Goal: Information Seeking & Learning: Compare options

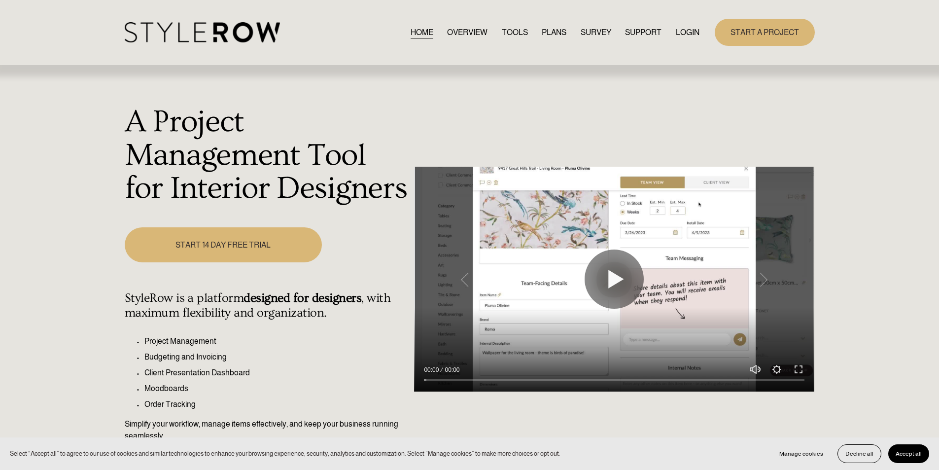
click at [679, 35] on link "LOGIN" at bounding box center [688, 32] width 24 height 13
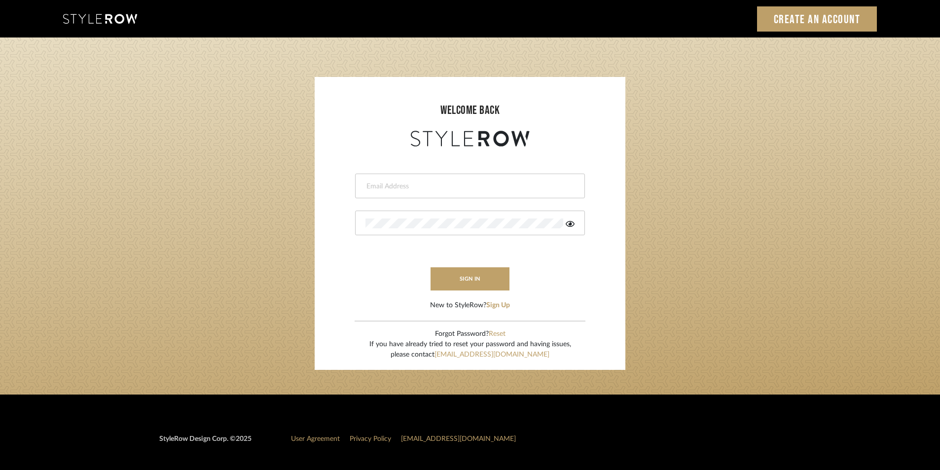
click at [417, 189] on input "email" at bounding box center [468, 186] width 207 height 10
paste input "[EMAIL_ADDRESS][PERSON_NAME][DOMAIN_NAME]"
type input "stylerowproducts1@mancini-design.com"
click at [482, 283] on button "sign in" at bounding box center [470, 278] width 79 height 23
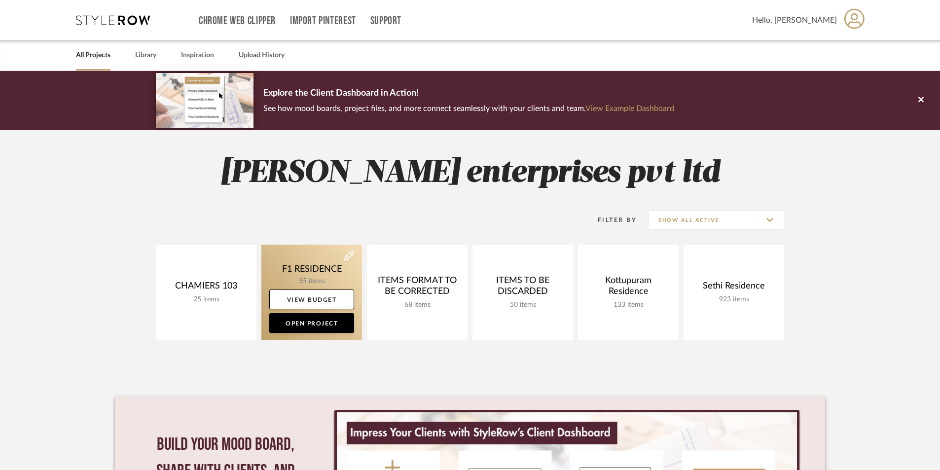
click at [321, 268] on link at bounding box center [311, 292] width 101 height 95
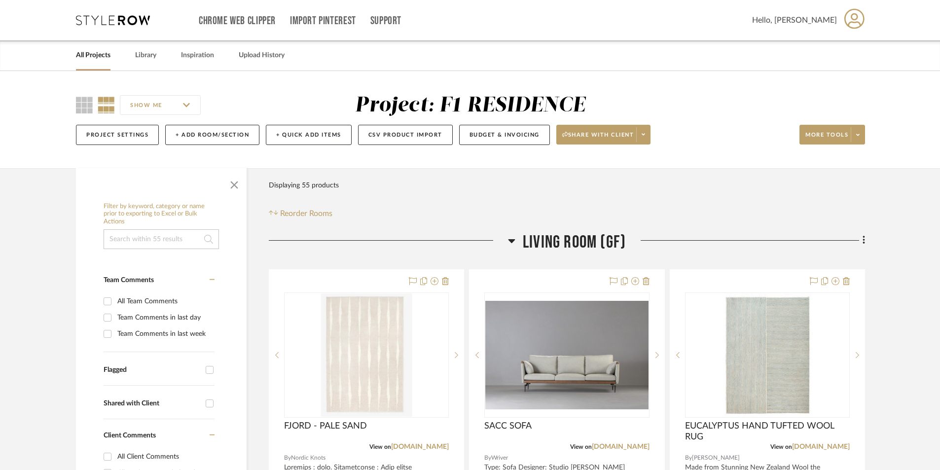
click at [109, 23] on icon at bounding box center [113, 20] width 74 height 10
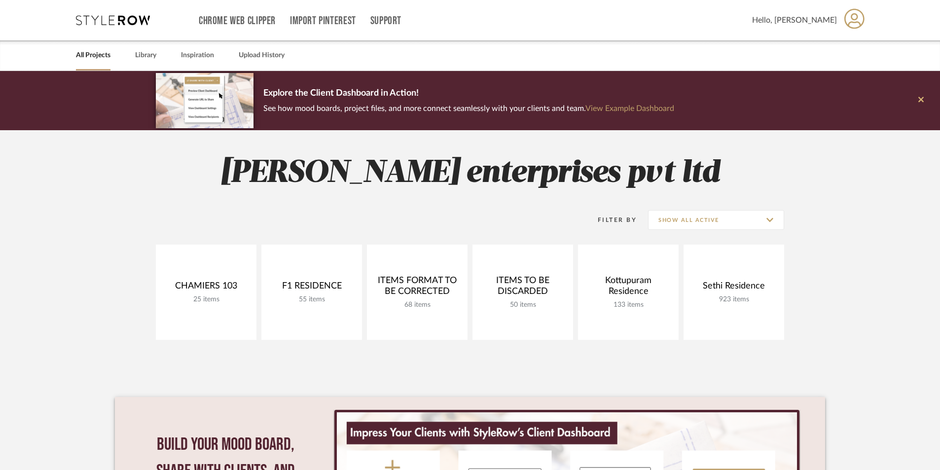
click at [925, 95] on button at bounding box center [921, 100] width 38 height 59
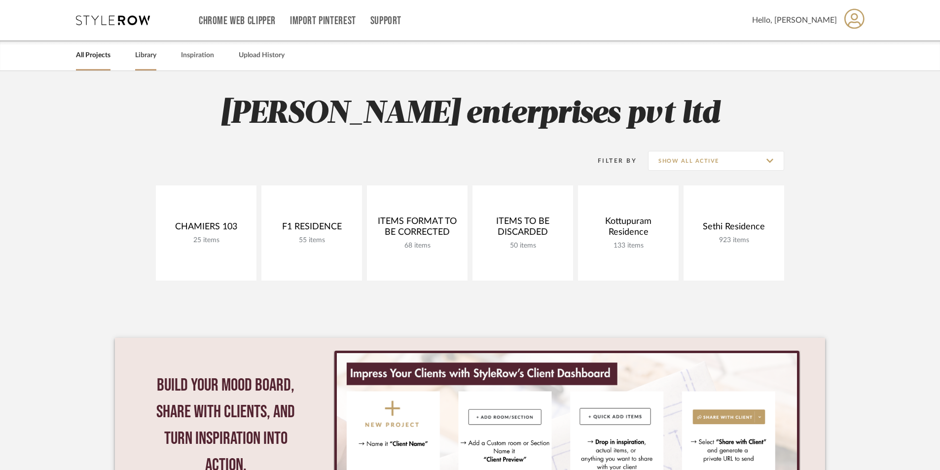
click at [142, 56] on link "Library" at bounding box center [145, 55] width 21 height 13
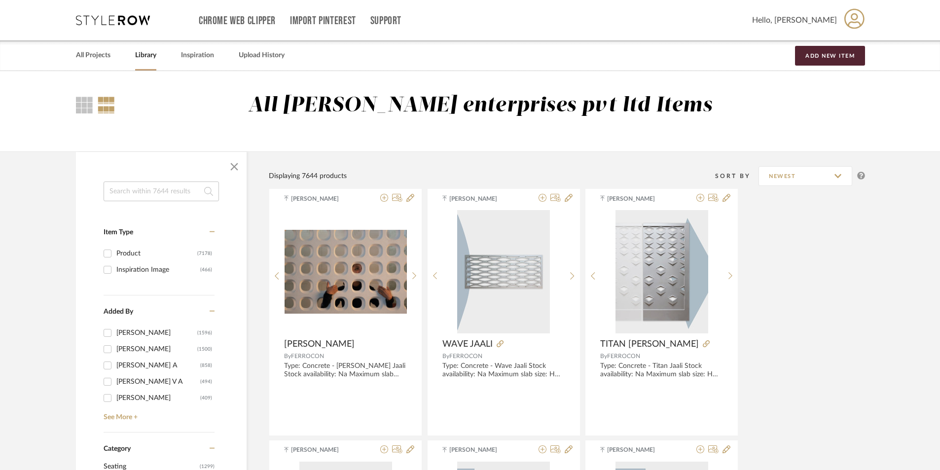
click at [159, 196] on input at bounding box center [161, 191] width 115 height 20
click at [133, 419] on link "See More +" at bounding box center [157, 414] width 113 height 16
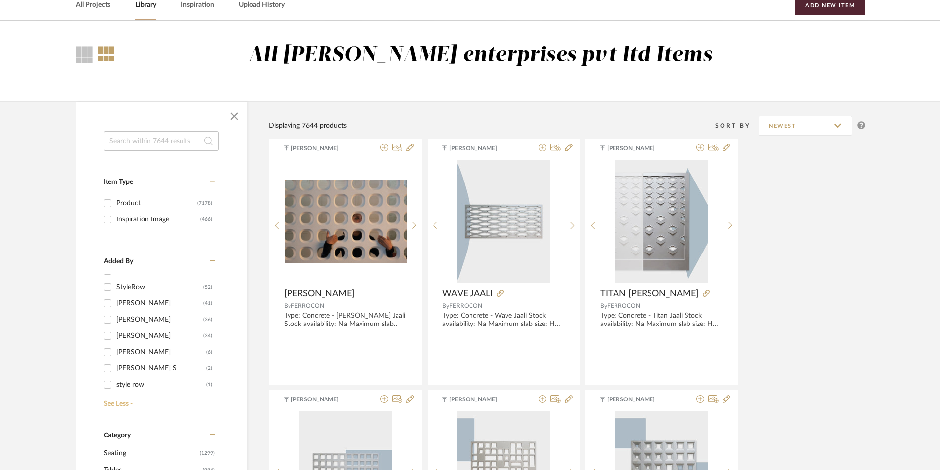
scroll to position [99, 0]
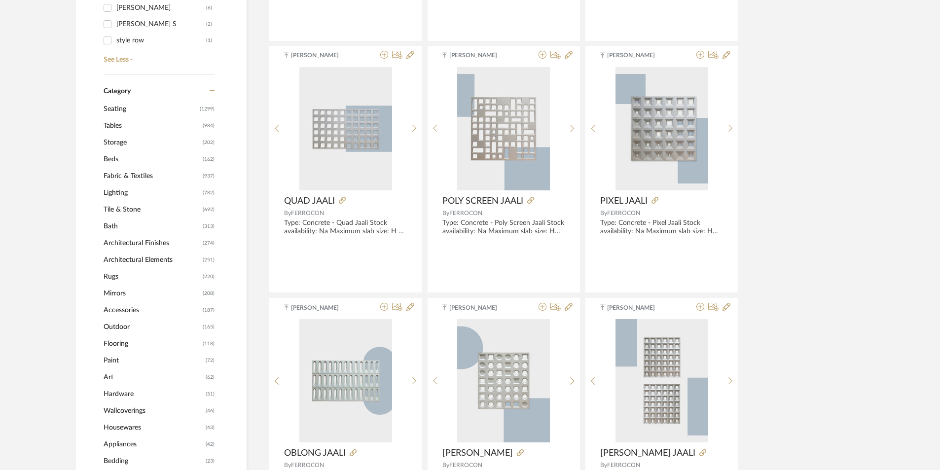
click at [160, 362] on span "Paint" at bounding box center [154, 360] width 100 height 17
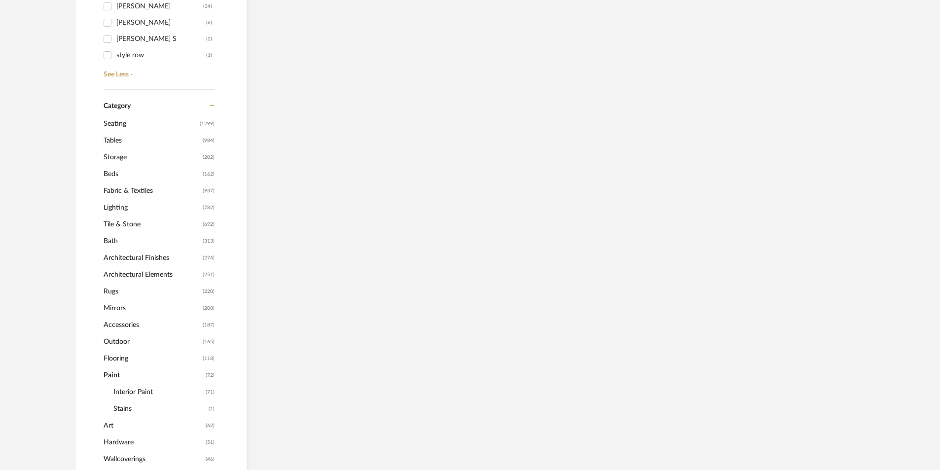
scroll to position [409, 0]
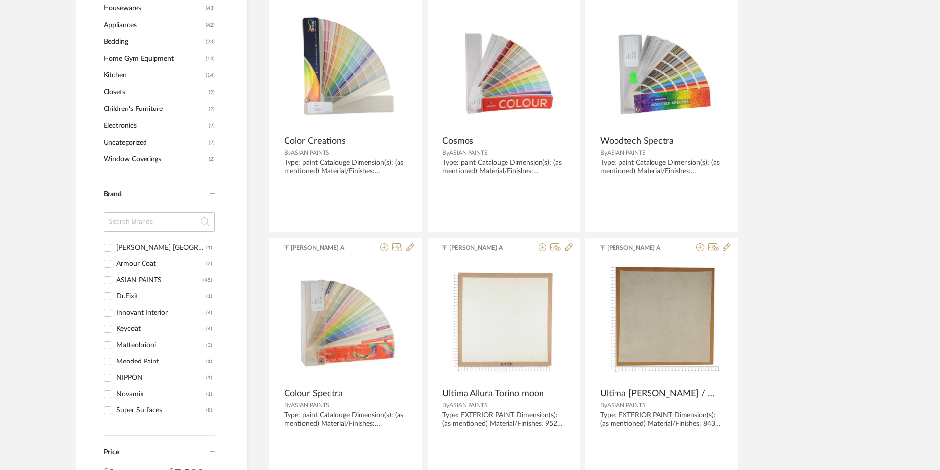
scroll to position [804, 0]
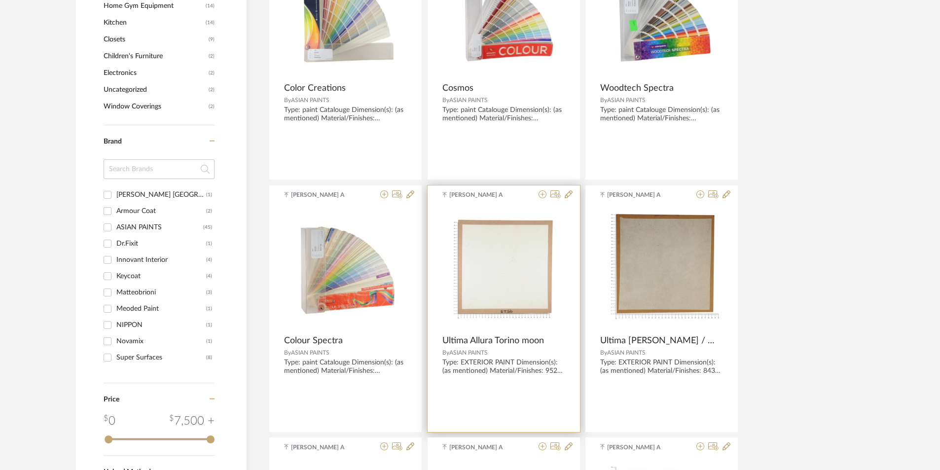
click at [0, 0] on img at bounding box center [0, 0] width 0 height 0
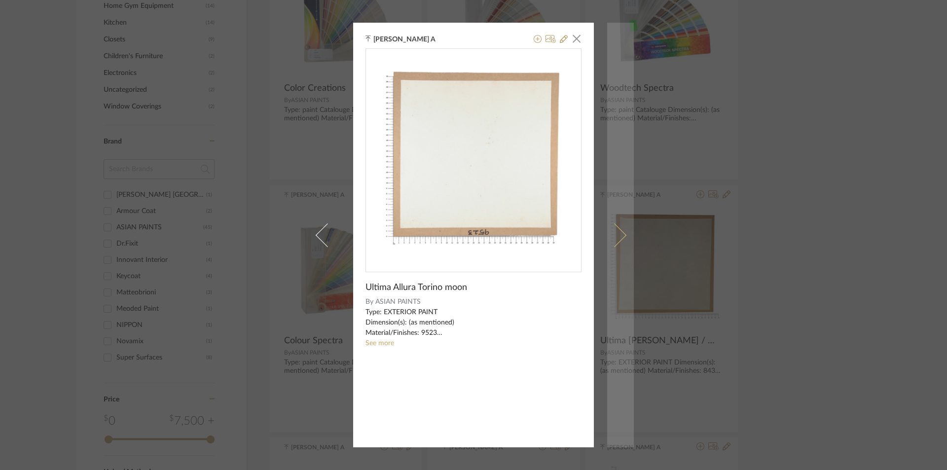
click at [613, 240] on span at bounding box center [615, 235] width 24 height 24
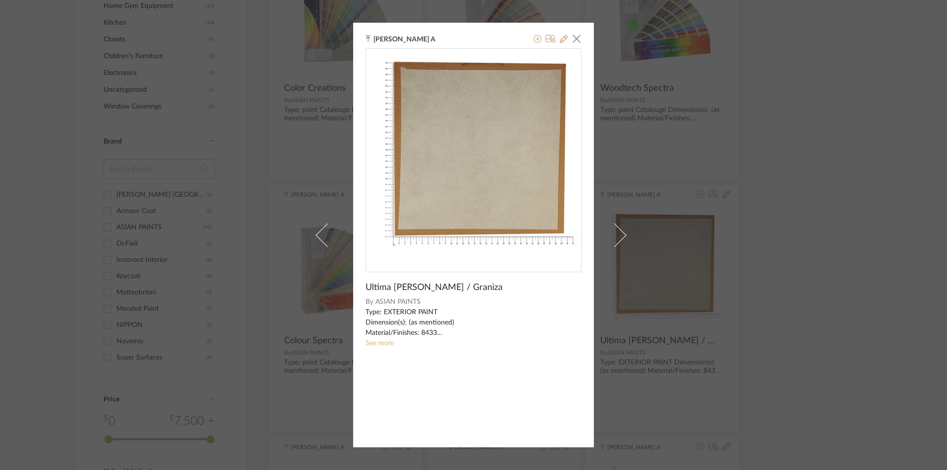
click at [380, 346] on link "See more" at bounding box center [379, 343] width 29 height 7
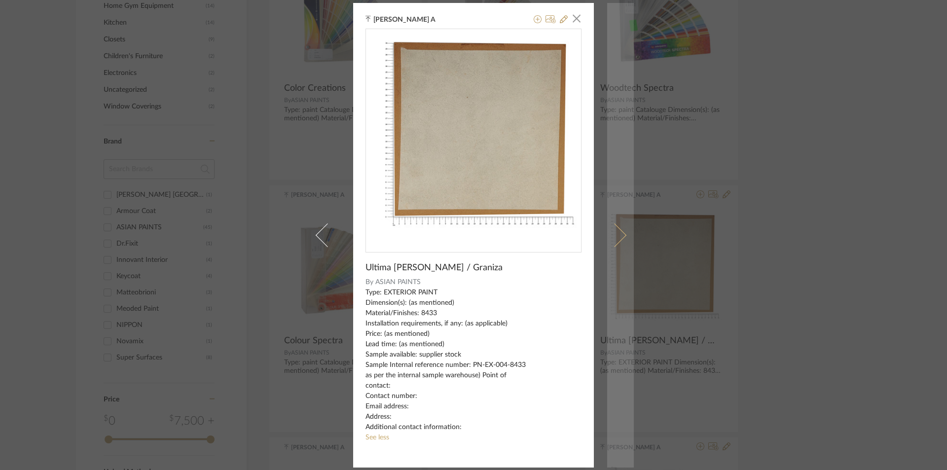
click at [617, 233] on span at bounding box center [615, 235] width 24 height 24
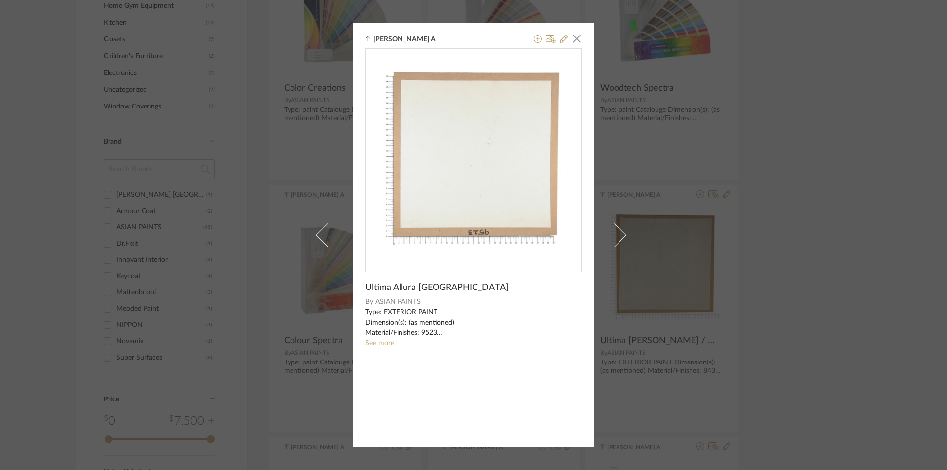
click at [617, 233] on span at bounding box center [615, 235] width 24 height 24
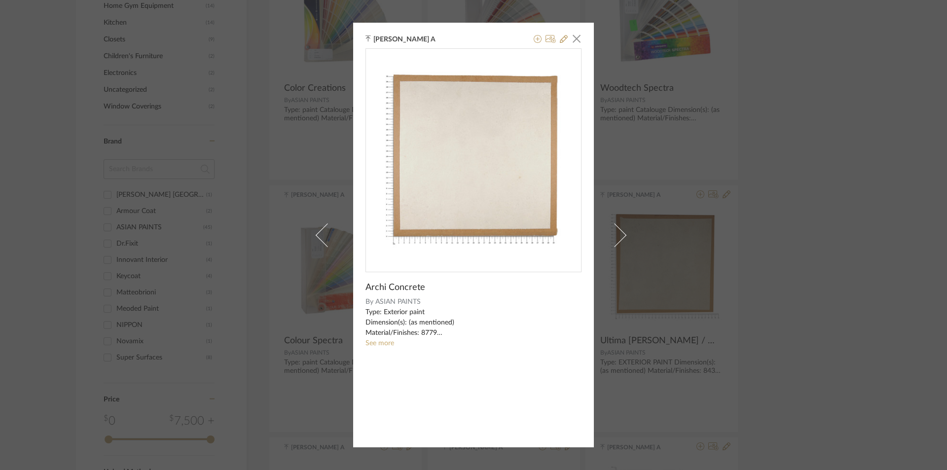
click at [617, 233] on span at bounding box center [615, 235] width 24 height 24
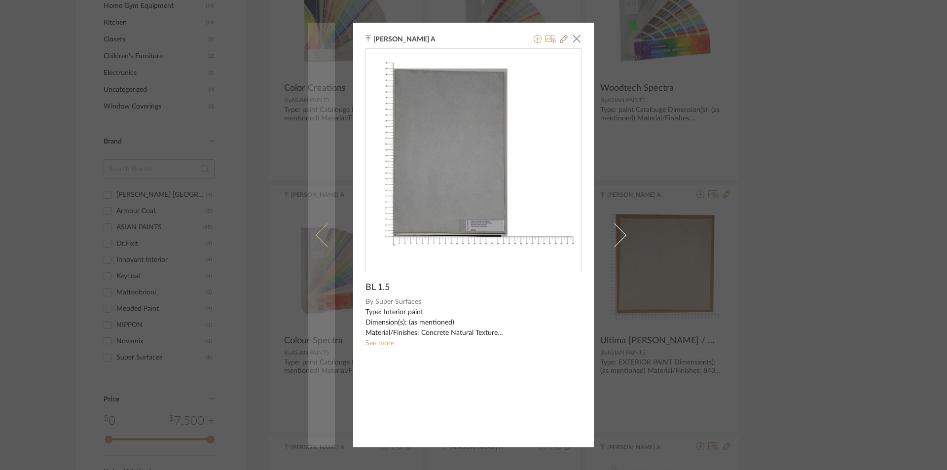
click at [320, 226] on link at bounding box center [321, 235] width 27 height 425
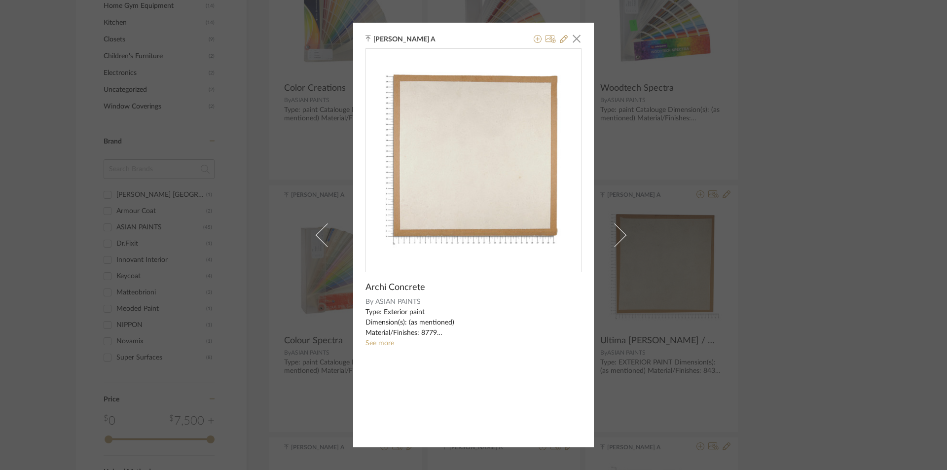
click at [320, 226] on link at bounding box center [321, 235] width 27 height 425
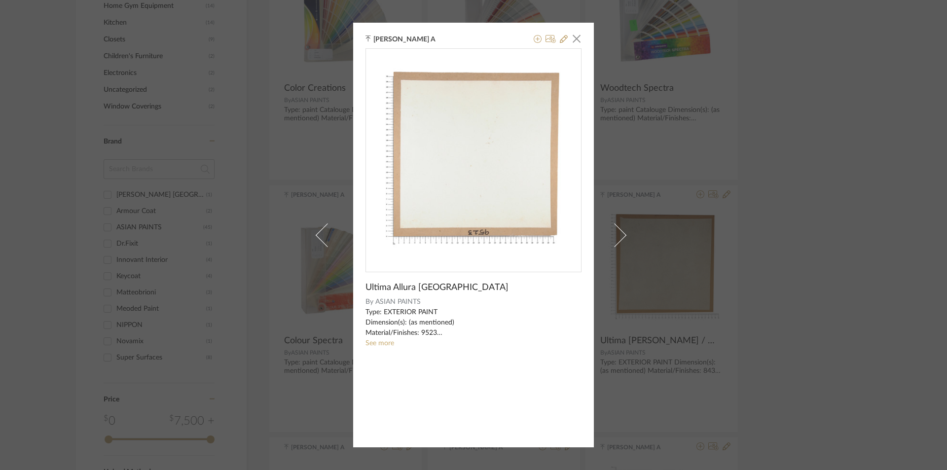
click at [320, 226] on link at bounding box center [321, 235] width 27 height 425
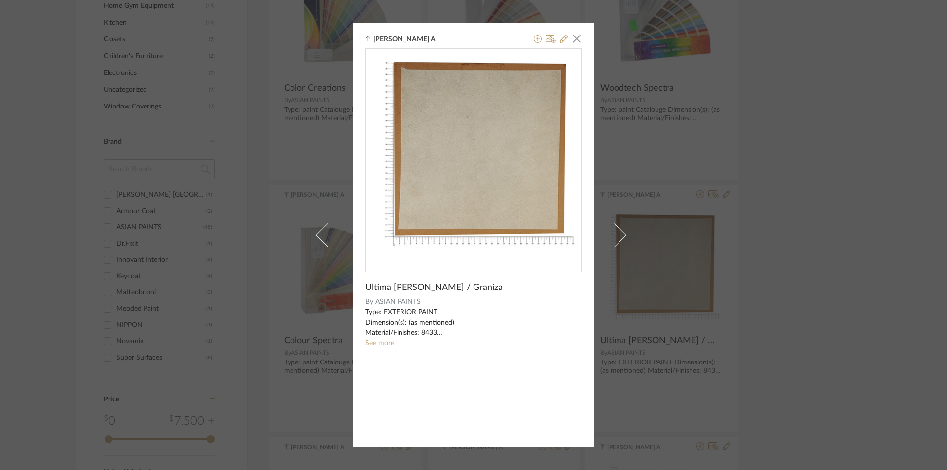
click at [320, 226] on link at bounding box center [321, 235] width 27 height 425
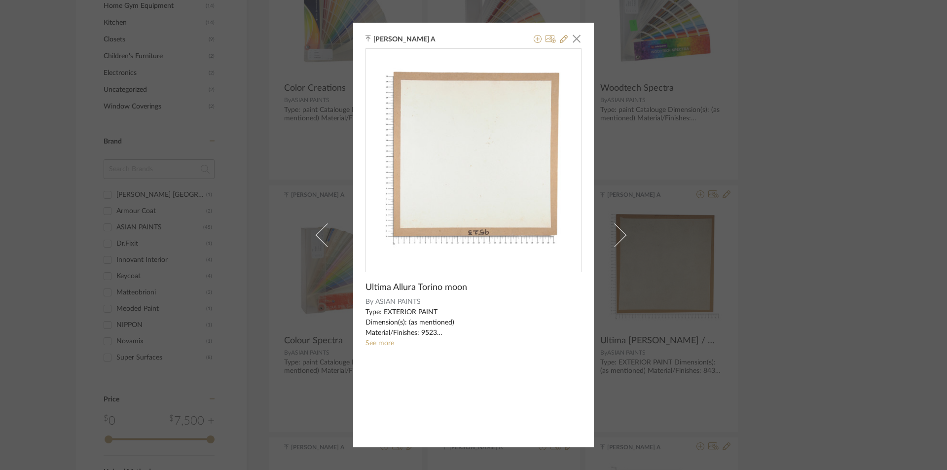
click at [320, 226] on link at bounding box center [321, 235] width 27 height 425
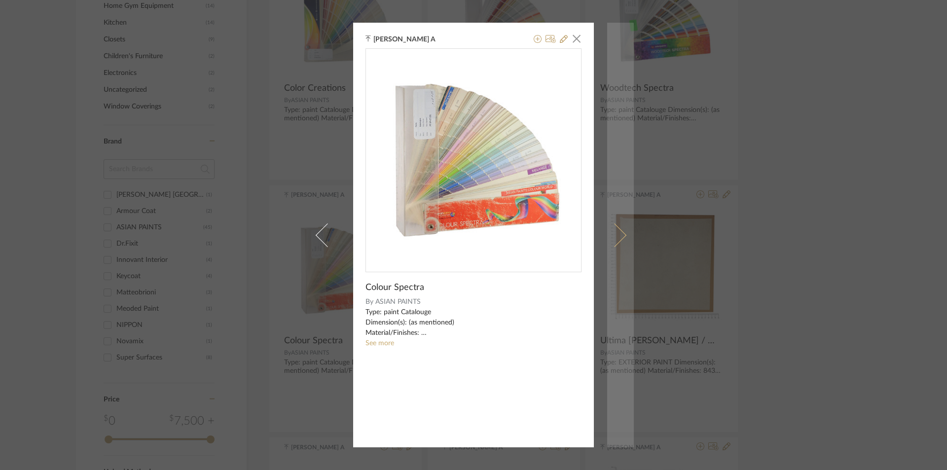
click at [627, 217] on link at bounding box center [620, 235] width 27 height 425
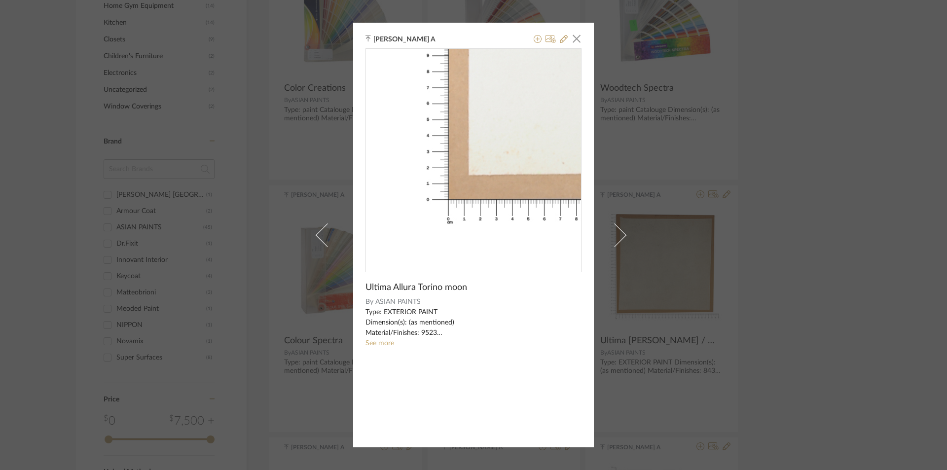
click at [396, 222] on img "0" at bounding box center [473, 156] width 215 height 215
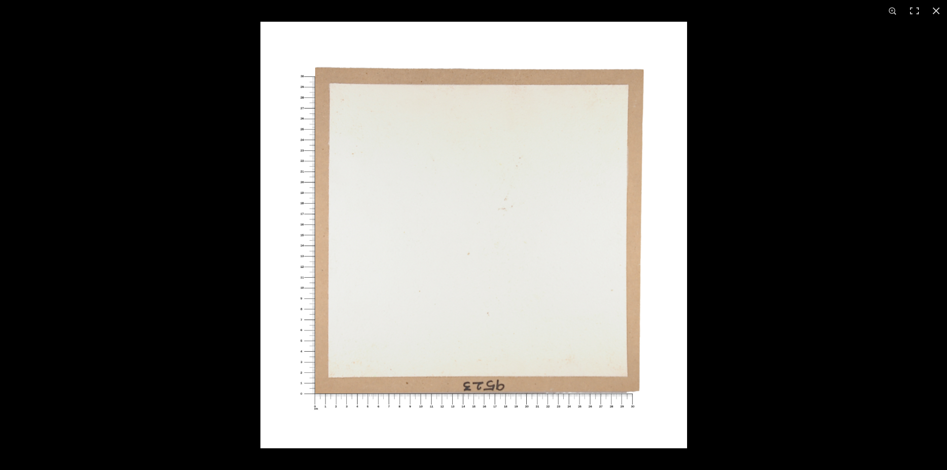
click at [458, 274] on img at bounding box center [473, 235] width 427 height 427
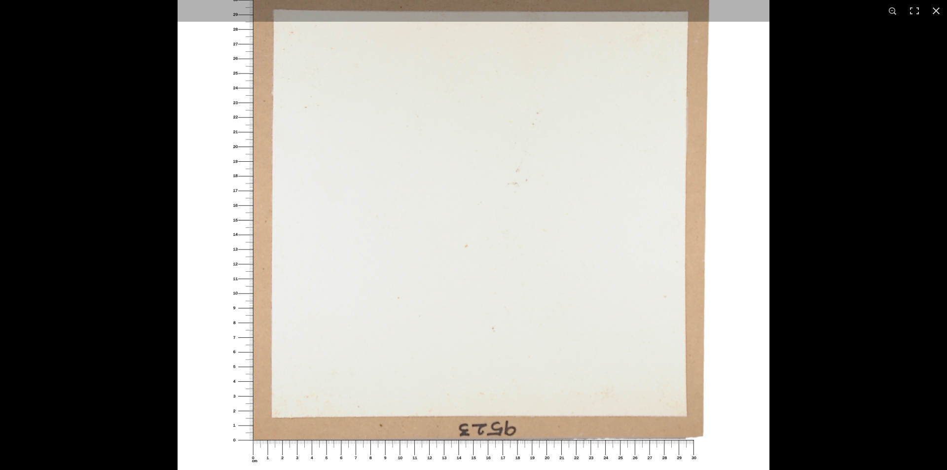
click at [458, 274] on img at bounding box center [474, 220] width 592 height 592
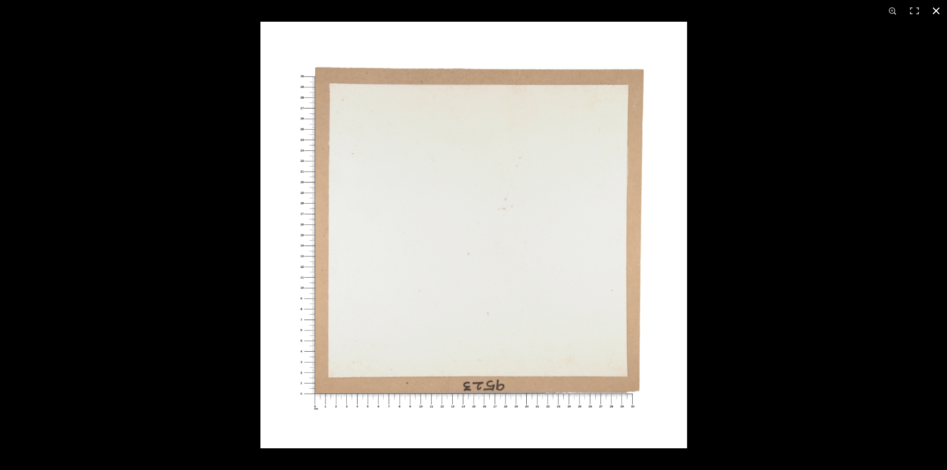
click at [926, 15] on button at bounding box center [936, 11] width 22 height 22
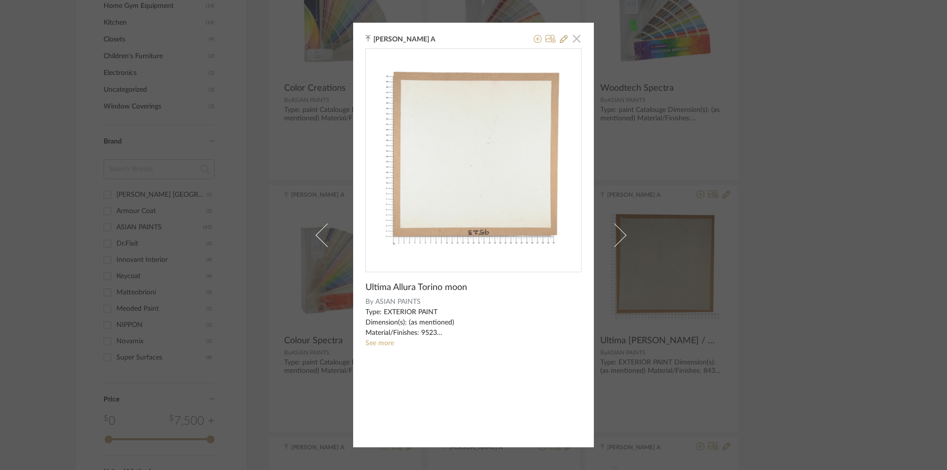
click at [574, 35] on span "button" at bounding box center [577, 39] width 20 height 20
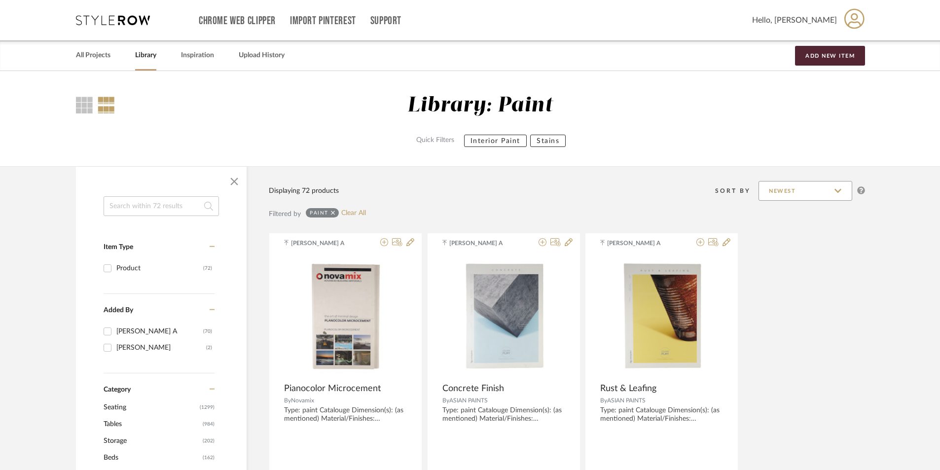
click at [825, 191] on input "Newest" at bounding box center [805, 191] width 94 height 20
click at [803, 203] on div "Newest Oldest" at bounding box center [805, 226] width 94 height 51
click at [399, 188] on div "Sort By Newest" at bounding box center [604, 191] width 521 height 25
click at [144, 198] on input at bounding box center [161, 206] width 115 height 20
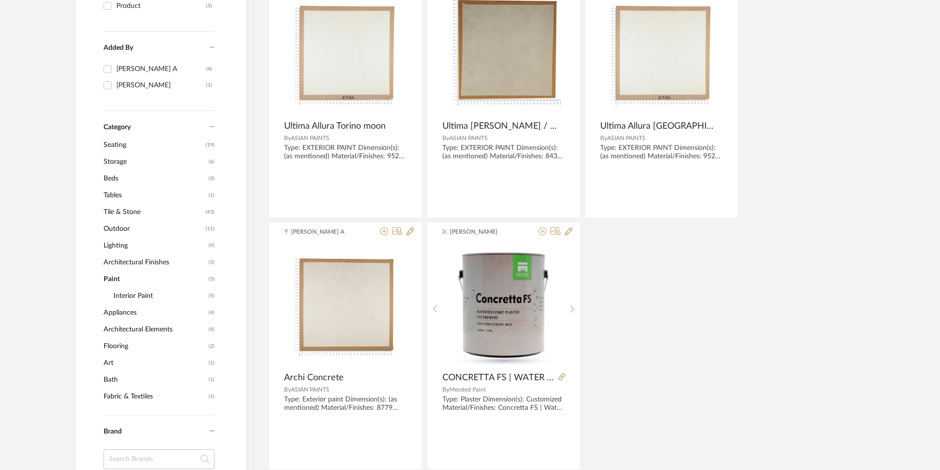
scroll to position [247, 0]
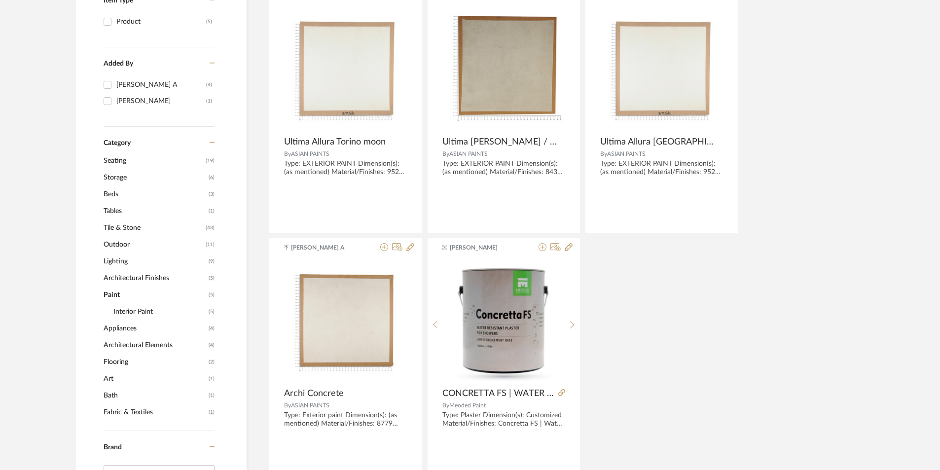
type input "exteri"
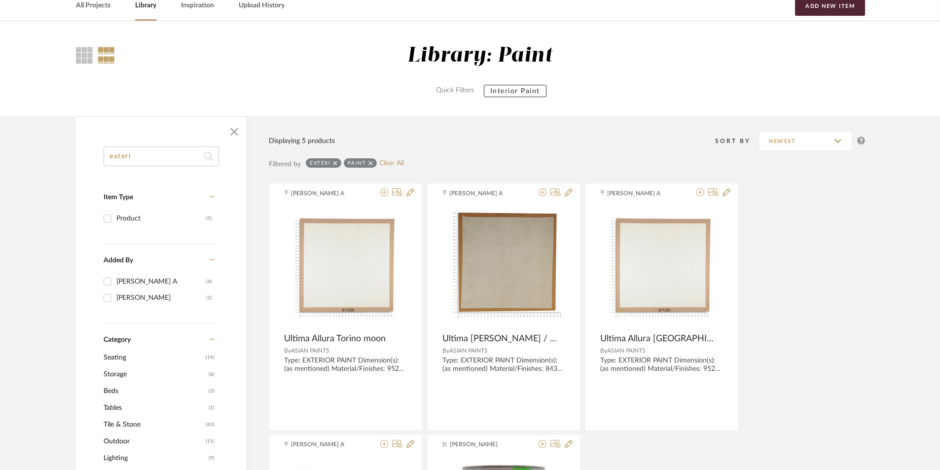
scroll to position [49, 0]
click at [148, 9] on link "Library" at bounding box center [145, 6] width 21 height 13
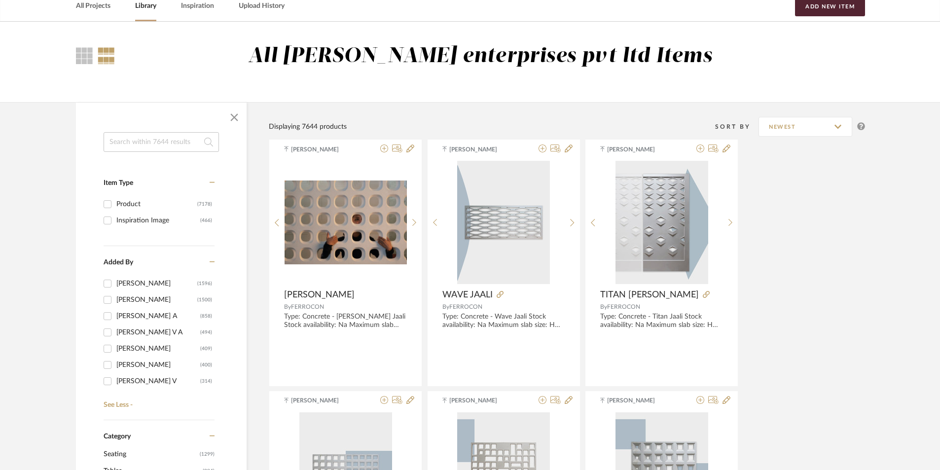
click at [159, 144] on input at bounding box center [161, 142] width 115 height 20
click at [150, 137] on input at bounding box center [161, 142] width 115 height 20
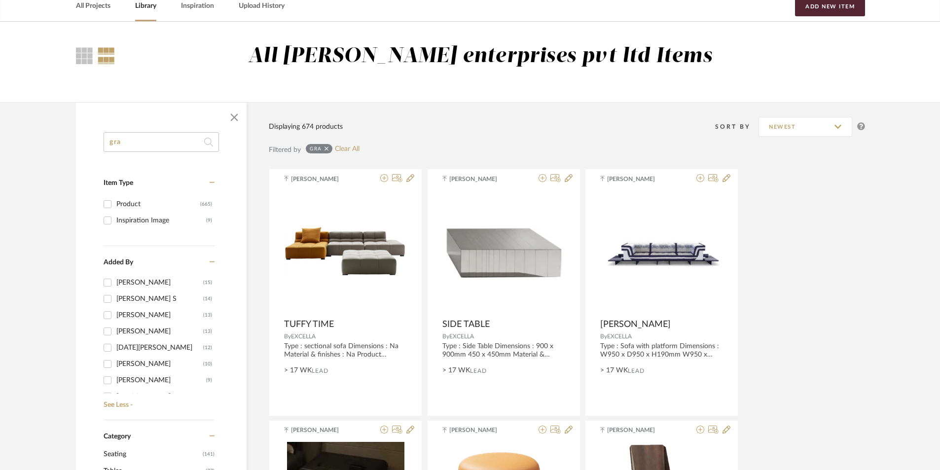
scroll to position [245, 0]
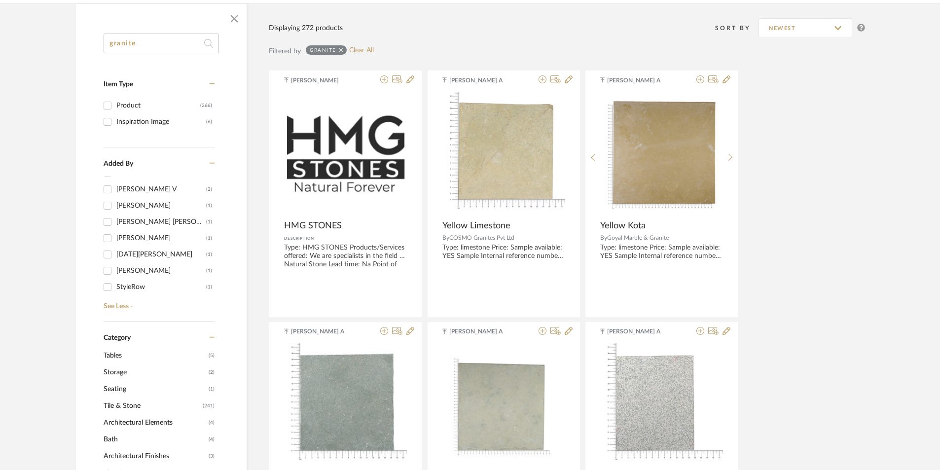
scroll to position [49, 0]
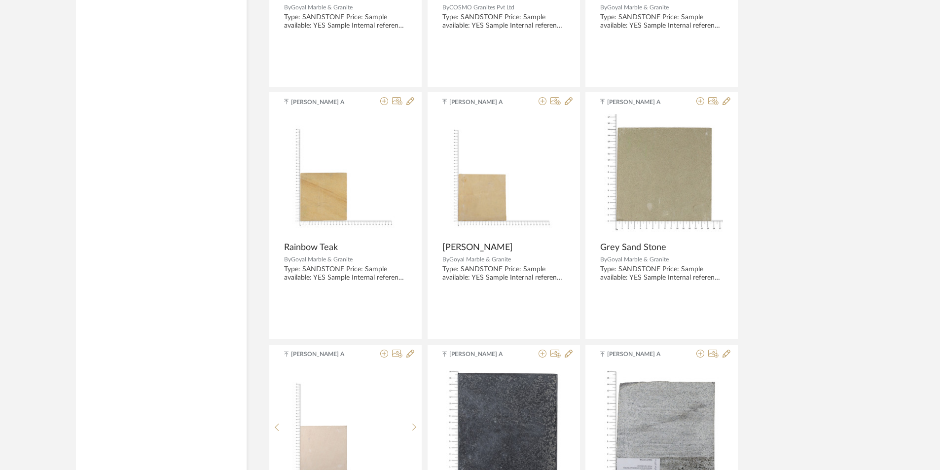
scroll to position [1331, 0]
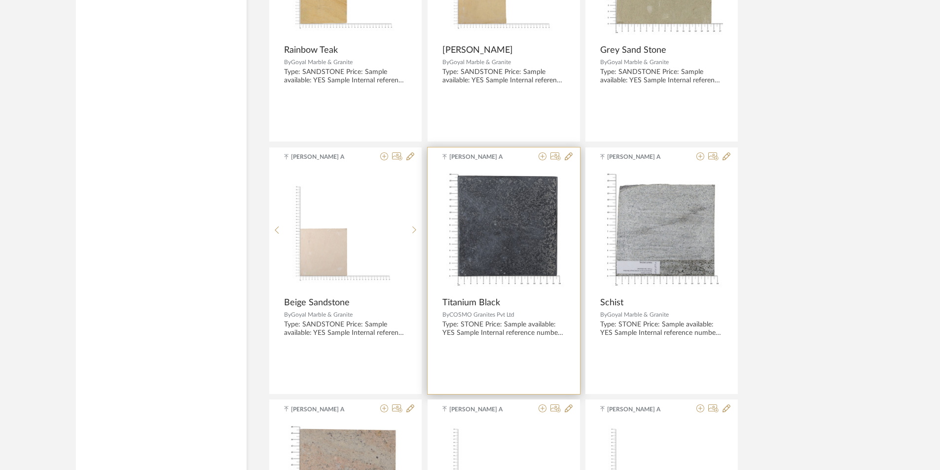
type input "granite black"
click at [535, 253] on img "0" at bounding box center [503, 230] width 123 height 123
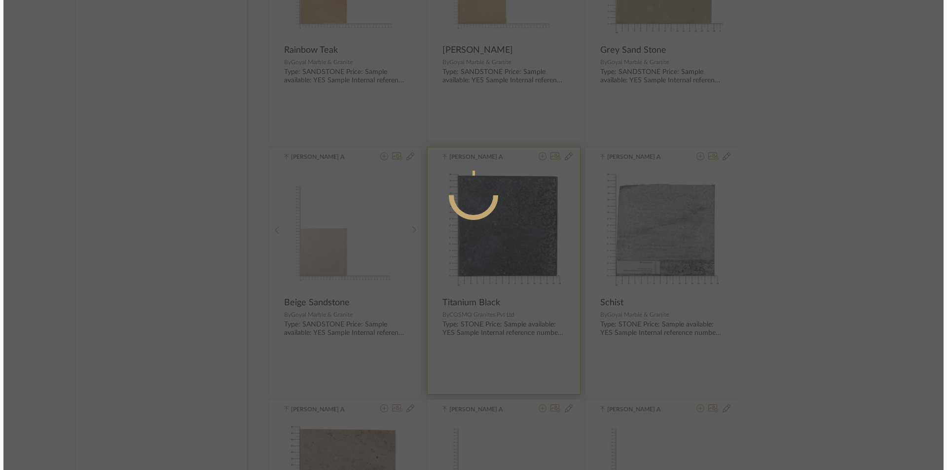
scroll to position [0, 0]
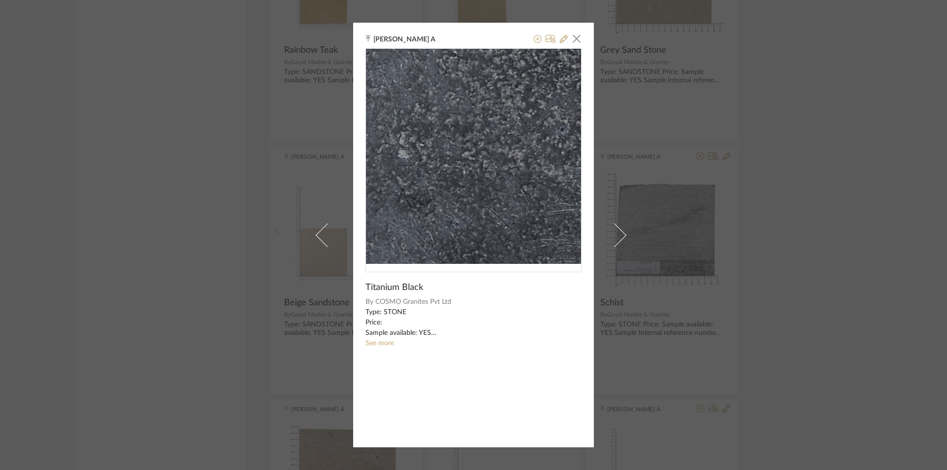
click at [478, 147] on img "0" at bounding box center [473, 156] width 215 height 215
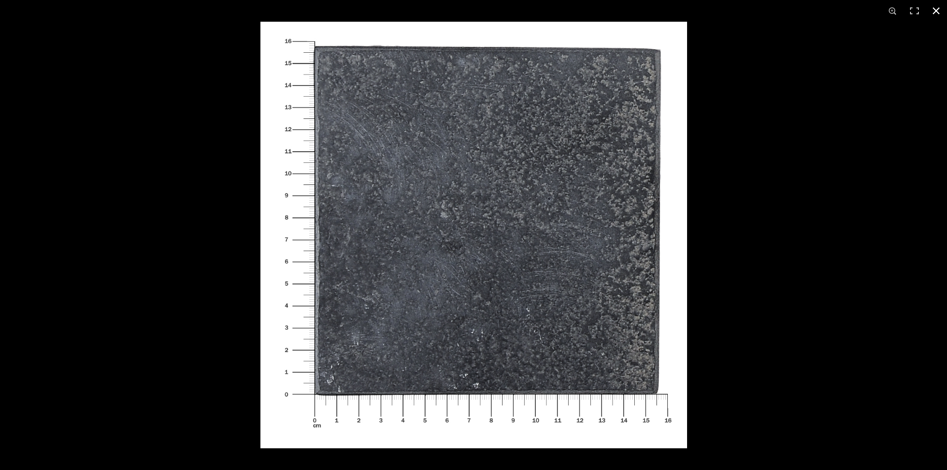
click at [939, 10] on button at bounding box center [936, 11] width 22 height 22
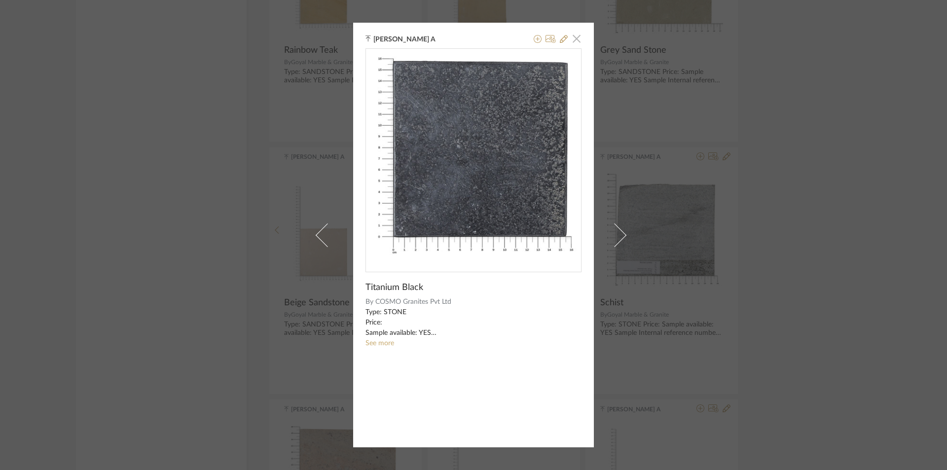
click at [575, 37] on span "button" at bounding box center [577, 39] width 20 height 20
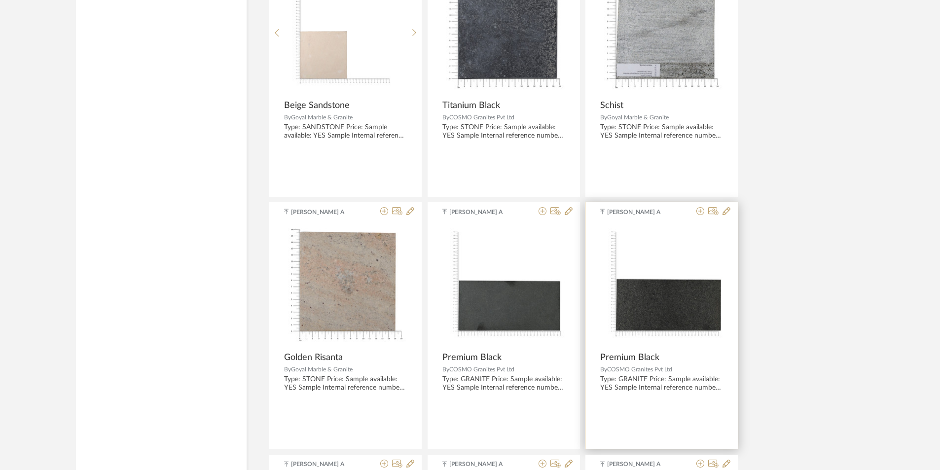
scroll to position [1578, 0]
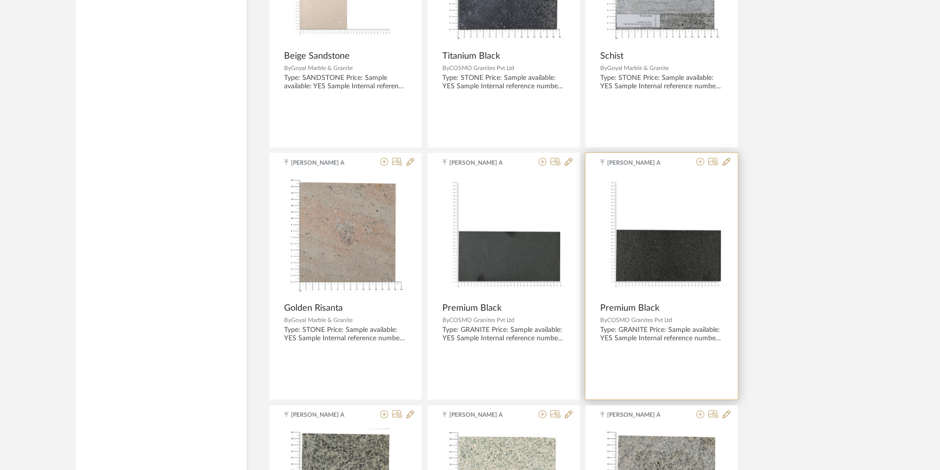
click at [639, 262] on img "0" at bounding box center [661, 236] width 123 height 123
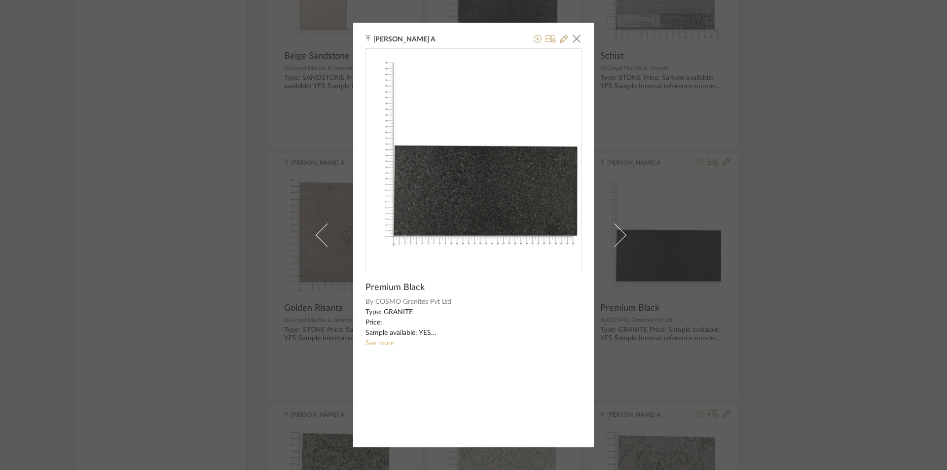
click at [382, 343] on link "See more" at bounding box center [379, 343] width 29 height 7
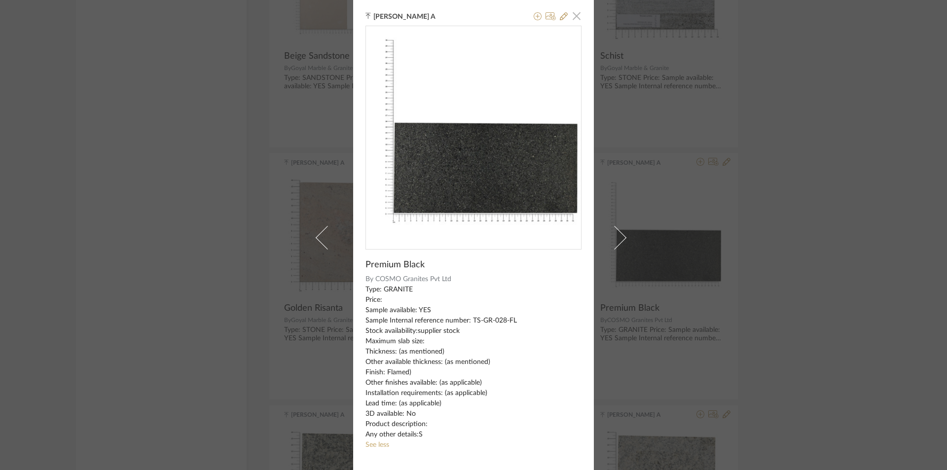
click at [577, 13] on span "button" at bounding box center [577, 16] width 20 height 20
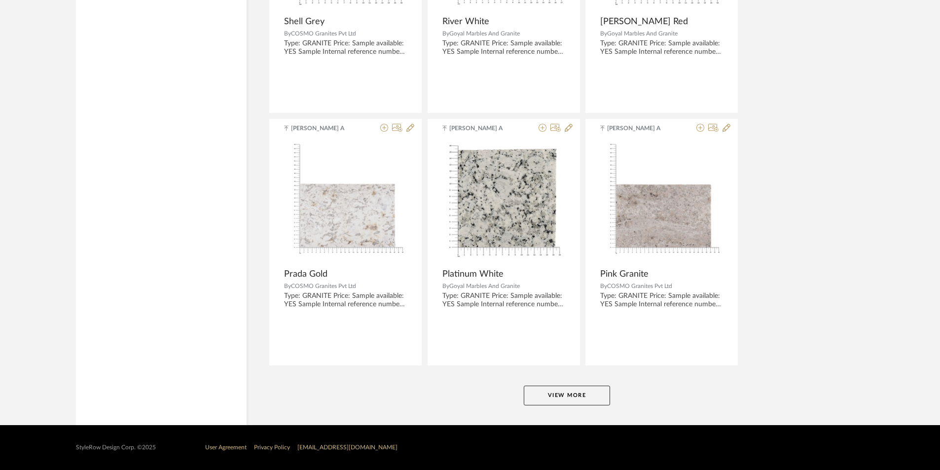
scroll to position [2874, 0]
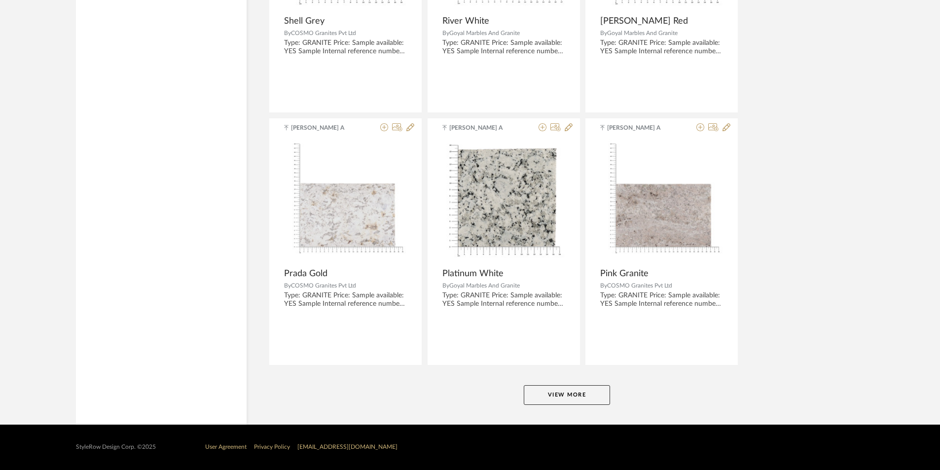
click at [549, 389] on button "View More" at bounding box center [567, 395] width 86 height 20
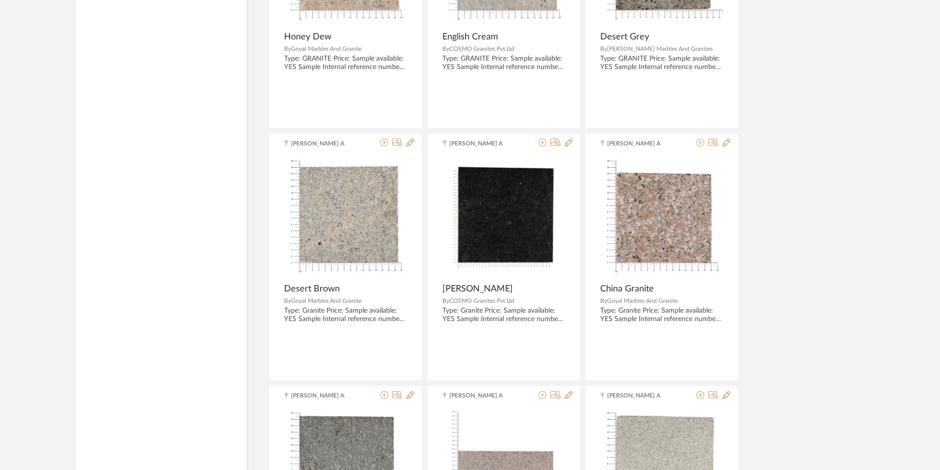
scroll to position [4205, 0]
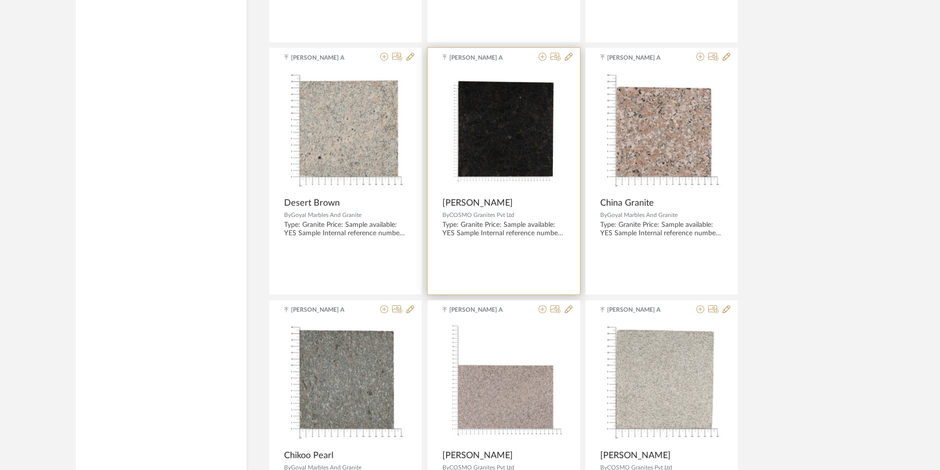
click at [497, 162] on img "0" at bounding box center [503, 131] width 123 height 123
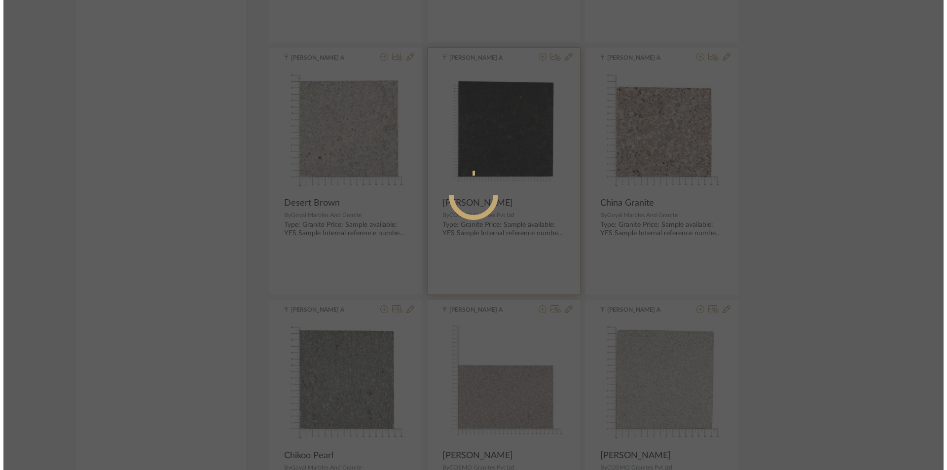
scroll to position [0, 0]
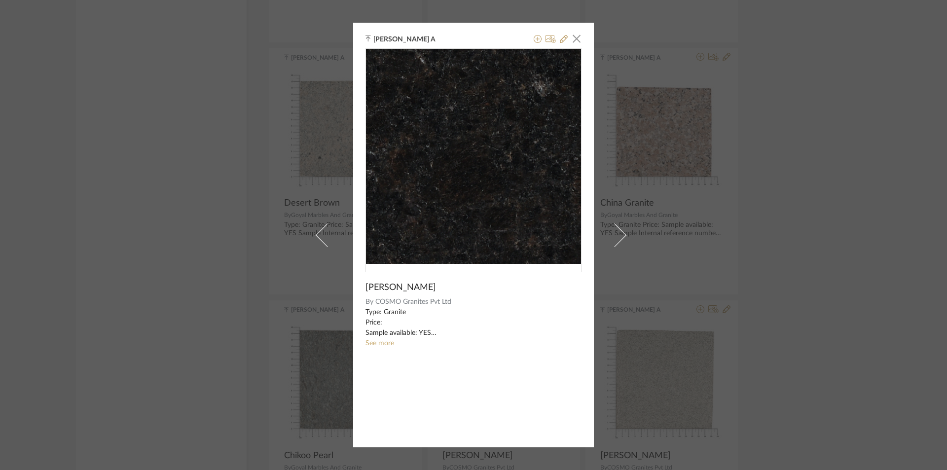
click at [458, 190] on img "0" at bounding box center [473, 156] width 215 height 215
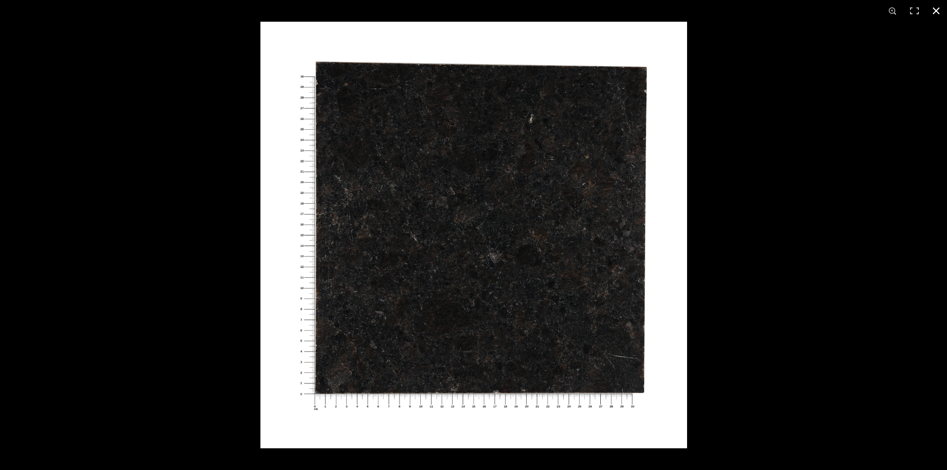
click at [940, 5] on button at bounding box center [936, 11] width 22 height 22
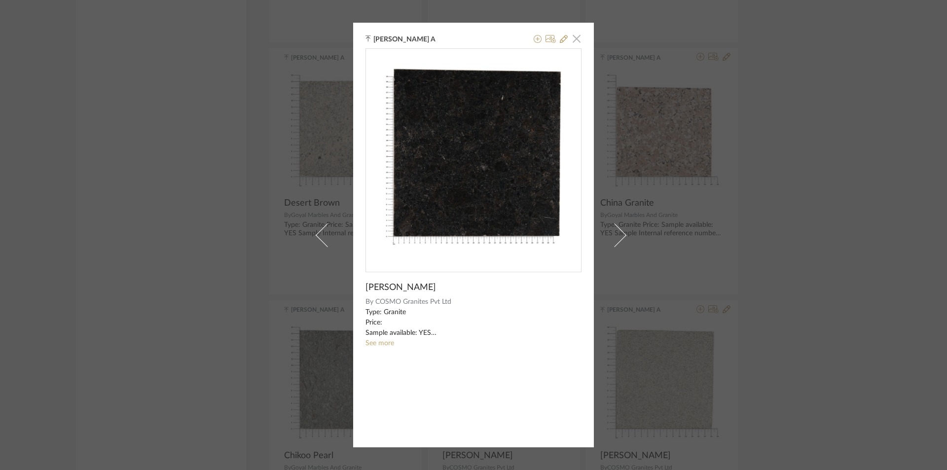
click at [569, 41] on span "button" at bounding box center [577, 39] width 20 height 20
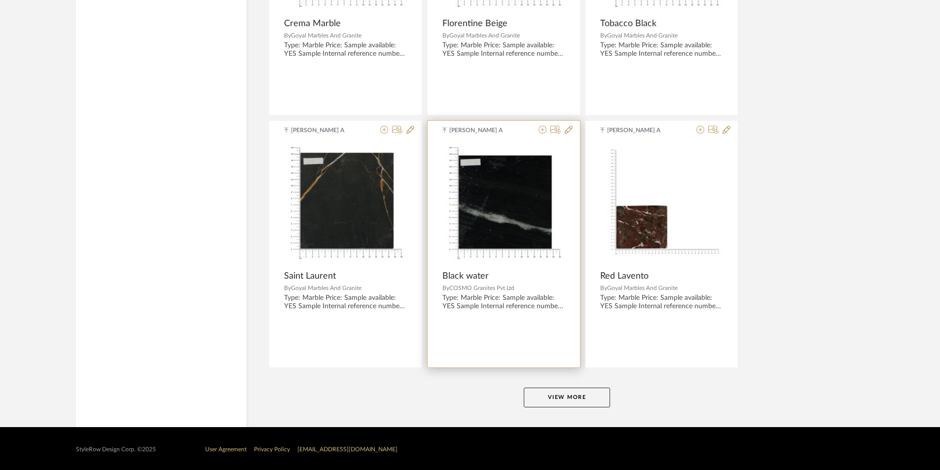
scroll to position [5901, 0]
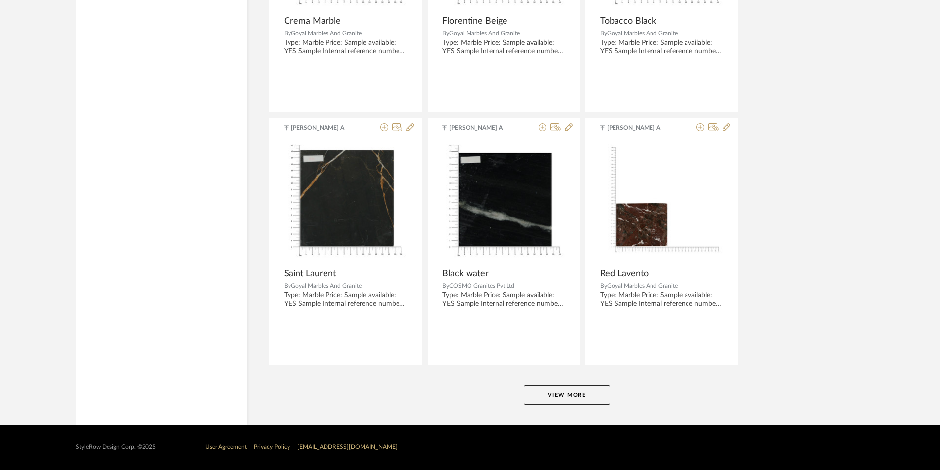
click at [561, 398] on button "View More" at bounding box center [567, 395] width 86 height 20
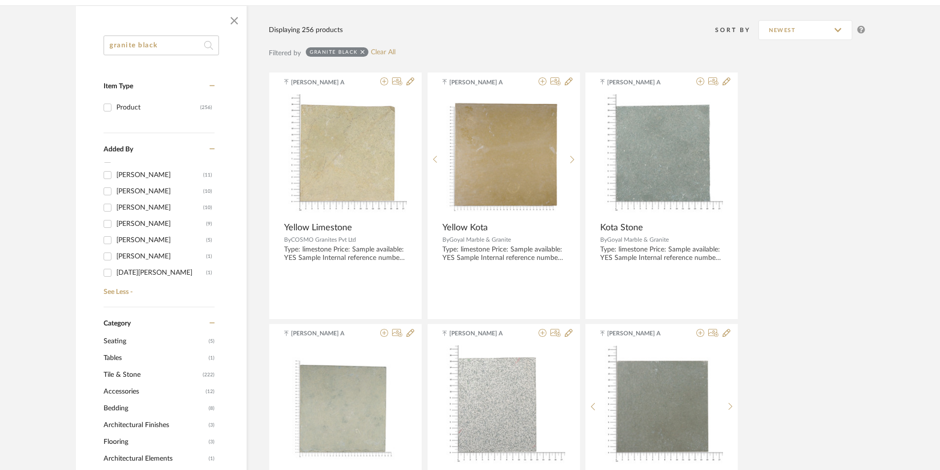
scroll to position [148, 0]
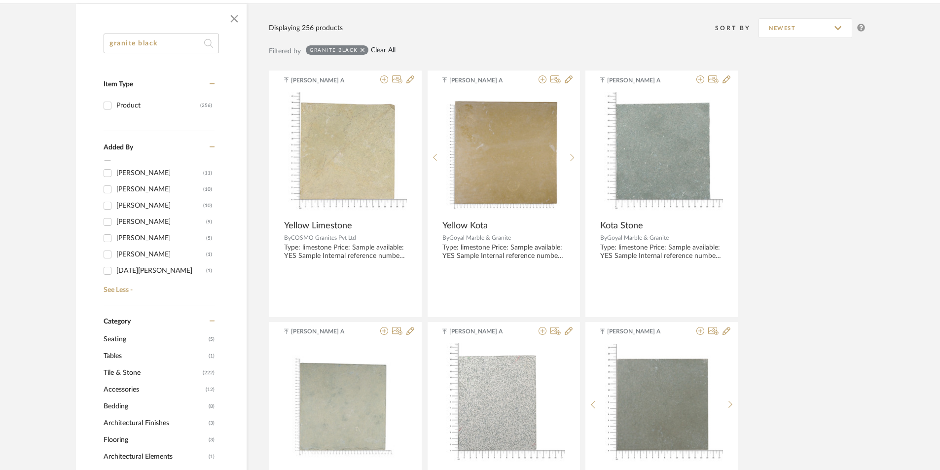
click at [379, 51] on link "Clear All" at bounding box center [383, 50] width 25 height 8
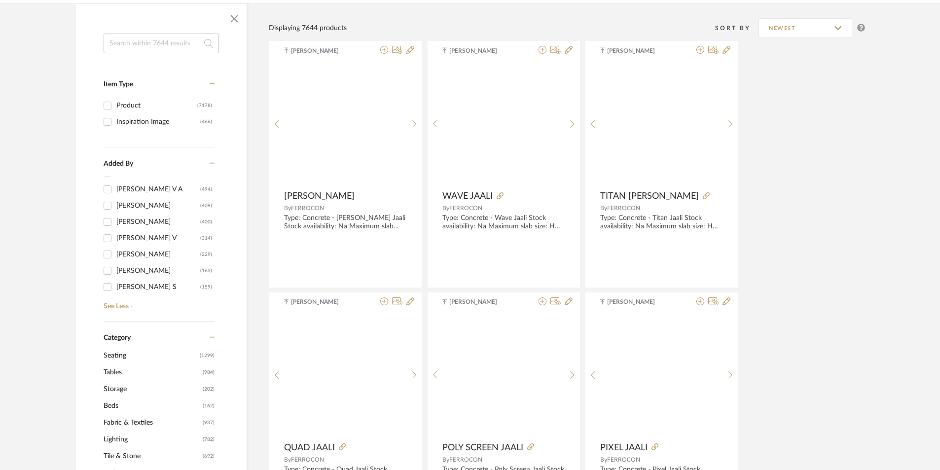
scroll to position [240, 0]
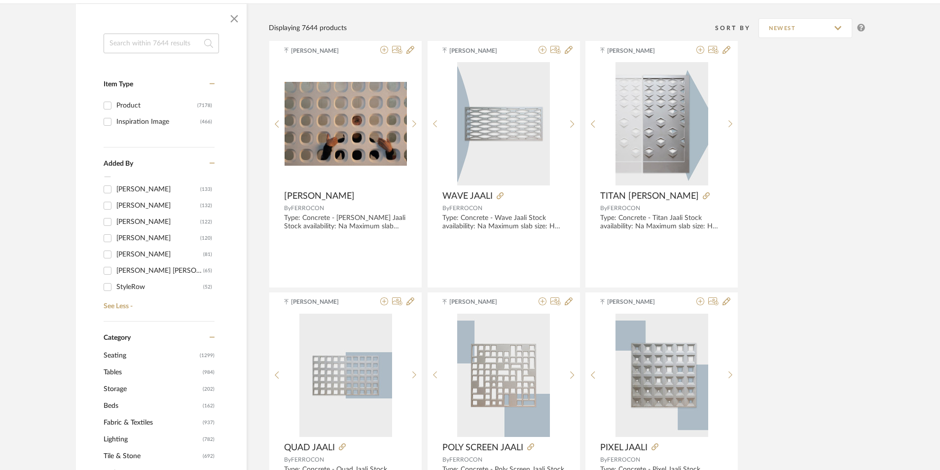
click at [172, 46] on input at bounding box center [161, 44] width 115 height 20
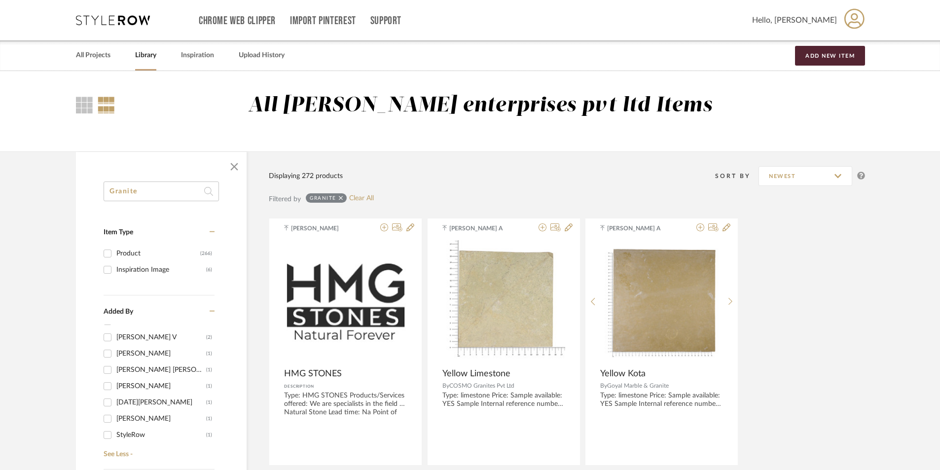
type input "Granite"
click at [210, 190] on icon at bounding box center [208, 191] width 9 height 20
click at [167, 191] on input "Granite" at bounding box center [161, 191] width 115 height 20
drag, startPoint x: 167, startPoint y: 191, endPoint x: 42, endPoint y: 188, distance: 124.8
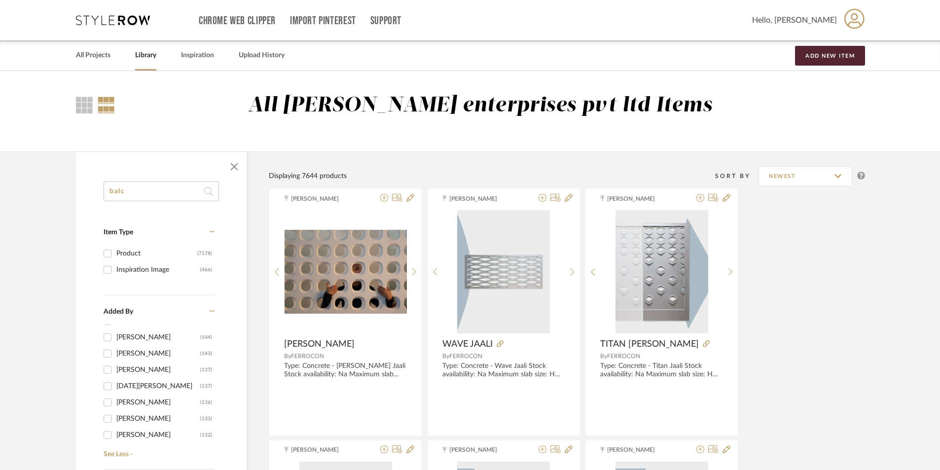
scroll to position [288, 0]
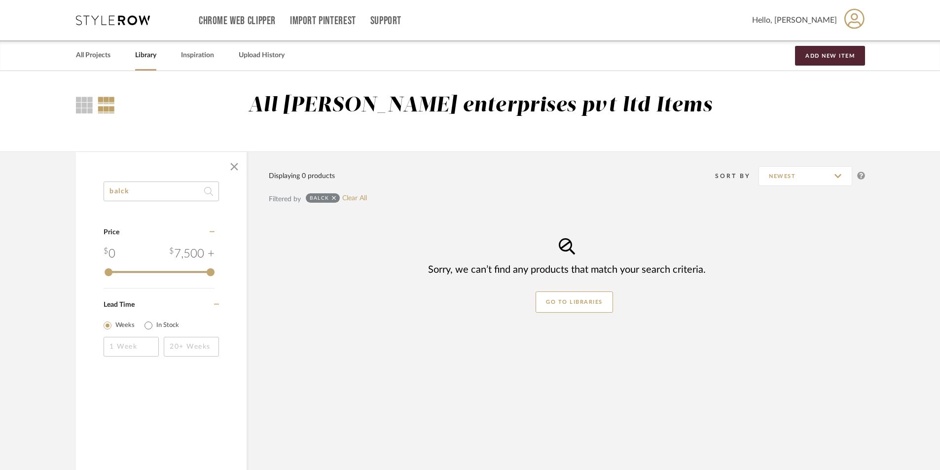
click at [153, 185] on input "balck" at bounding box center [161, 191] width 115 height 20
type input "b"
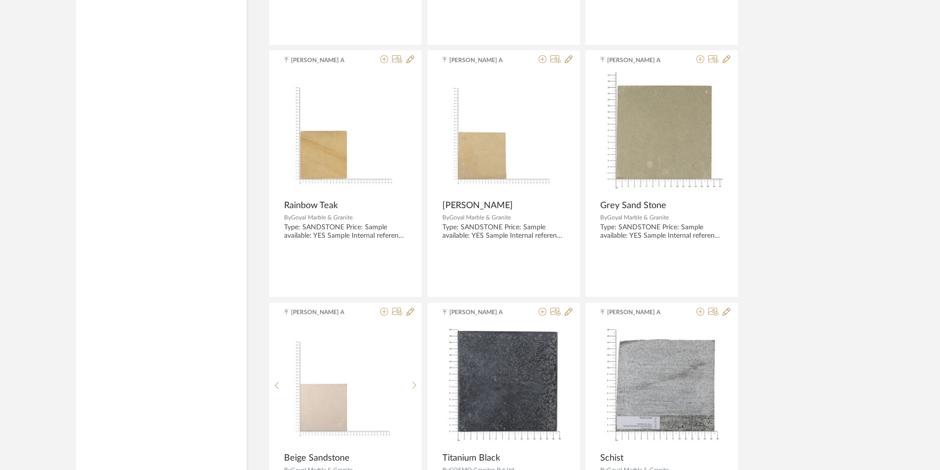
scroll to position [1331, 0]
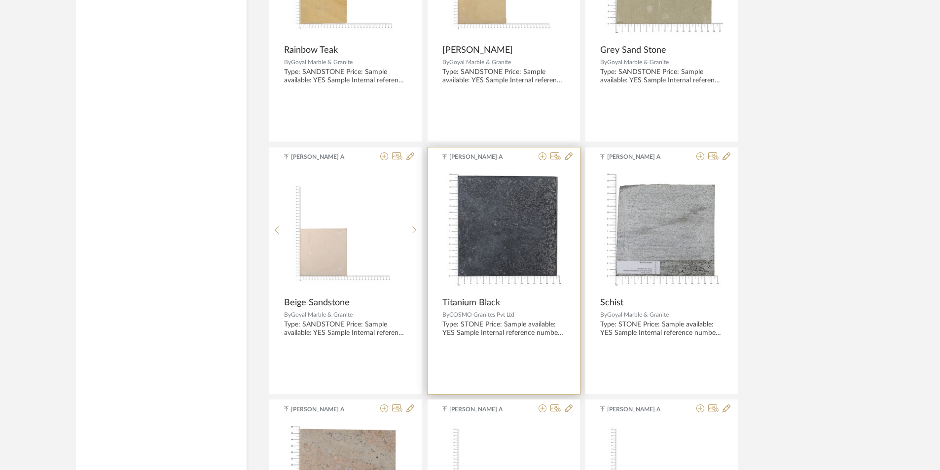
type input "black granite"
click at [0, 0] on img at bounding box center [0, 0] width 0 height 0
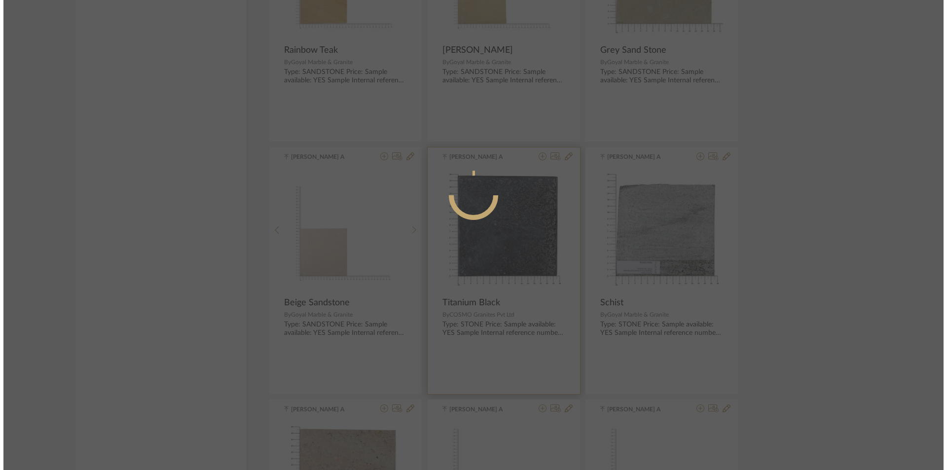
scroll to position [0, 0]
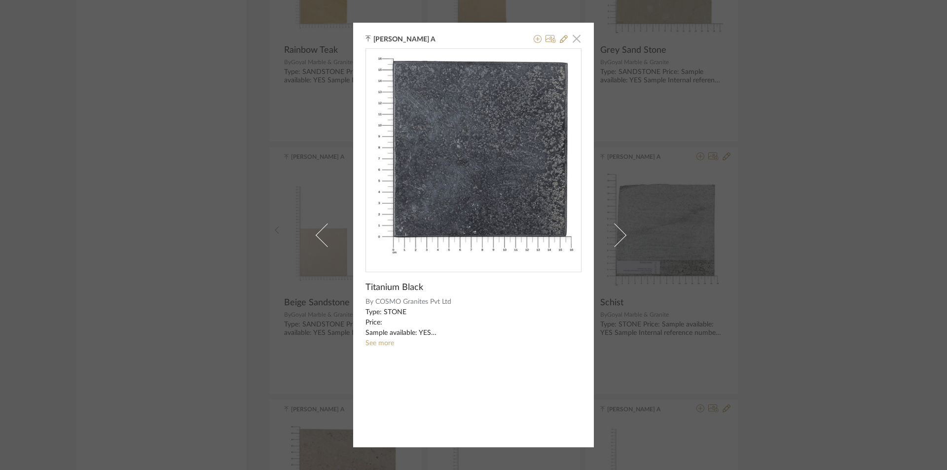
click at [576, 37] on span "button" at bounding box center [577, 39] width 20 height 20
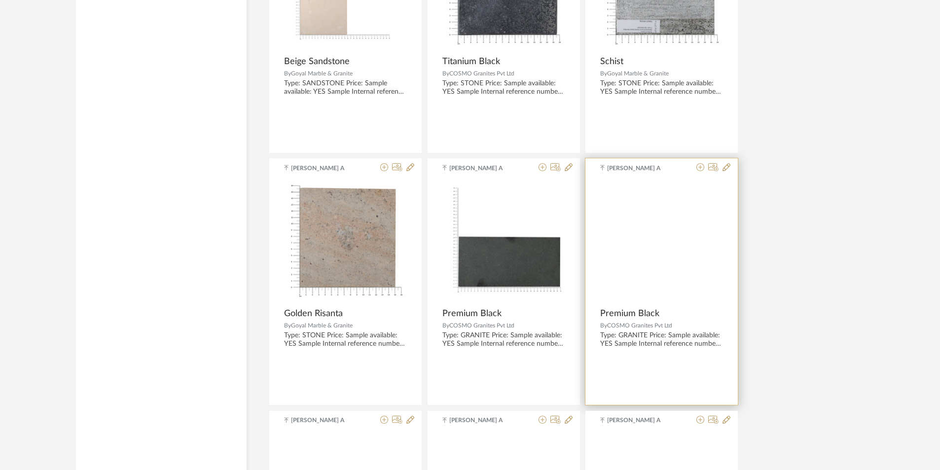
scroll to position [1578, 0]
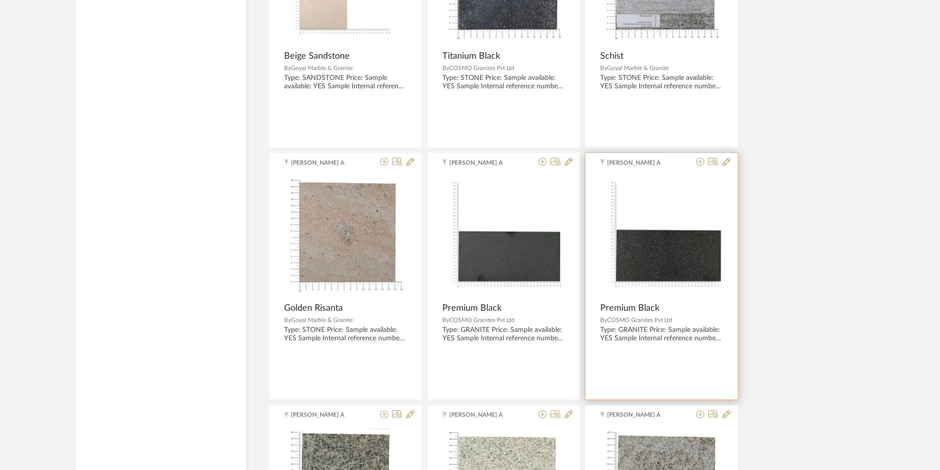
click at [678, 274] on img "0" at bounding box center [661, 236] width 123 height 123
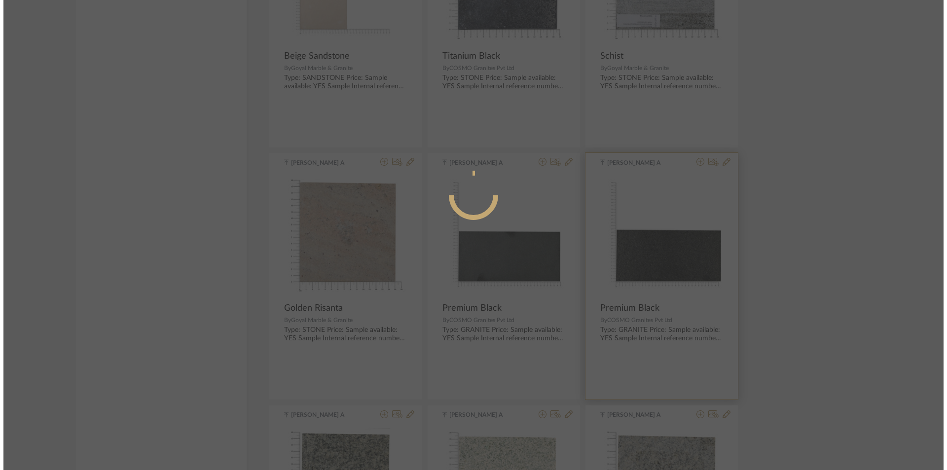
scroll to position [0, 0]
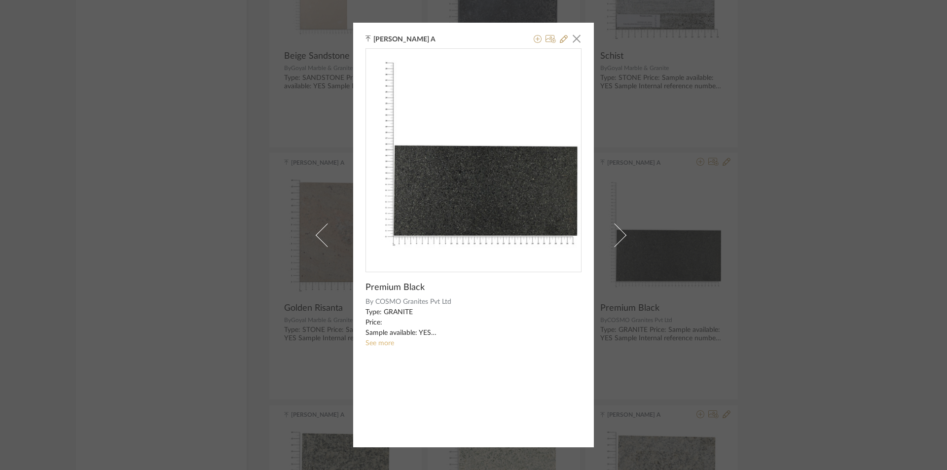
click at [382, 342] on link "See more" at bounding box center [379, 343] width 29 height 7
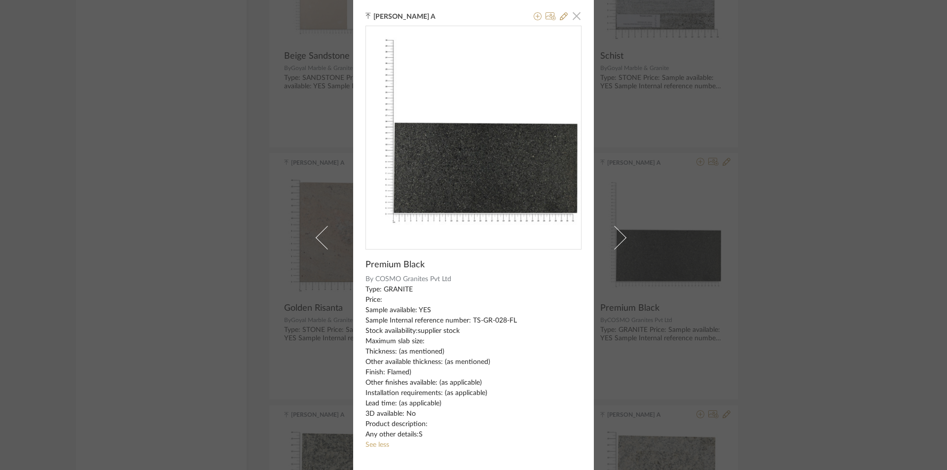
click at [577, 15] on span "button" at bounding box center [577, 16] width 20 height 20
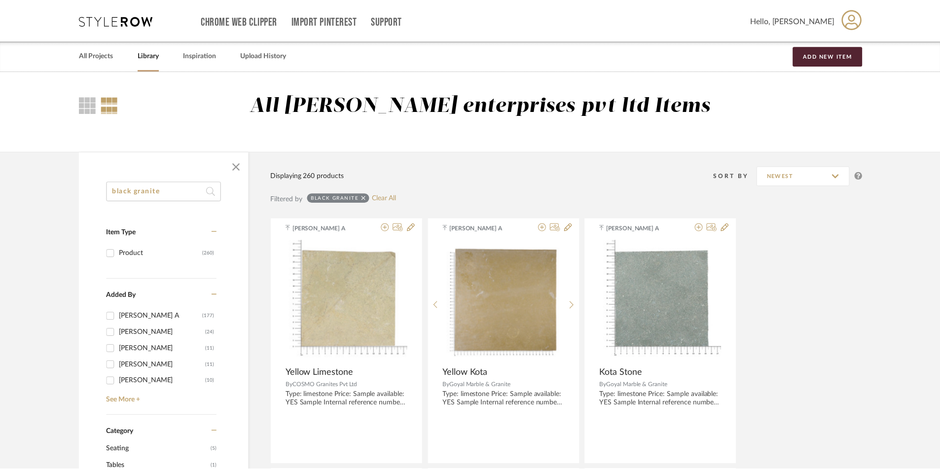
scroll to position [1578, 0]
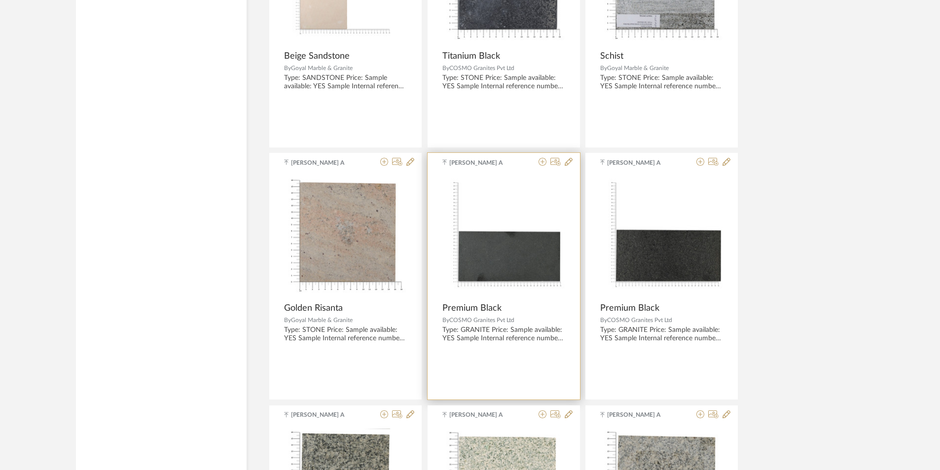
click at [0, 0] on img at bounding box center [0, 0] width 0 height 0
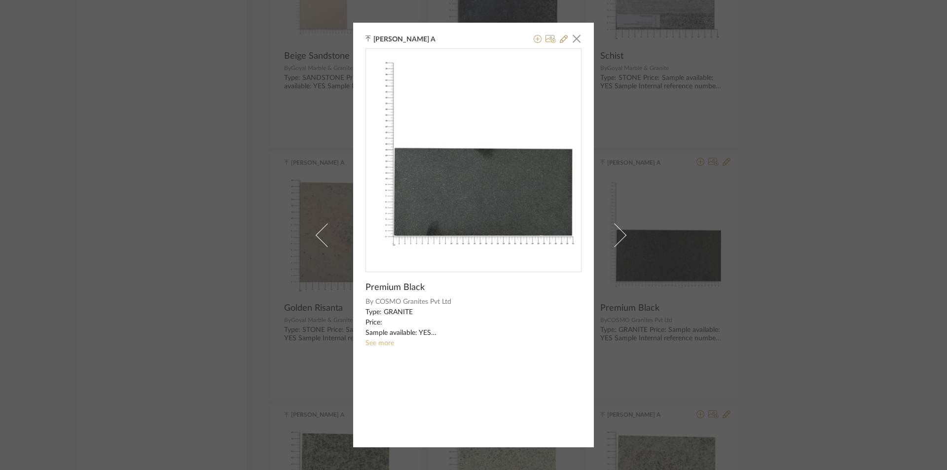
click at [383, 345] on link "See more" at bounding box center [379, 343] width 29 height 7
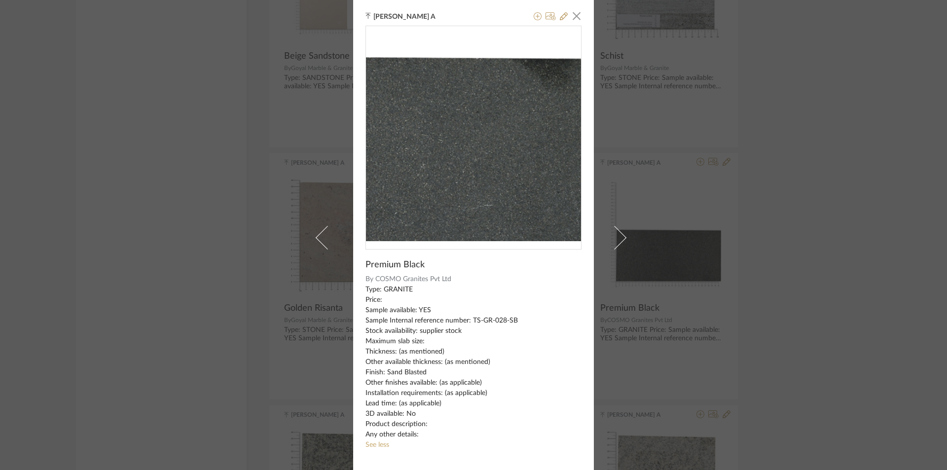
click at [457, 151] on img "0" at bounding box center [473, 133] width 215 height 215
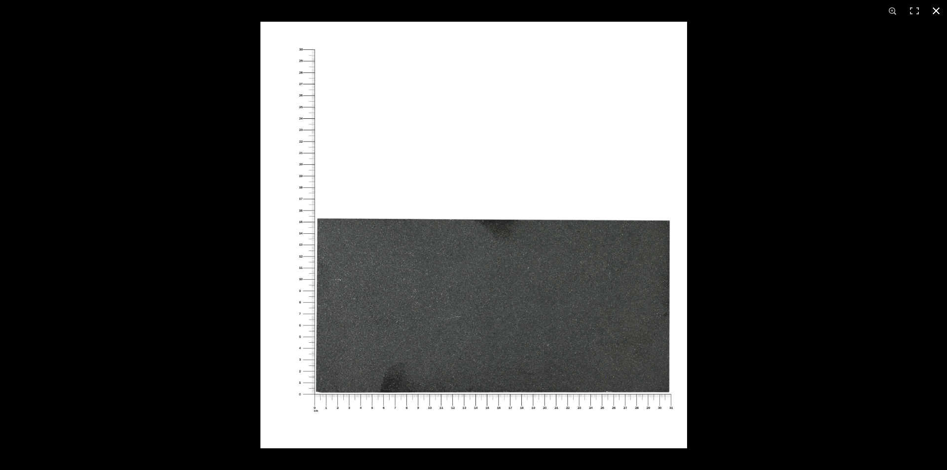
click at [929, 12] on button at bounding box center [936, 11] width 22 height 22
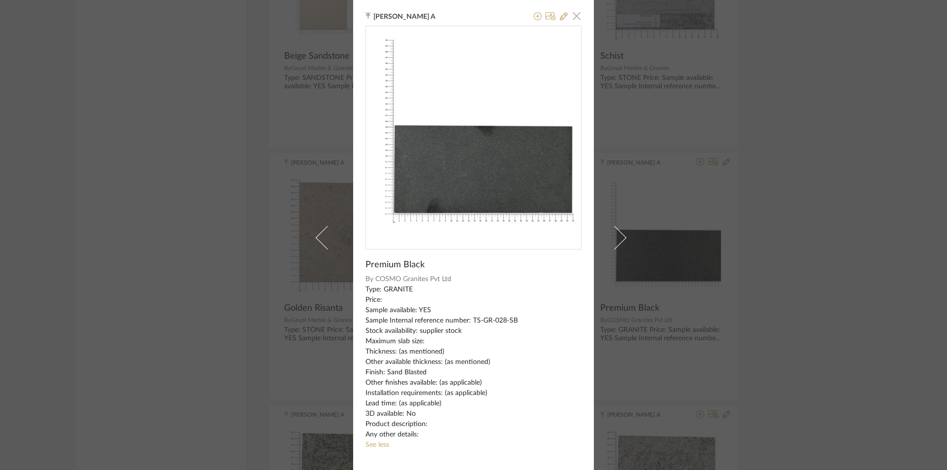
click at [574, 20] on span "button" at bounding box center [577, 16] width 20 height 20
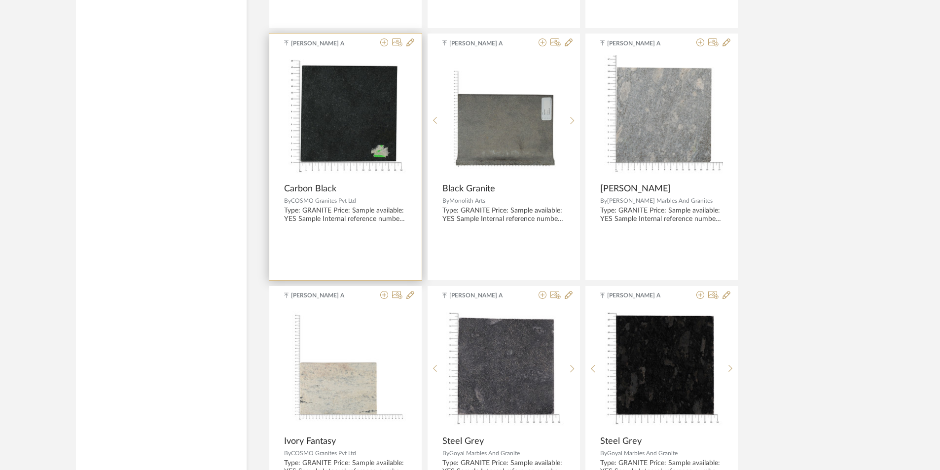
scroll to position [2219, 0]
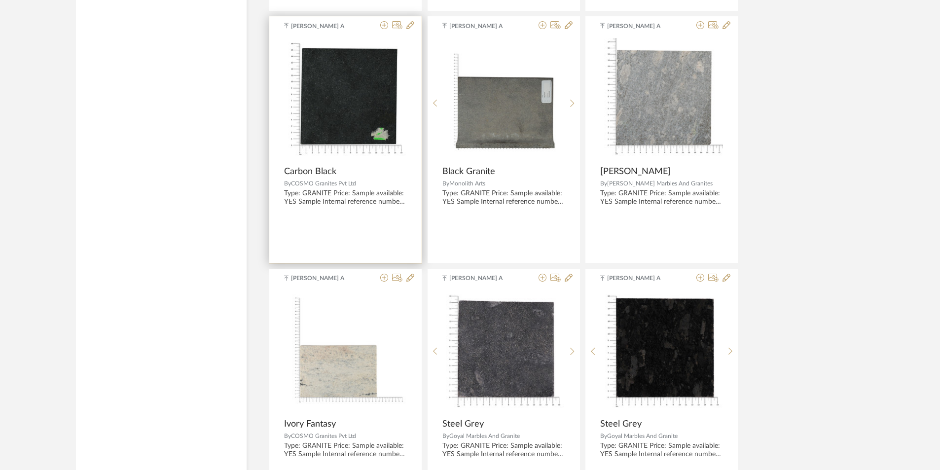
click at [336, 111] on img "0" at bounding box center [345, 99] width 123 height 123
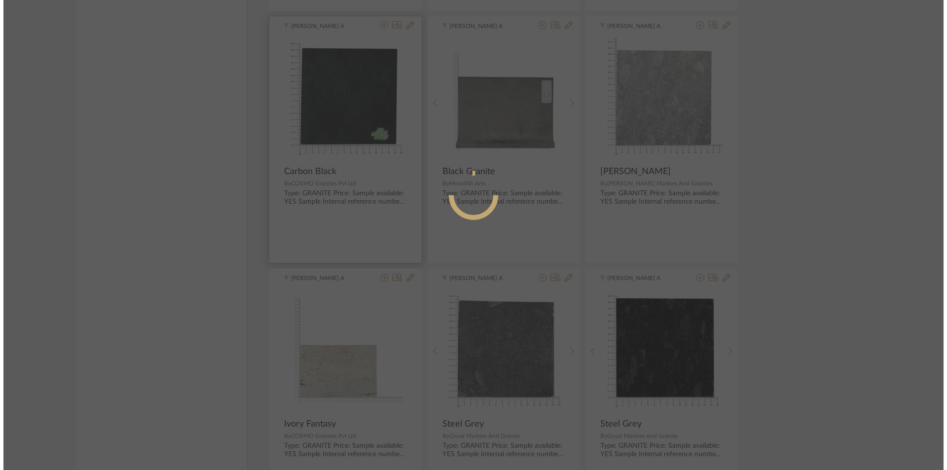
scroll to position [0, 0]
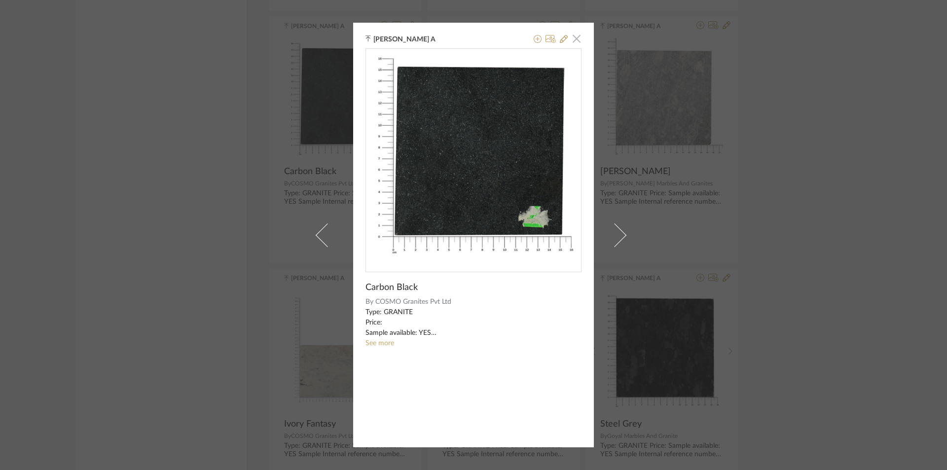
click at [572, 35] on span "button" at bounding box center [577, 39] width 20 height 20
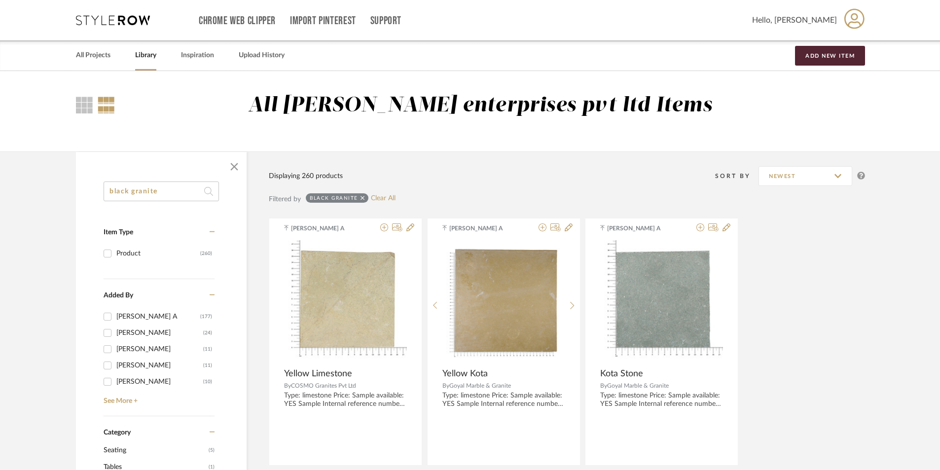
click at [822, 20] on span "Hello, [PERSON_NAME]" at bounding box center [794, 20] width 85 height 12
click at [827, 147] on button "Logout" at bounding box center [826, 143] width 78 height 24
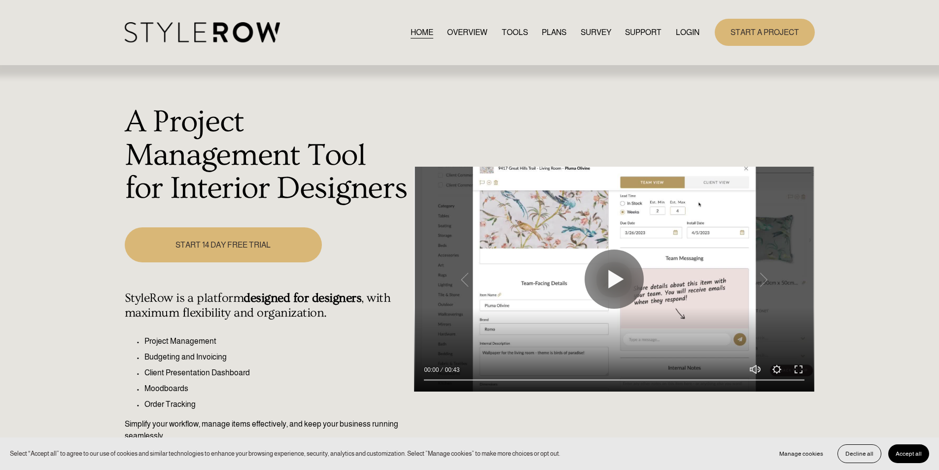
click at [680, 34] on link "LOGIN" at bounding box center [688, 32] width 24 height 13
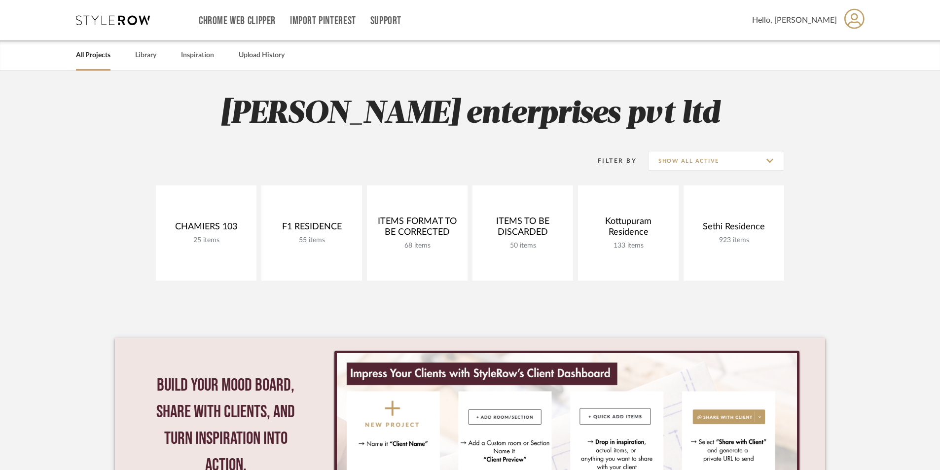
click at [837, 15] on div "Hello, [PERSON_NAME]" at bounding box center [808, 20] width 113 height 31
click at [834, 38] on link "Profile" at bounding box center [826, 48] width 78 height 24
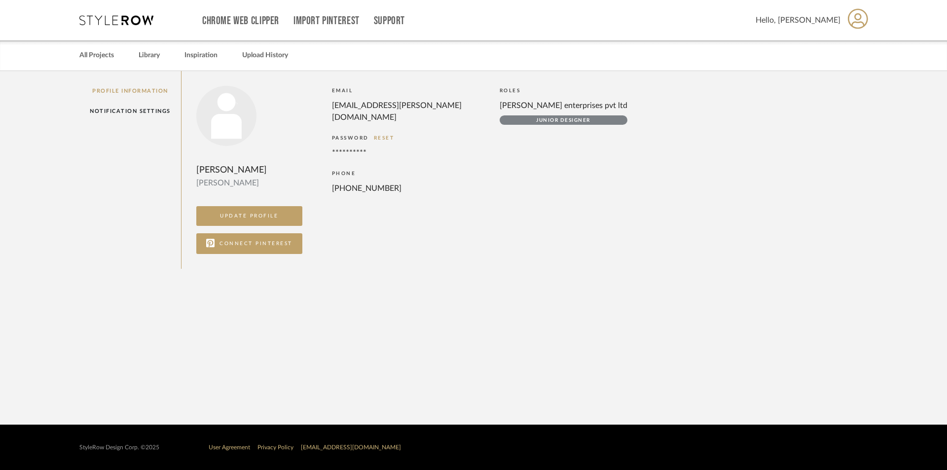
click at [116, 24] on icon at bounding box center [116, 20] width 74 height 10
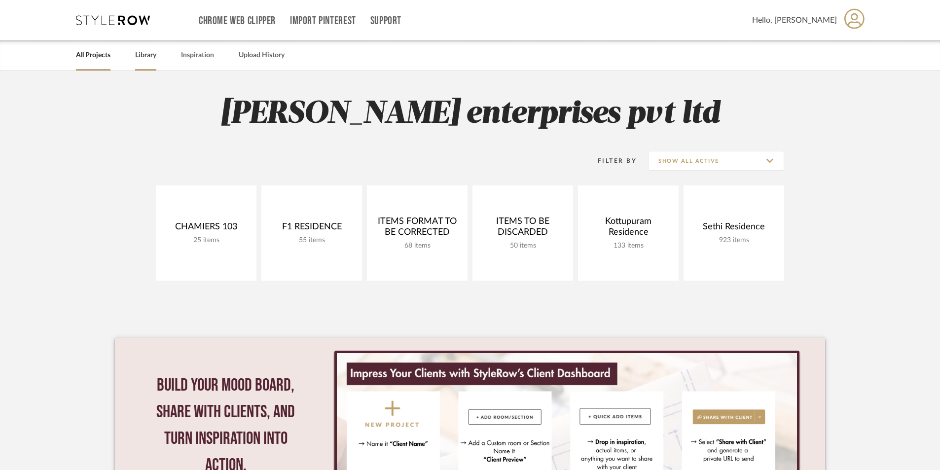
click at [146, 52] on link "Library" at bounding box center [145, 55] width 21 height 13
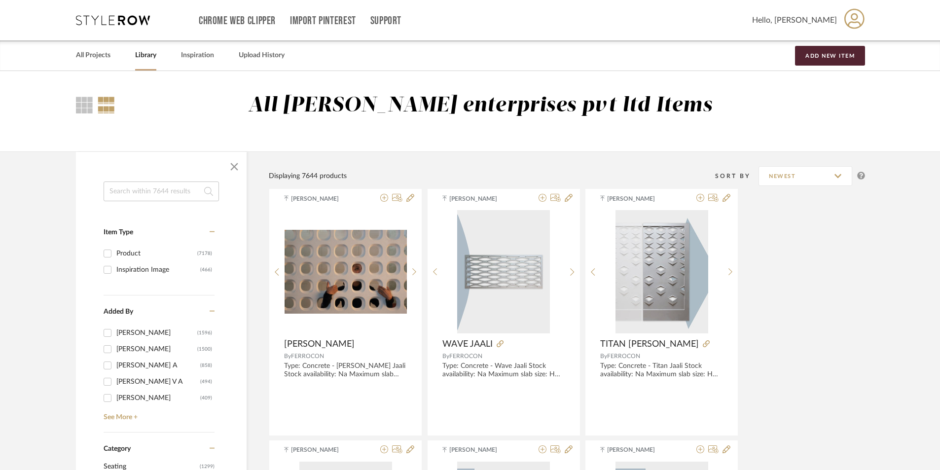
click at [199, 56] on link "Inspiration" at bounding box center [197, 55] width 33 height 13
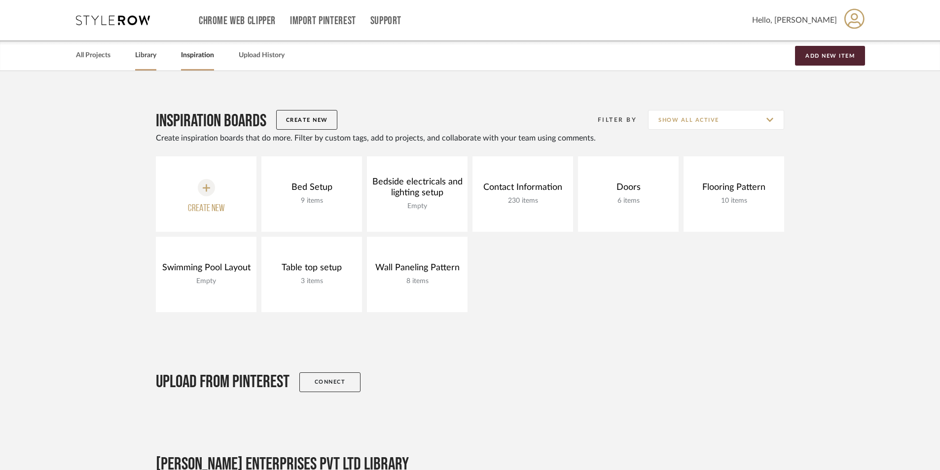
click at [146, 61] on link "Library" at bounding box center [145, 55] width 21 height 13
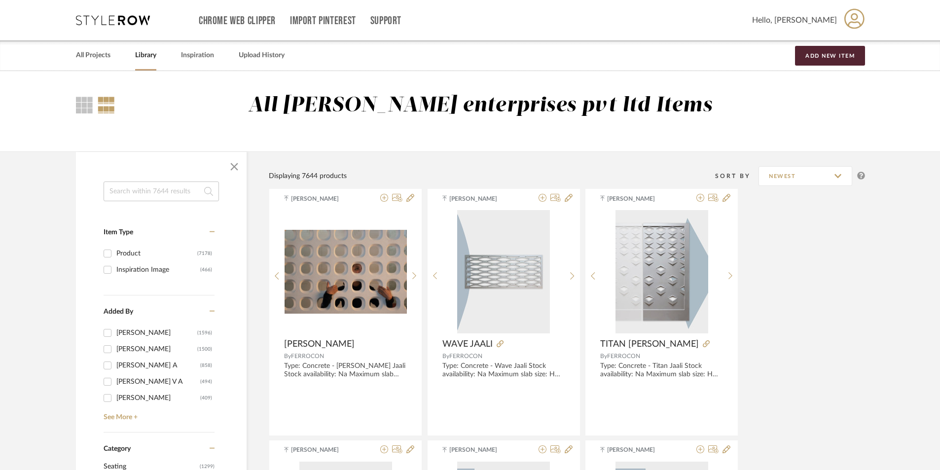
click at [165, 191] on input at bounding box center [161, 191] width 115 height 20
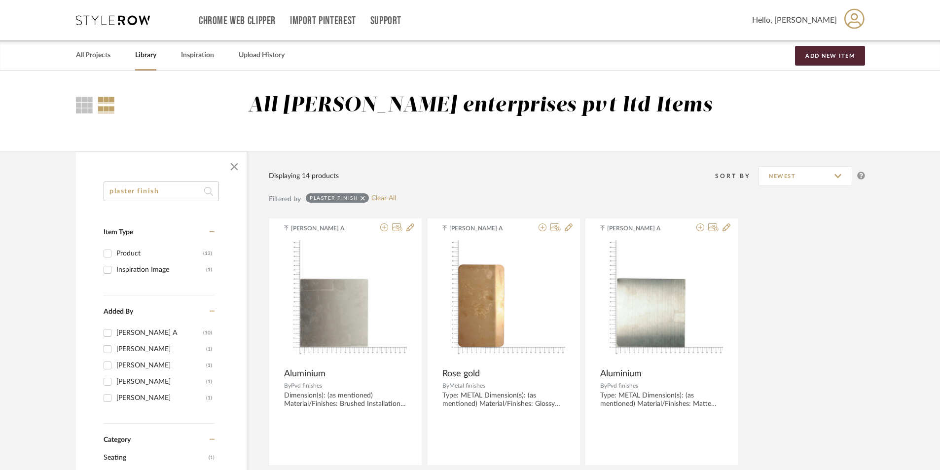
click at [176, 187] on input "plaster finish" at bounding box center [161, 191] width 115 height 20
click at [135, 194] on input "plaster finish" at bounding box center [161, 191] width 115 height 20
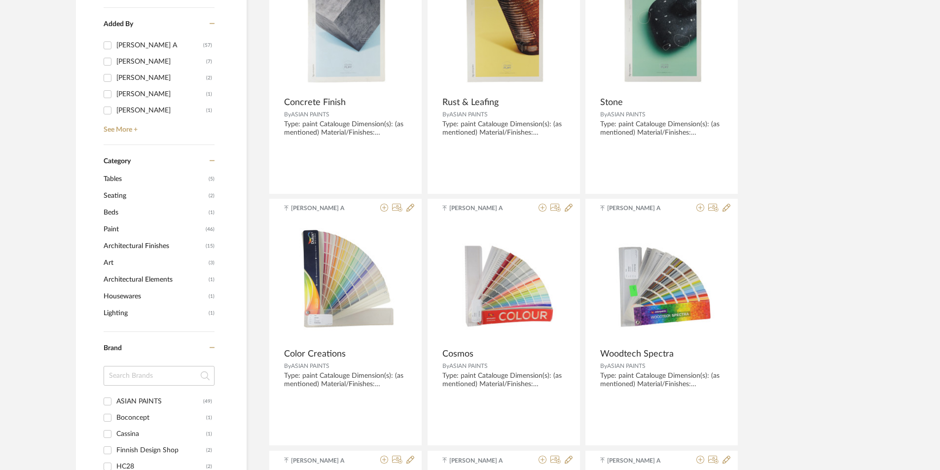
scroll to position [296, 0]
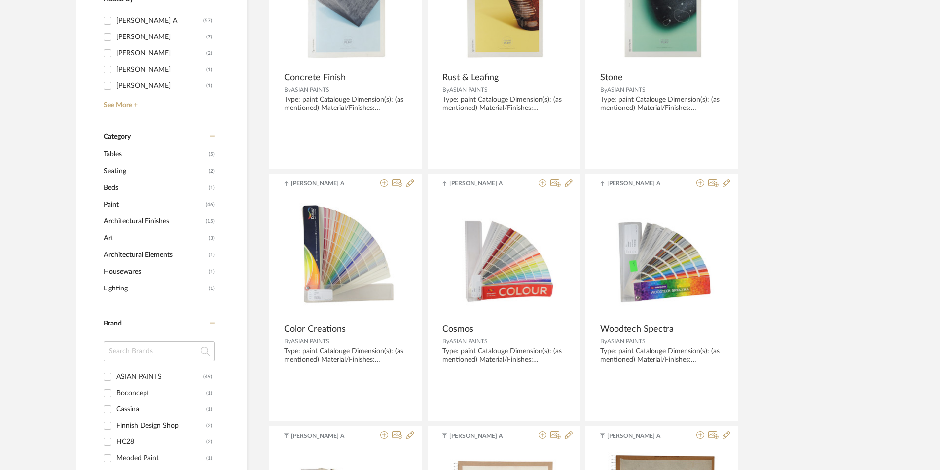
click at [165, 206] on span "Paint" at bounding box center [154, 204] width 100 height 17
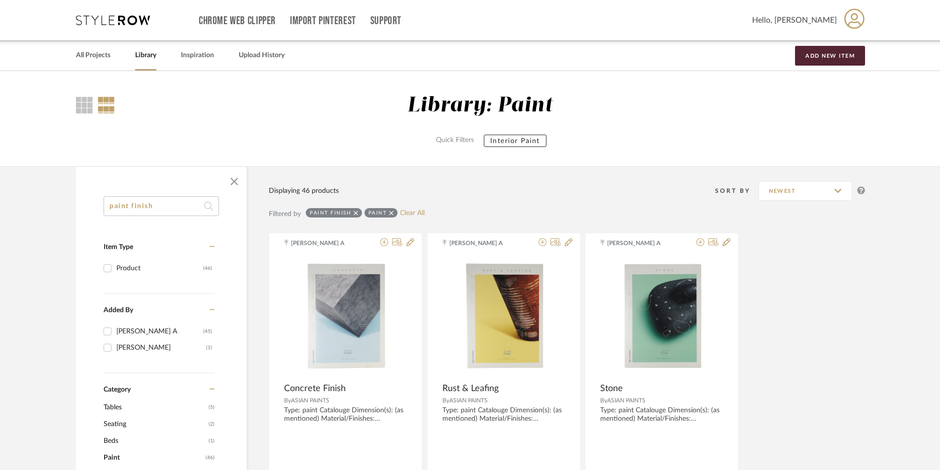
click at [147, 206] on input "paint finish" at bounding box center [161, 206] width 115 height 20
drag, startPoint x: 167, startPoint y: 202, endPoint x: 28, endPoint y: 205, distance: 139.6
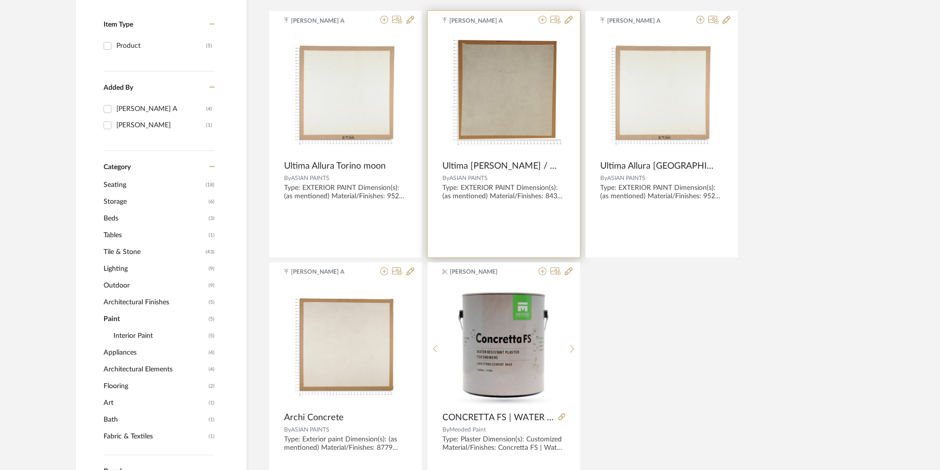
scroll to position [148, 0]
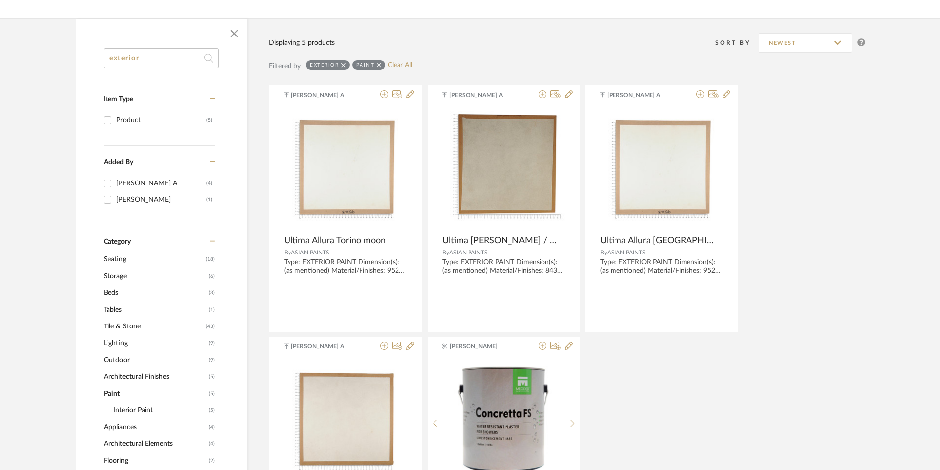
type input "exterior"
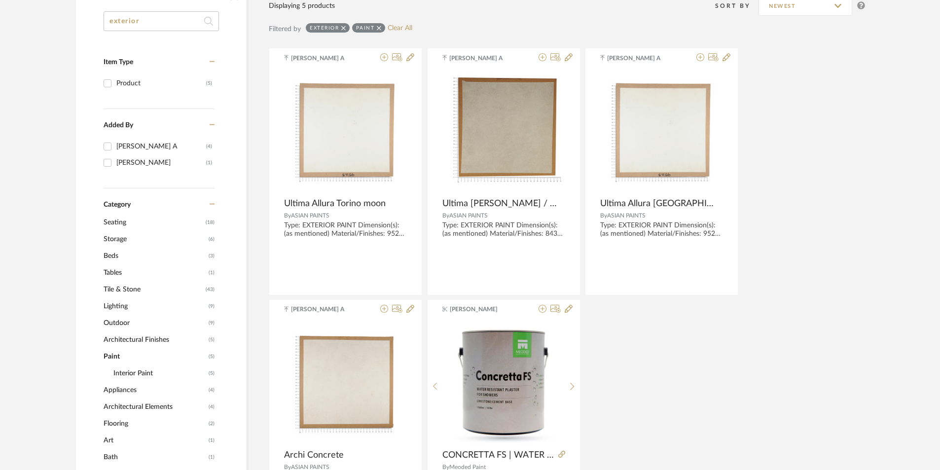
scroll to position [197, 0]
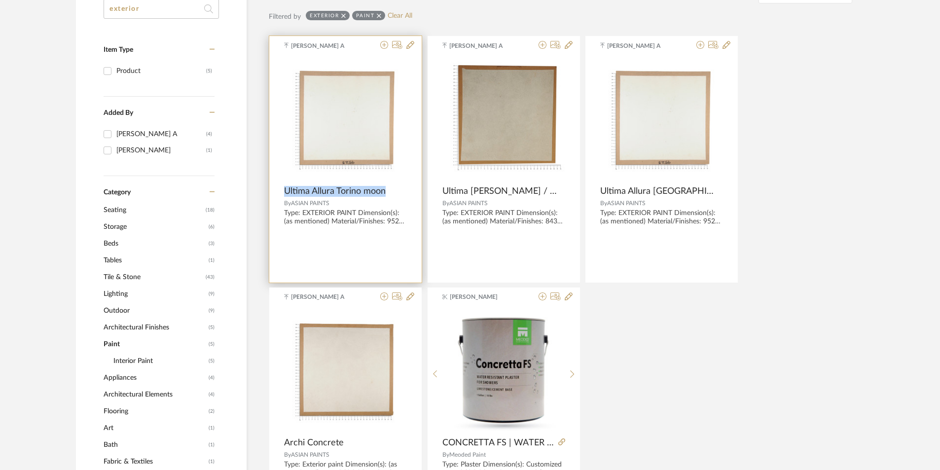
drag, startPoint x: 286, startPoint y: 190, endPoint x: 397, endPoint y: 187, distance: 111.5
click at [397, 187] on div "Ultima Allura Torino moon" at bounding box center [345, 191] width 123 height 11
copy span "Ultima Allura Torino moon"
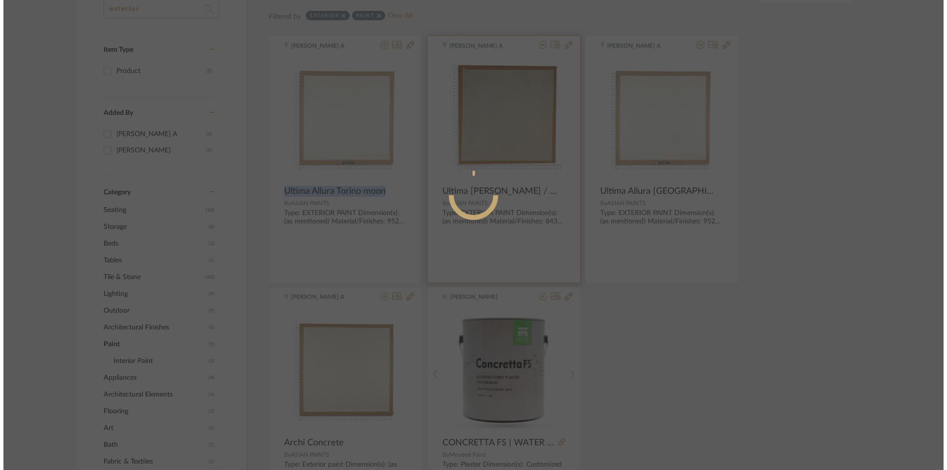
scroll to position [0, 0]
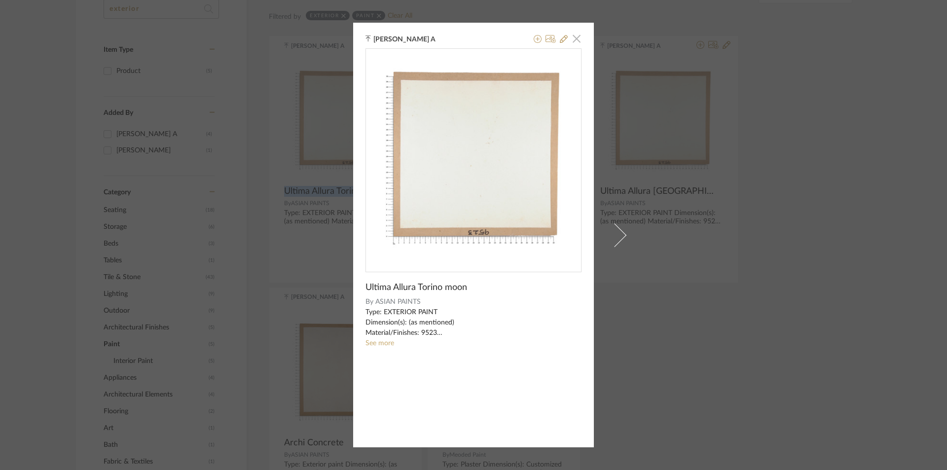
click at [573, 34] on span "button" at bounding box center [577, 39] width 20 height 20
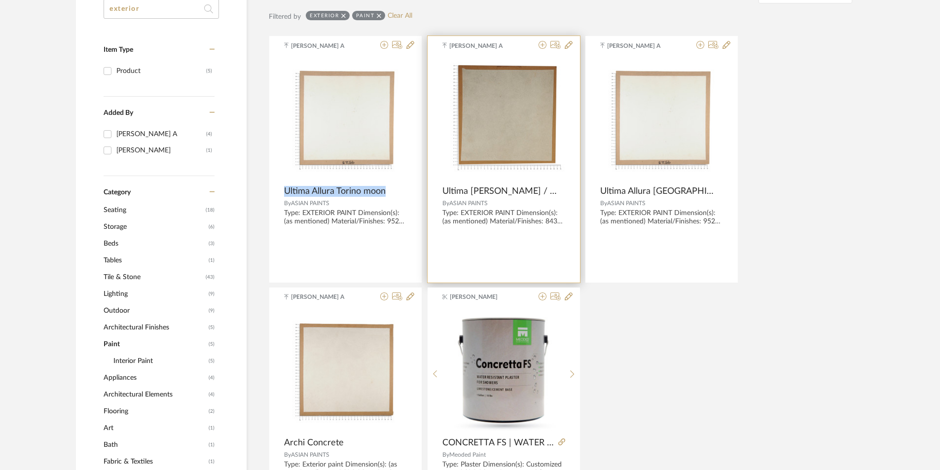
scroll to position [247, 0]
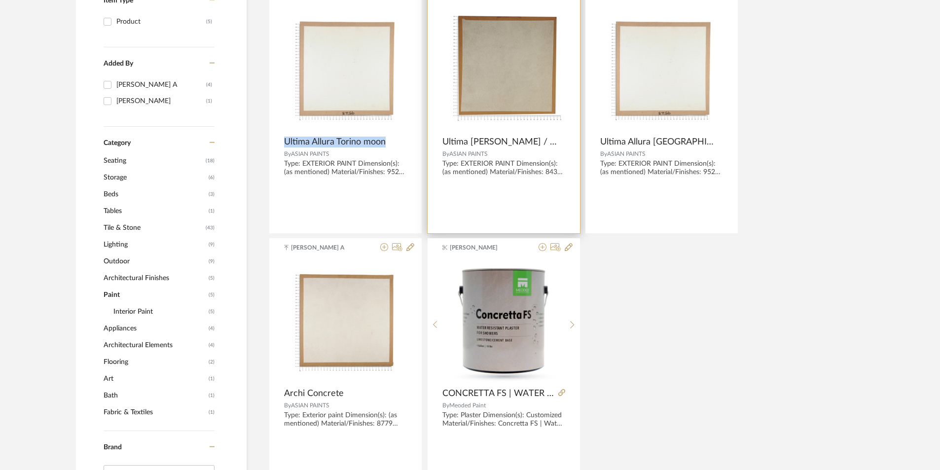
click at [507, 111] on img "0" at bounding box center [503, 69] width 123 height 123
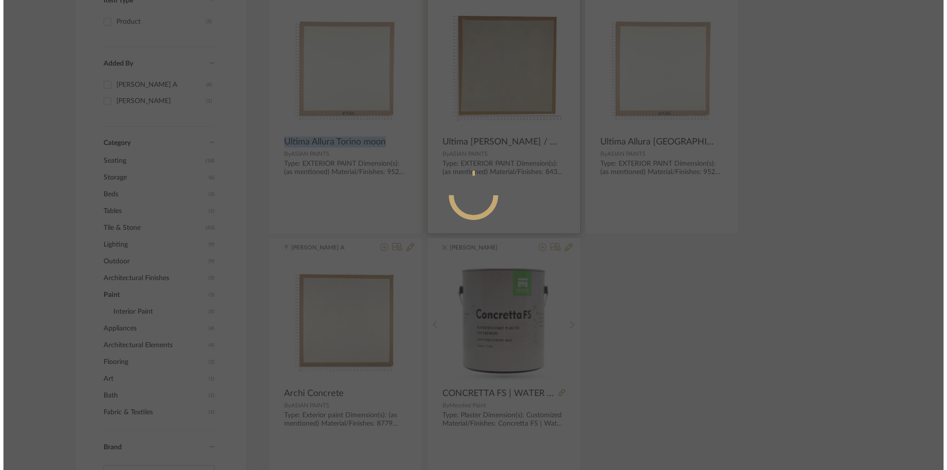
scroll to position [0, 0]
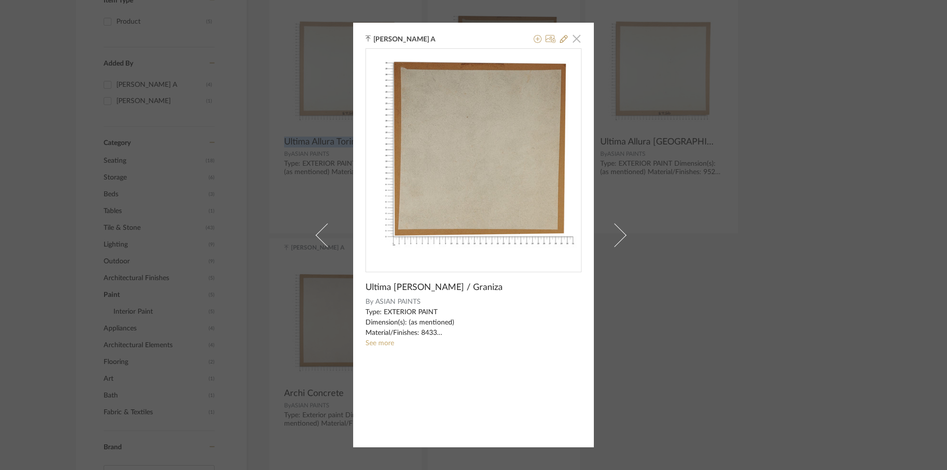
click at [575, 38] on span "button" at bounding box center [577, 39] width 20 height 20
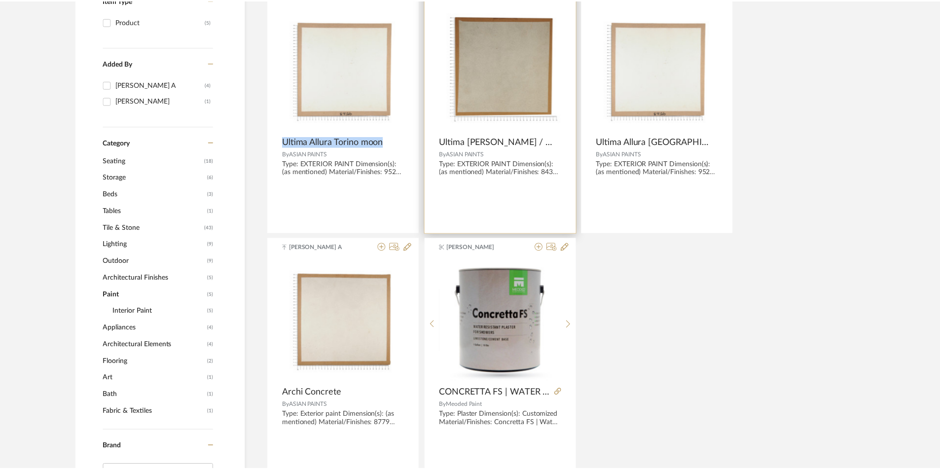
scroll to position [247, 0]
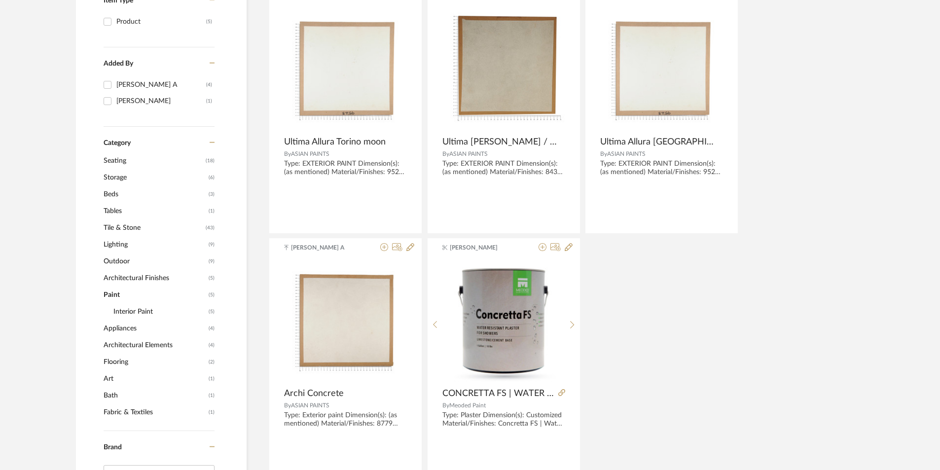
click at [644, 318] on div "[PERSON_NAME] A Ultima Allura Torino moon By ASIAN PAINTS Type: EXTERIOR PAINT …" at bounding box center [567, 235] width 596 height 499
click at [695, 302] on div "[PERSON_NAME] A Ultima Allura Torino moon By ASIAN PAINTS Type: EXTERIOR PAINT …" at bounding box center [567, 235] width 596 height 499
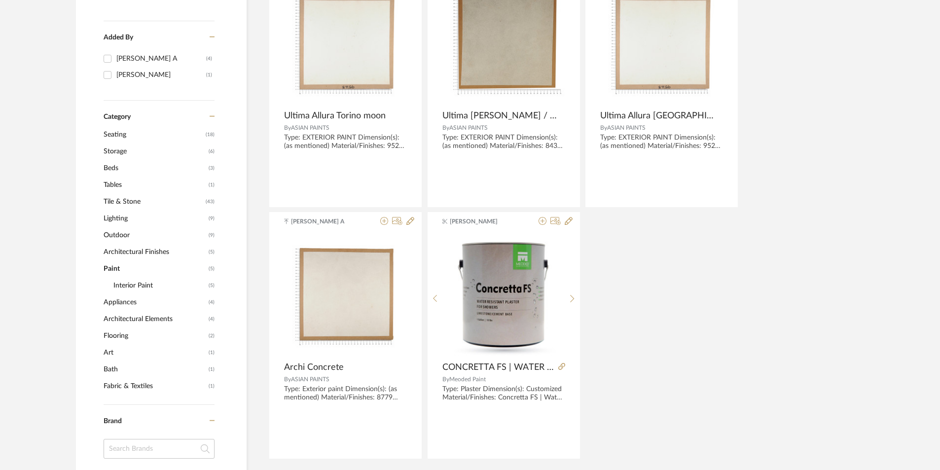
scroll to position [296, 0]
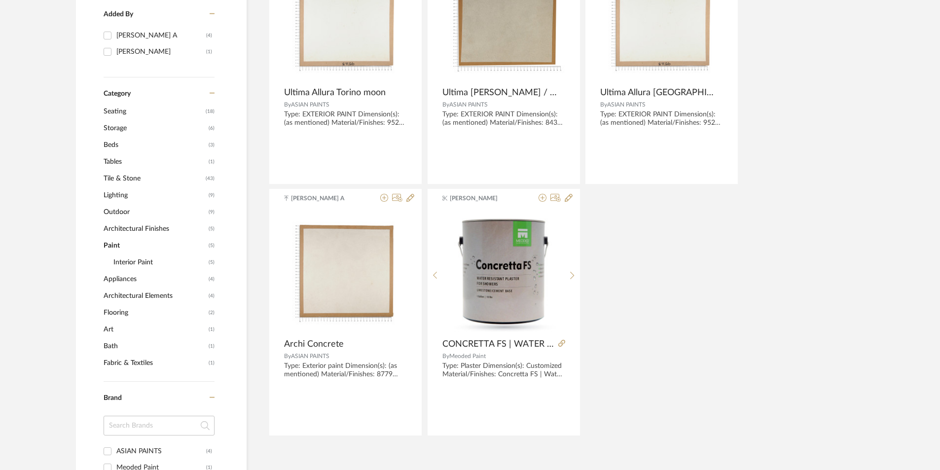
click at [138, 340] on span "Bath" at bounding box center [155, 346] width 103 height 17
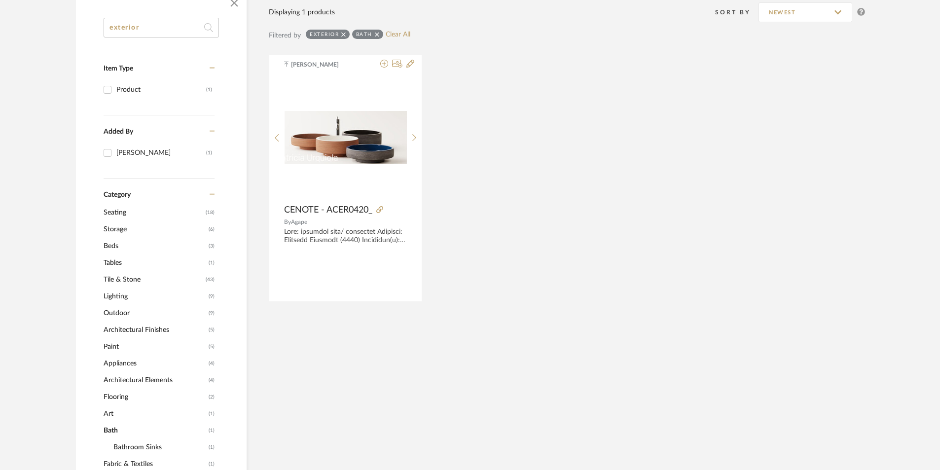
scroll to position [148, 0]
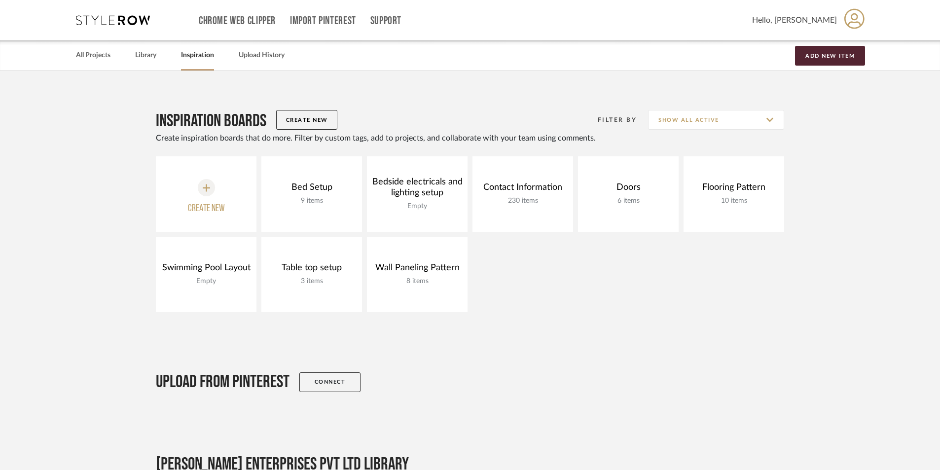
click at [131, 50] on div "All Projects Library Inspiration Upload History Add New Item" at bounding box center [470, 55] width 818 height 30
click at [148, 47] on div "Library" at bounding box center [145, 55] width 21 height 30
click at [148, 58] on link "Library" at bounding box center [145, 55] width 21 height 13
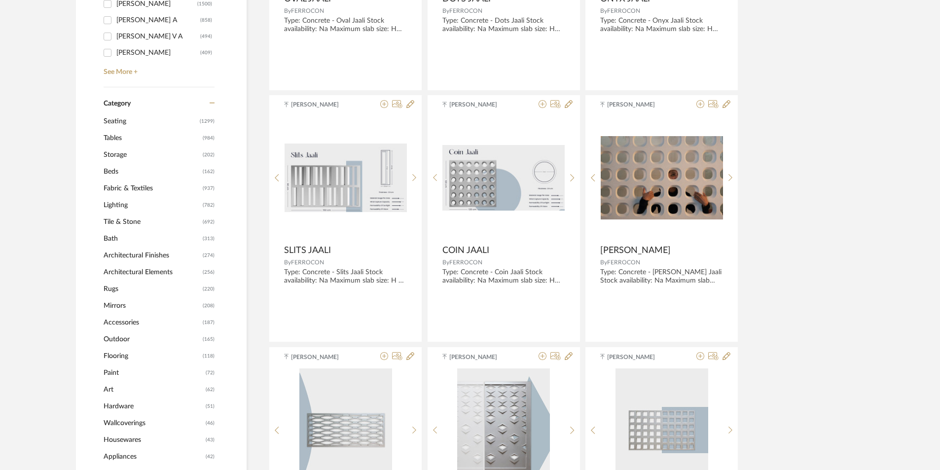
scroll to position [395, 0]
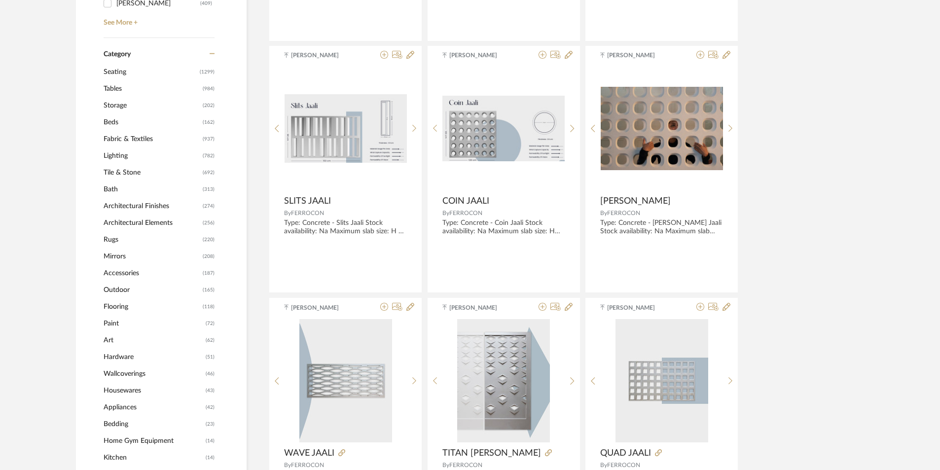
click at [115, 322] on span "Paint" at bounding box center [154, 323] width 100 height 17
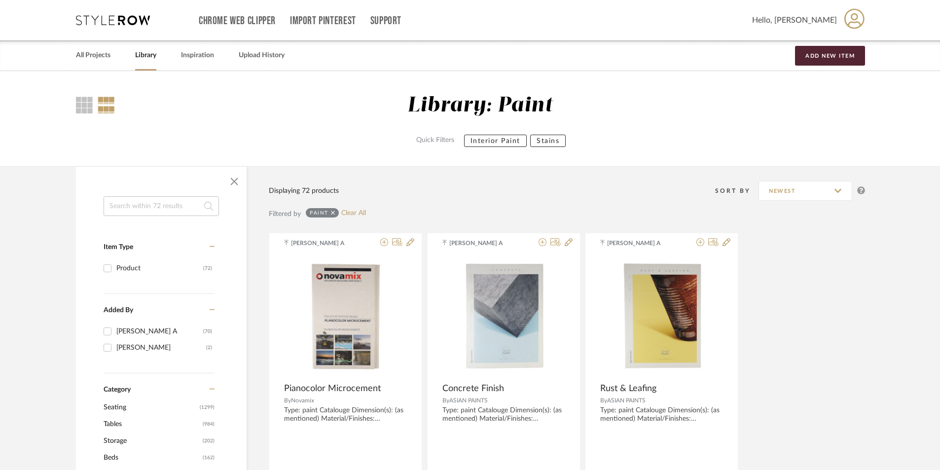
click at [147, 207] on input at bounding box center [161, 206] width 115 height 20
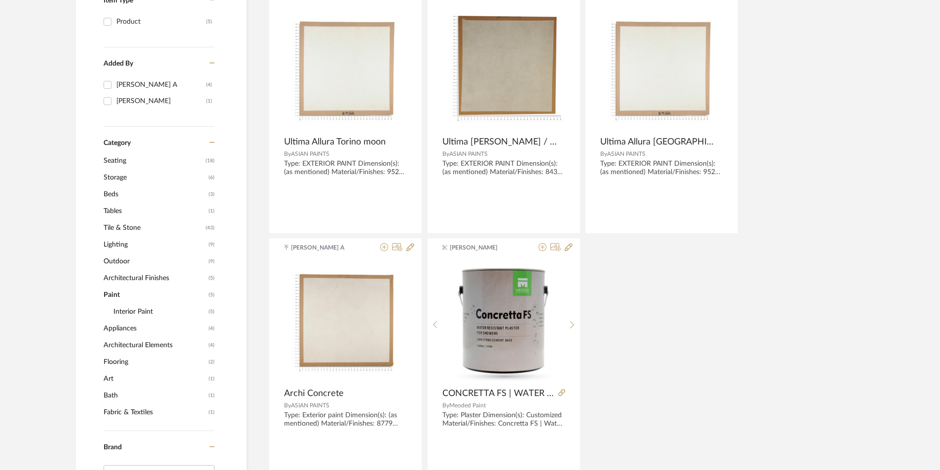
scroll to position [148, 0]
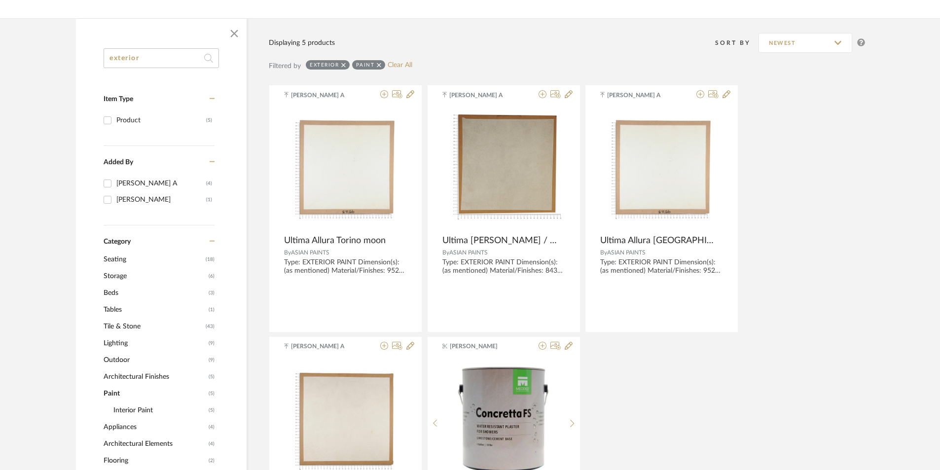
click at [638, 378] on div "[PERSON_NAME] A Ultima Allura Torino moon By ASIAN PAINTS Type: EXTERIOR PAINT …" at bounding box center [567, 334] width 596 height 499
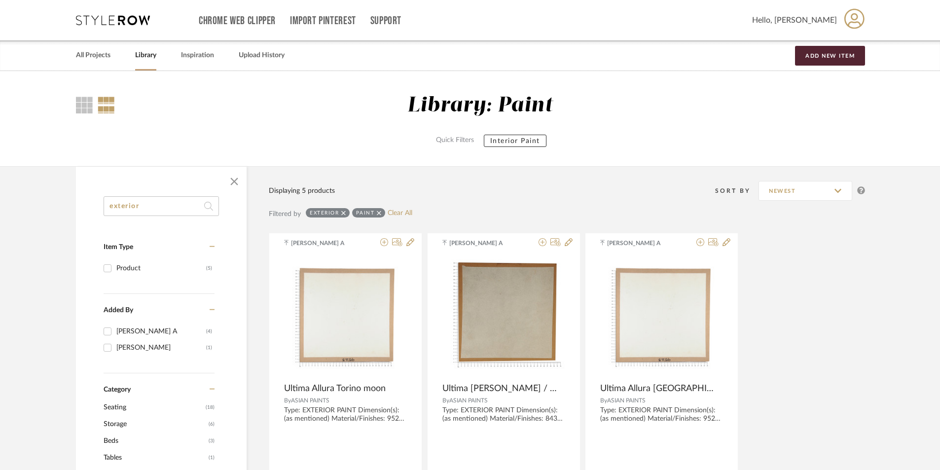
click at [148, 204] on input "exterior" at bounding box center [161, 206] width 115 height 20
drag, startPoint x: 153, startPoint y: 210, endPoint x: 90, endPoint y: 223, distance: 64.9
type input "WOOD"
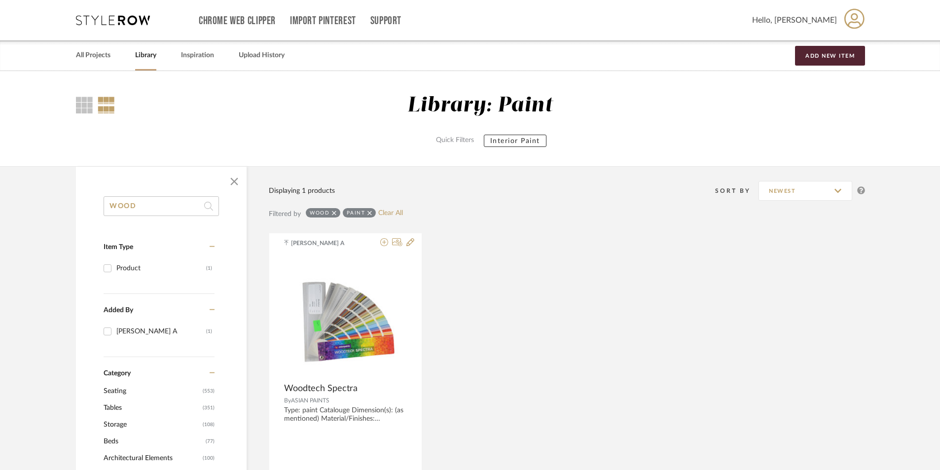
click at [368, 212] on icon at bounding box center [369, 213] width 4 height 7
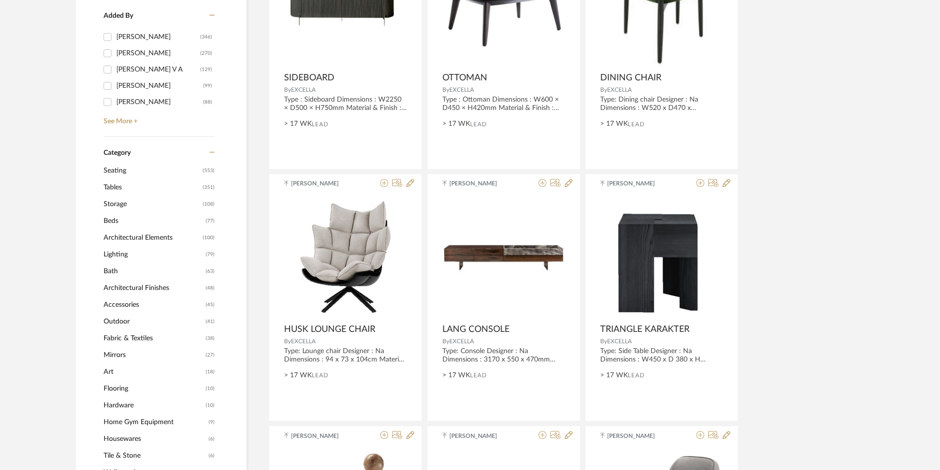
scroll to position [345, 0]
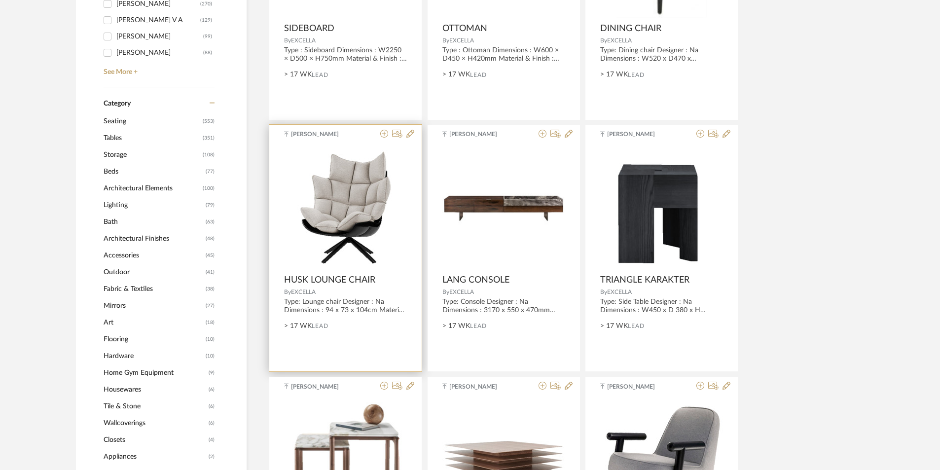
click at [349, 190] on img "0" at bounding box center [345, 207] width 105 height 123
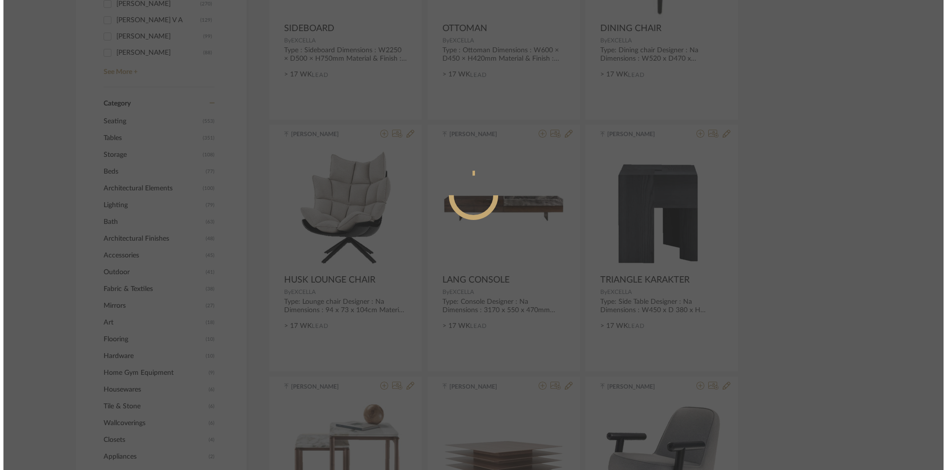
scroll to position [0, 0]
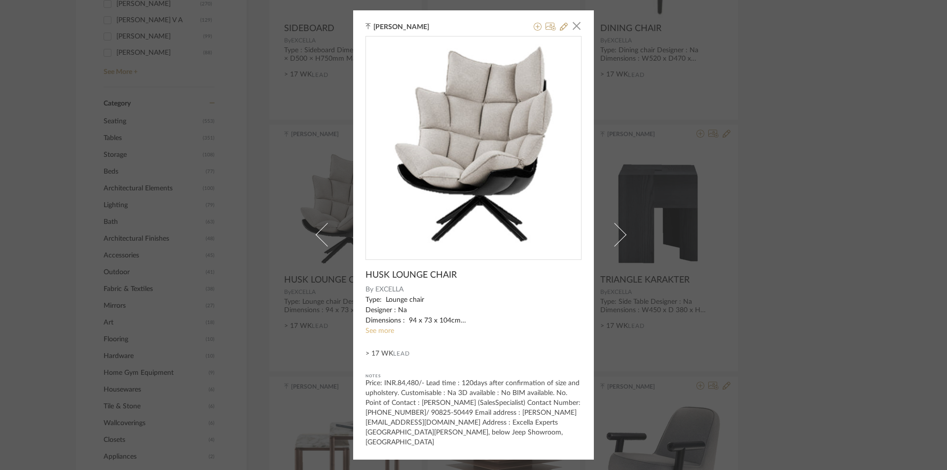
click at [374, 333] on link "See more" at bounding box center [379, 330] width 29 height 7
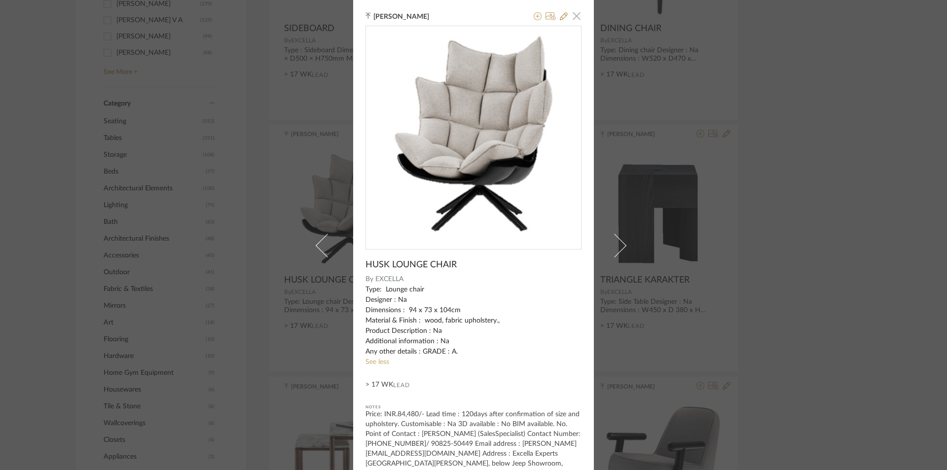
click at [574, 13] on span "button" at bounding box center [577, 16] width 20 height 20
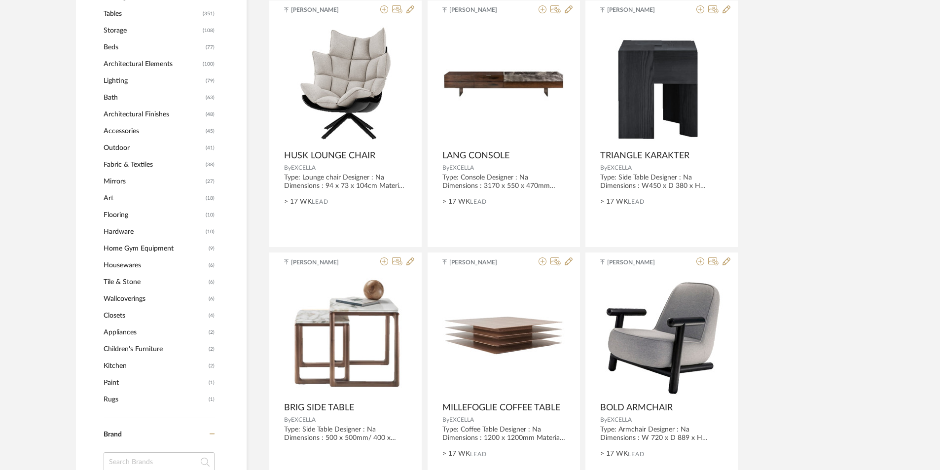
scroll to position [493, 0]
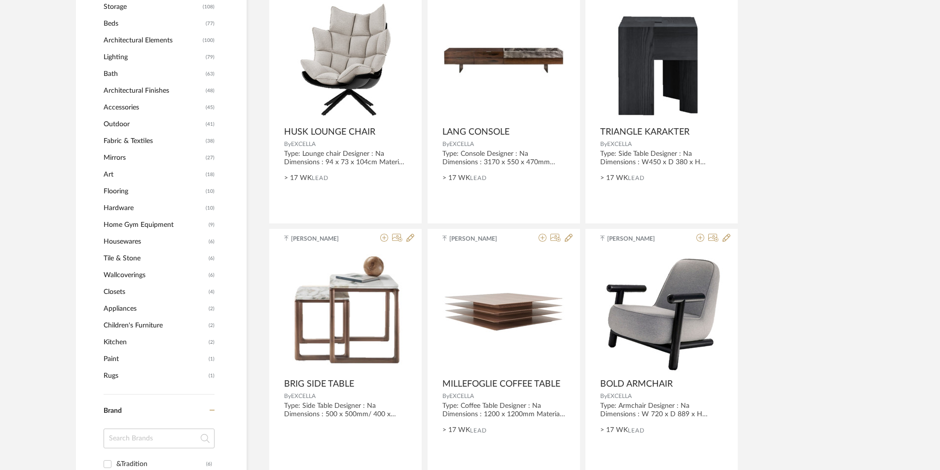
click at [123, 188] on span "Flooring" at bounding box center [154, 191] width 100 height 17
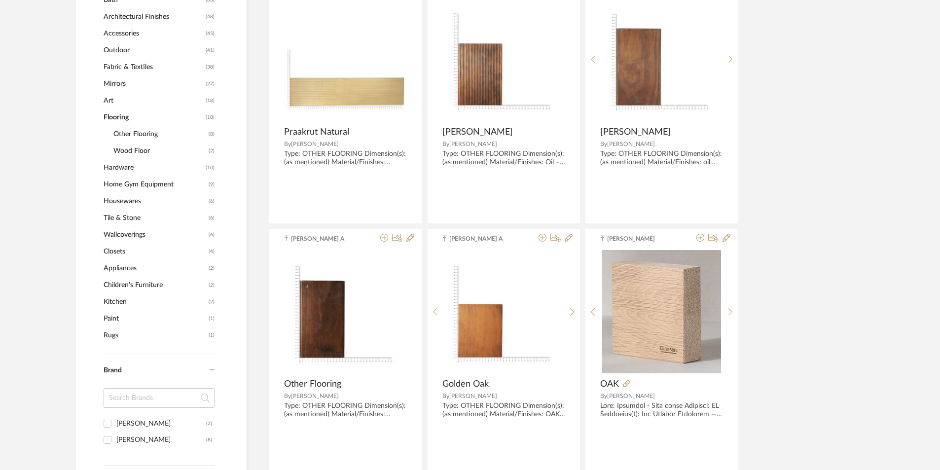
scroll to position [434, 0]
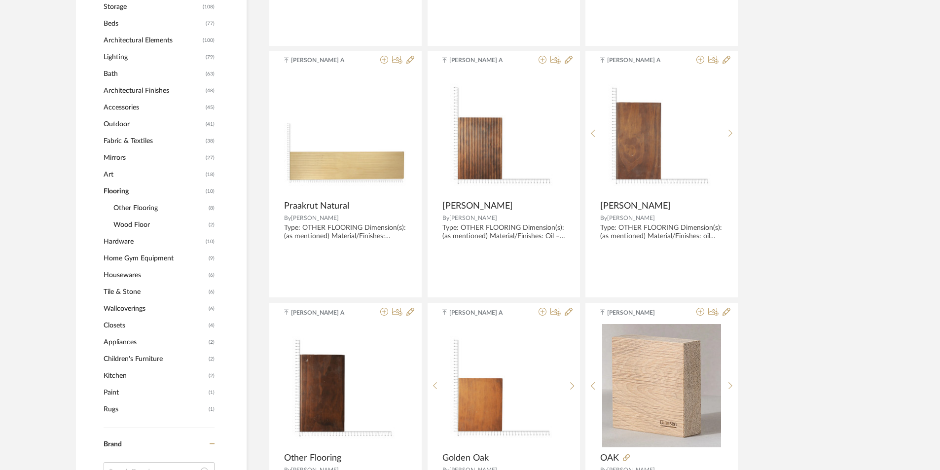
click at [121, 123] on span "Outdoor" at bounding box center [154, 124] width 100 height 17
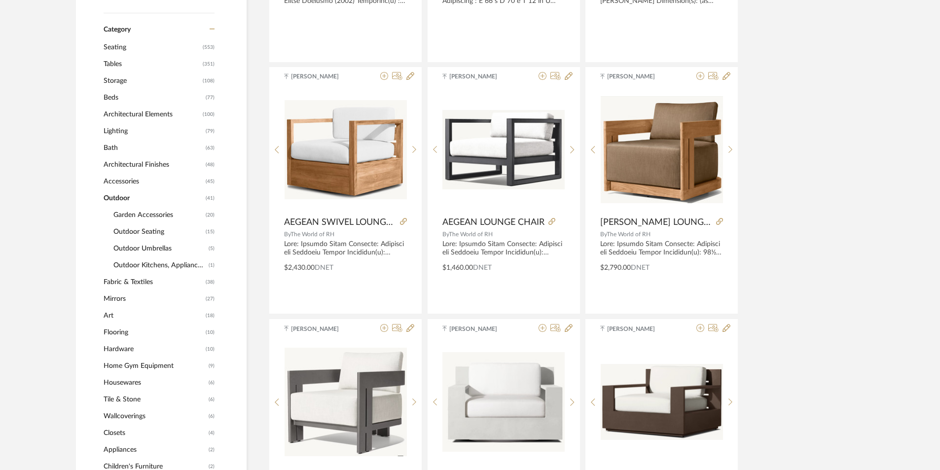
scroll to position [442, 0]
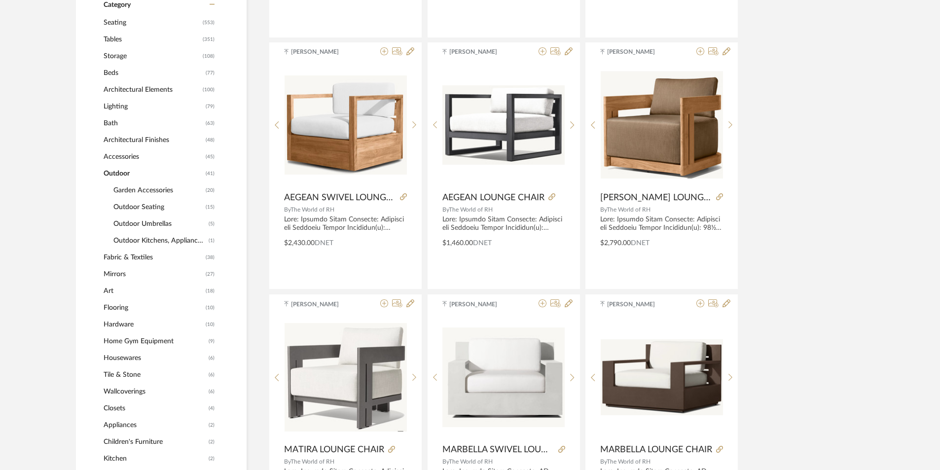
click at [118, 312] on span "Flooring" at bounding box center [154, 307] width 100 height 17
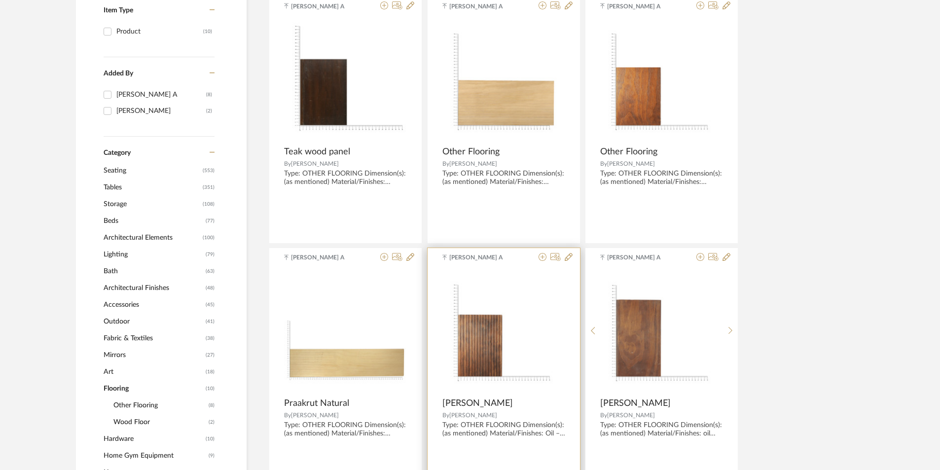
scroll to position [286, 0]
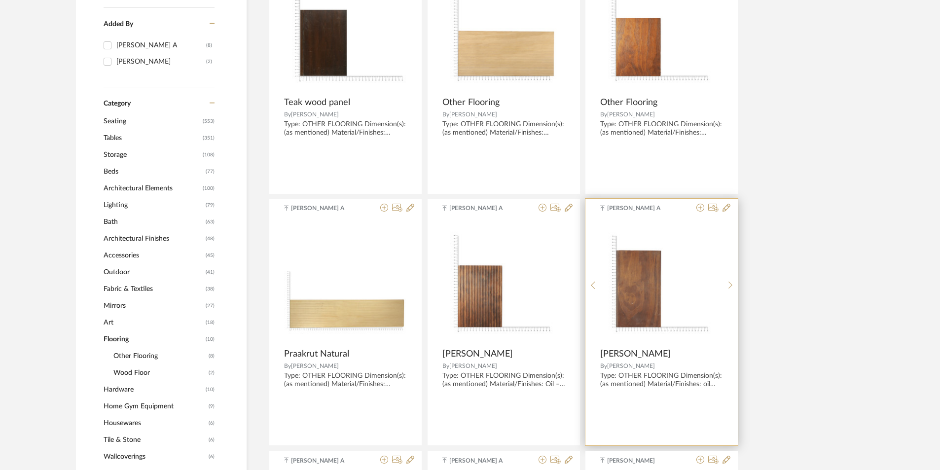
click at [643, 298] on img "0" at bounding box center [662, 281] width 122 height 122
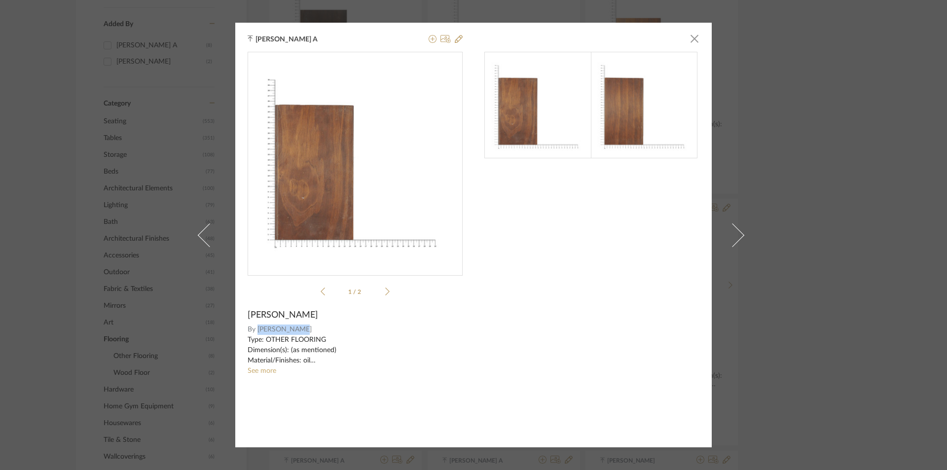
drag, startPoint x: 254, startPoint y: 329, endPoint x: 300, endPoint y: 330, distance: 45.9
click at [300, 330] on span "[PERSON_NAME]" at bounding box center [360, 329] width 206 height 10
copy span "[PERSON_NAME]"
click at [685, 39] on span "button" at bounding box center [694, 39] width 20 height 20
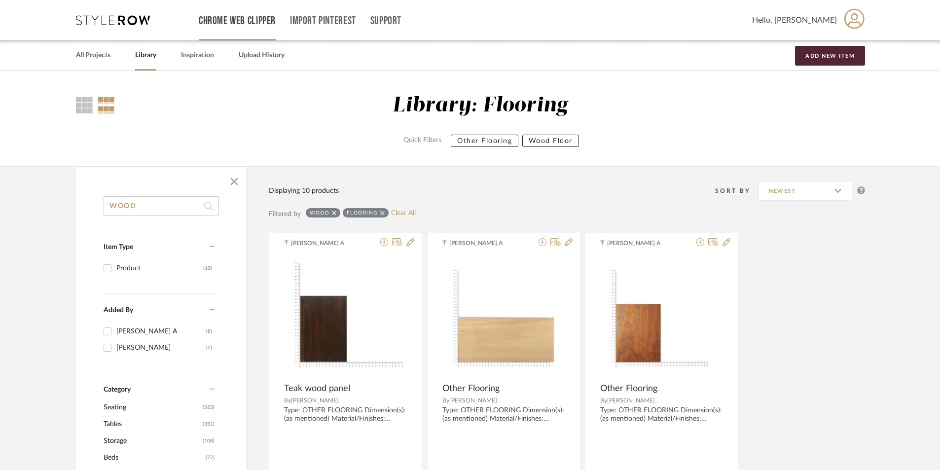
click at [249, 22] on link "Chrome Web Clipper" at bounding box center [237, 21] width 77 height 8
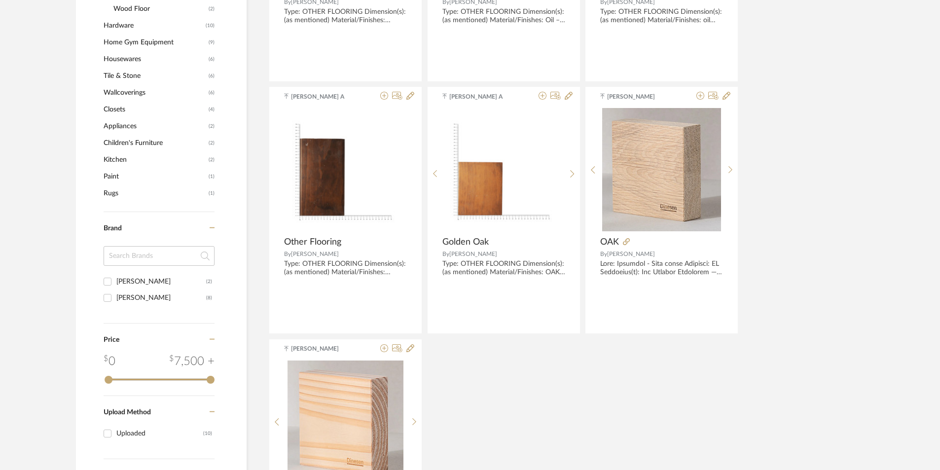
scroll to position [634, 0]
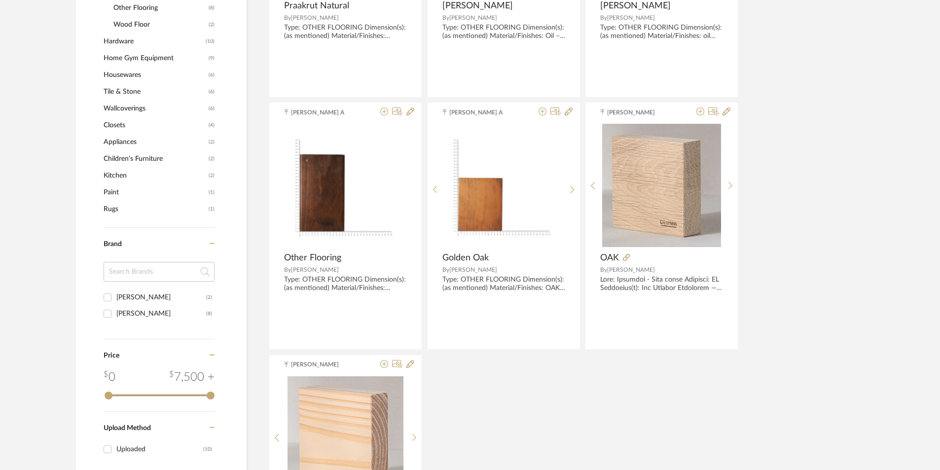
click at [648, 381] on div "[PERSON_NAME] A Teak wood panel By [PERSON_NAME] Type: OTHER FLOORING Dimension…" at bounding box center [567, 101] width 596 height 1004
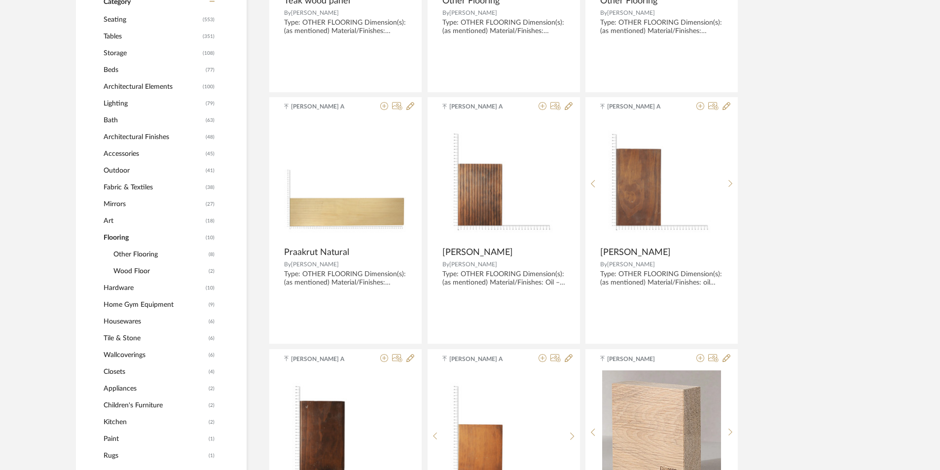
scroll to position [437, 0]
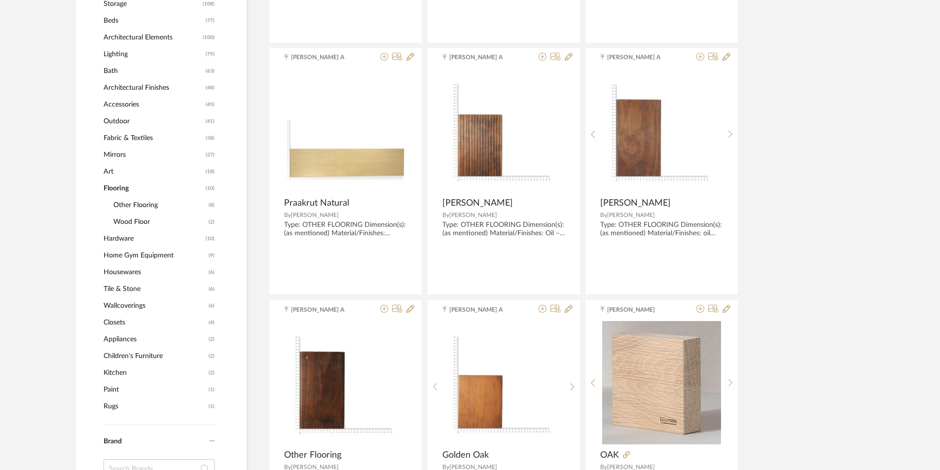
click at [165, 382] on span "Paint" at bounding box center [155, 389] width 103 height 17
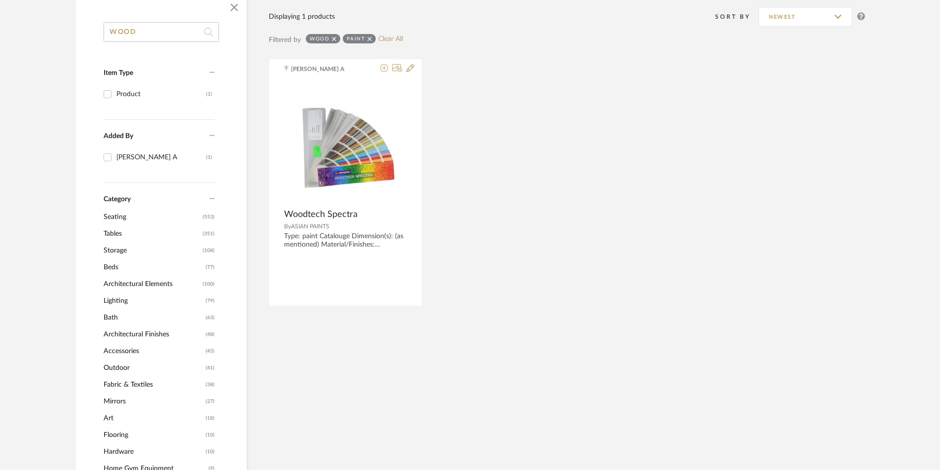
scroll to position [75, 0]
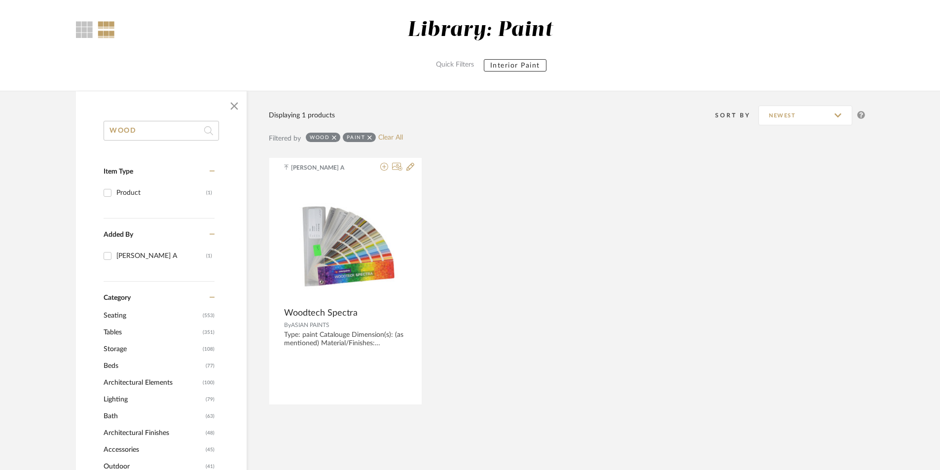
click at [334, 139] on icon at bounding box center [334, 137] width 4 height 7
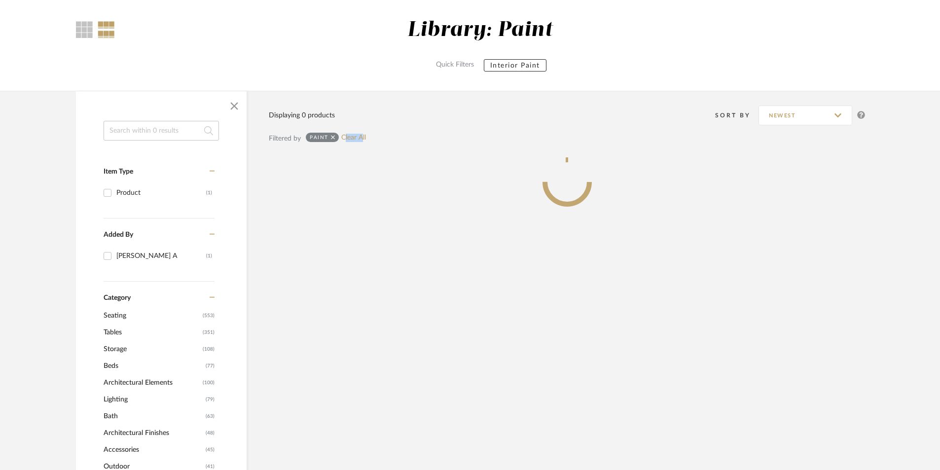
click at [334, 139] on icon at bounding box center [333, 137] width 4 height 4
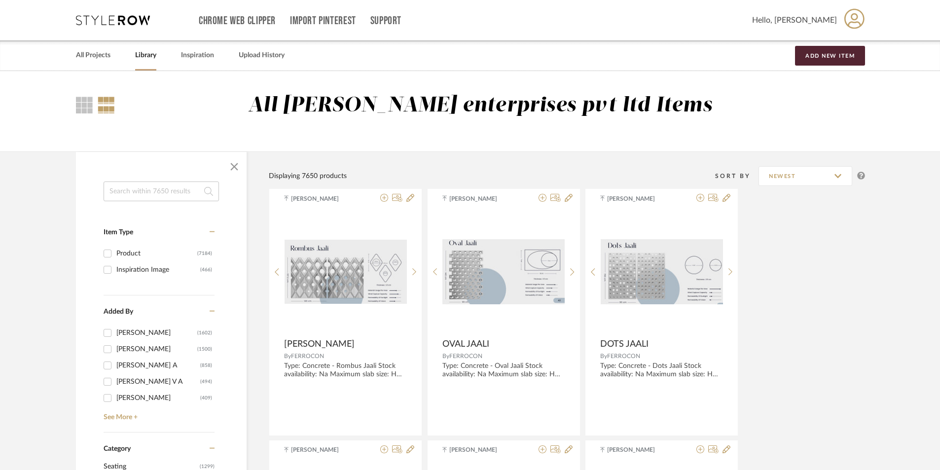
click at [152, 189] on input at bounding box center [161, 191] width 115 height 20
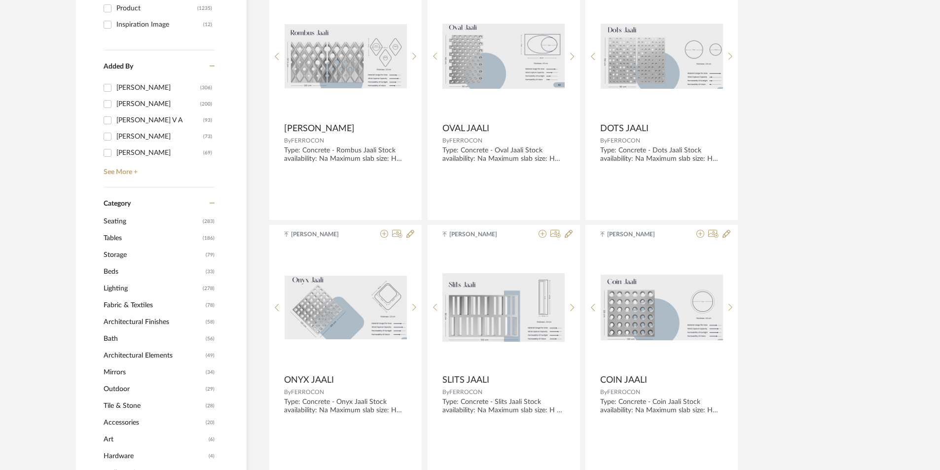
scroll to position [247, 0]
type input "METAL"
click at [143, 323] on span "Architectural Finishes" at bounding box center [154, 320] width 100 height 17
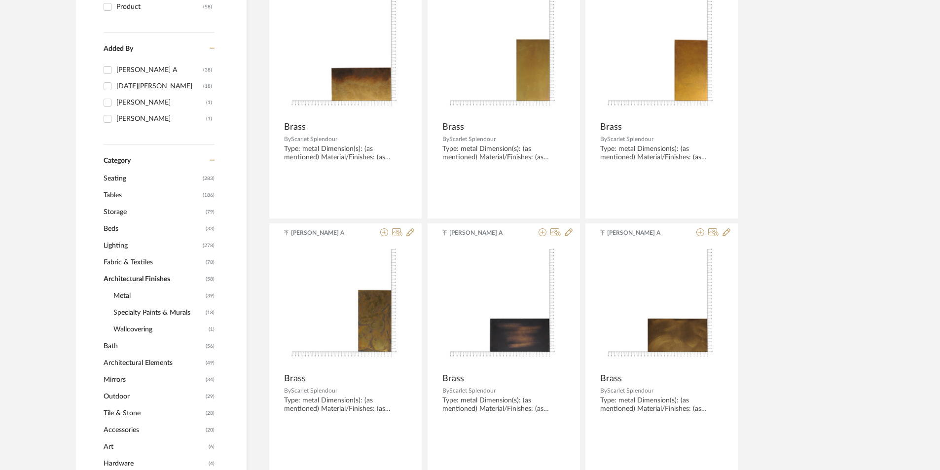
click at [151, 295] on span "Metal" at bounding box center [158, 295] width 90 height 17
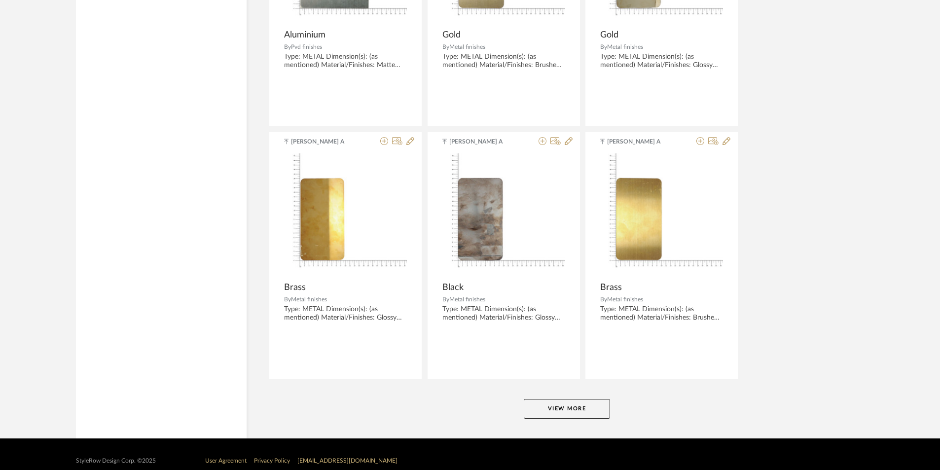
scroll to position [2889, 0]
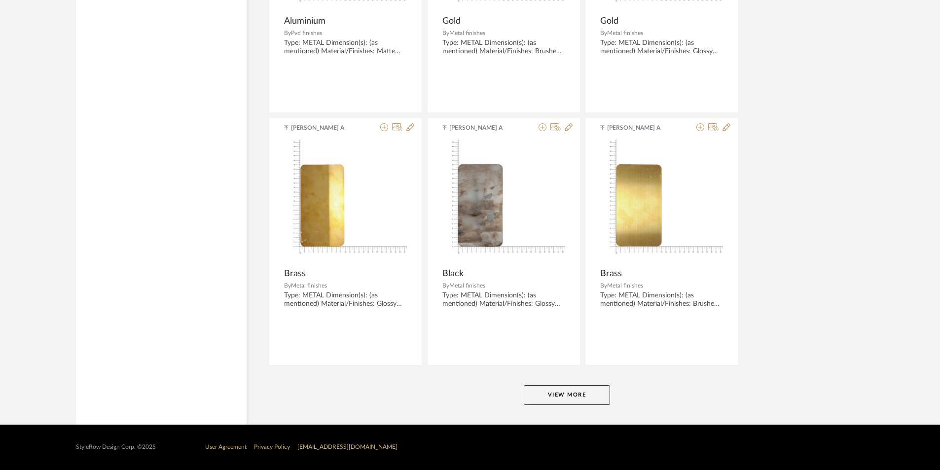
click at [558, 397] on button "View More" at bounding box center [567, 395] width 86 height 20
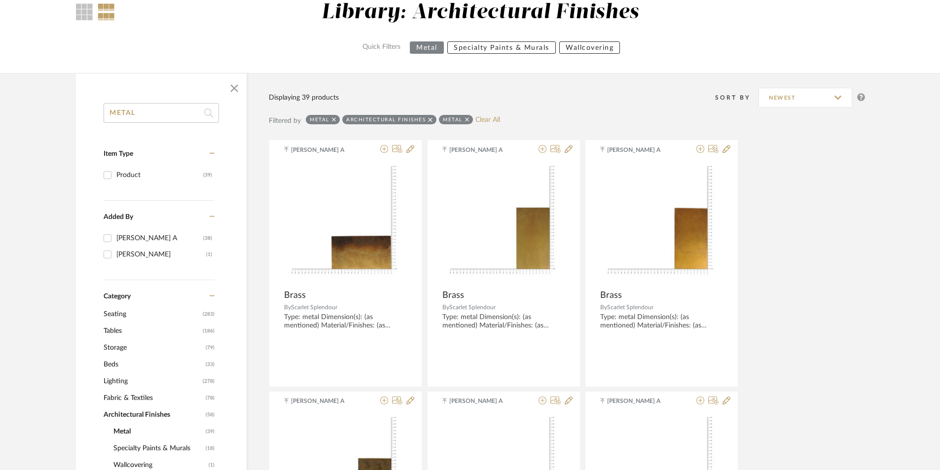
scroll to position [0, 0]
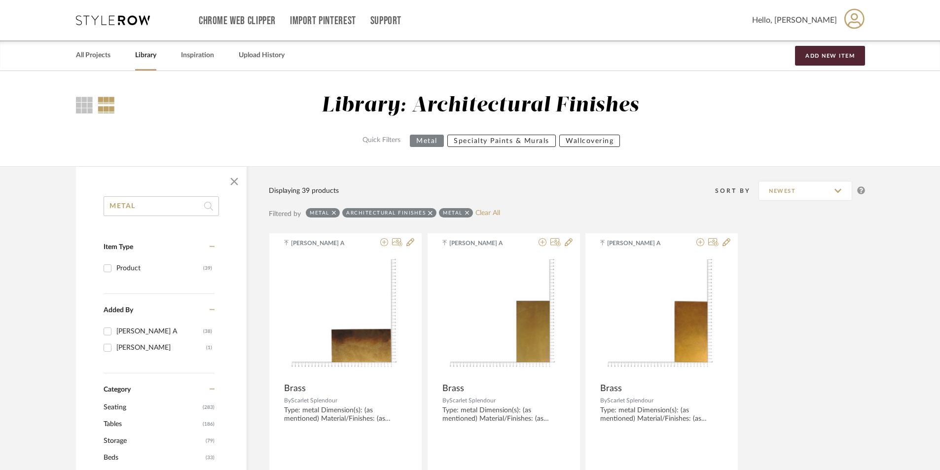
click at [468, 214] on div "Metal" at bounding box center [456, 212] width 34 height 9
click at [466, 212] on icon at bounding box center [467, 213] width 4 height 4
click at [84, 107] on div at bounding box center [84, 105] width 17 height 17
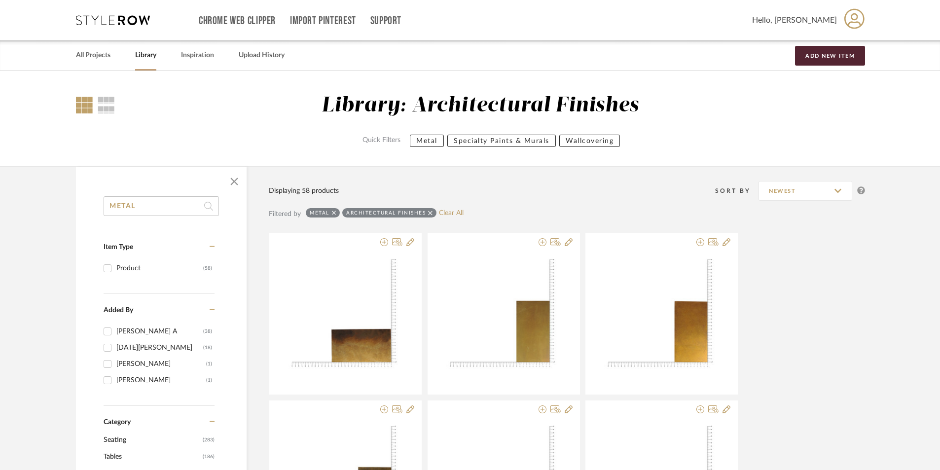
click at [84, 107] on div at bounding box center [84, 105] width 17 height 17
click at [106, 102] on div at bounding box center [106, 105] width 17 height 17
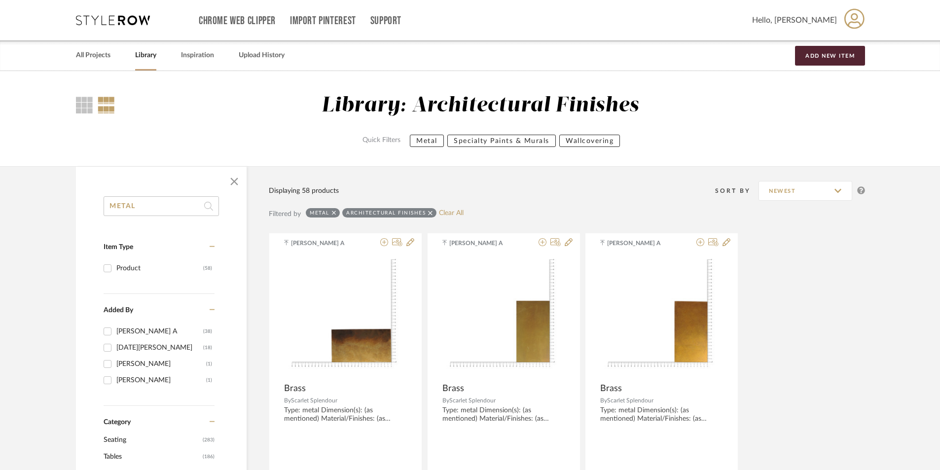
click at [75, 108] on div "Library: Architectural Finishes Quick Filters Metal Specialty Paints & Murals W…" at bounding box center [470, 121] width 818 height 56
click at [77, 108] on div at bounding box center [84, 105] width 17 height 17
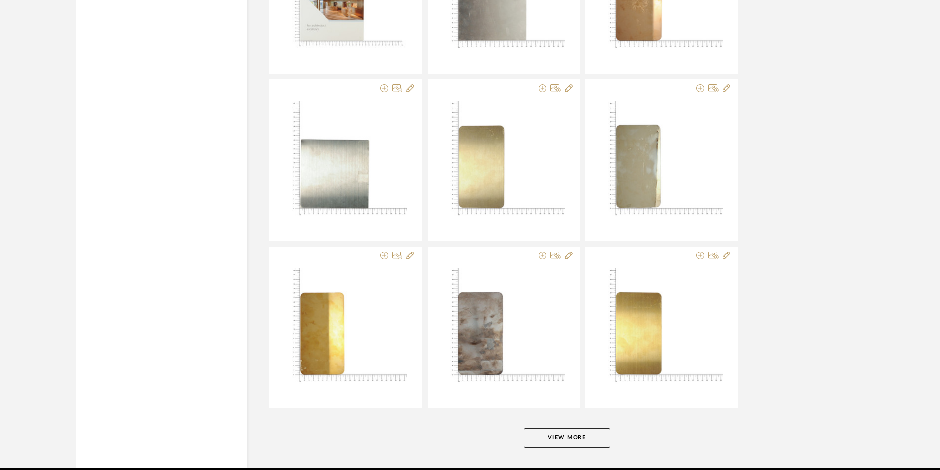
scroll to position [1866, 0]
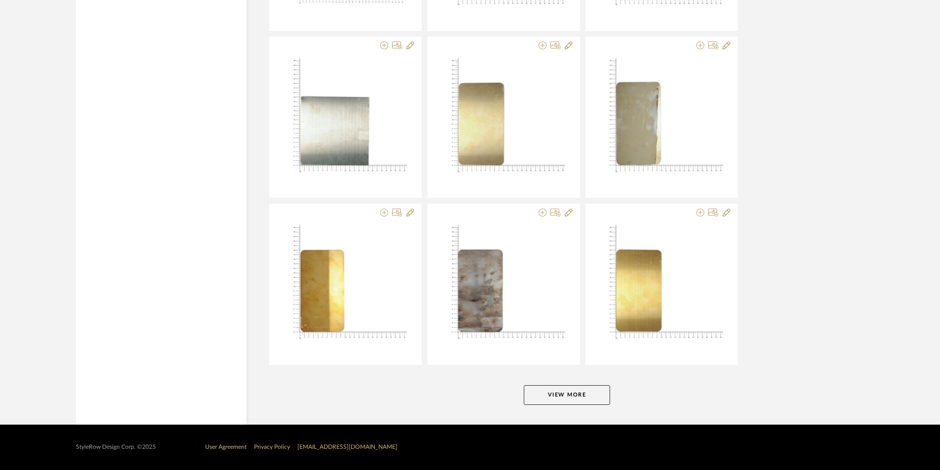
click at [553, 394] on button "View More" at bounding box center [567, 395] width 86 height 20
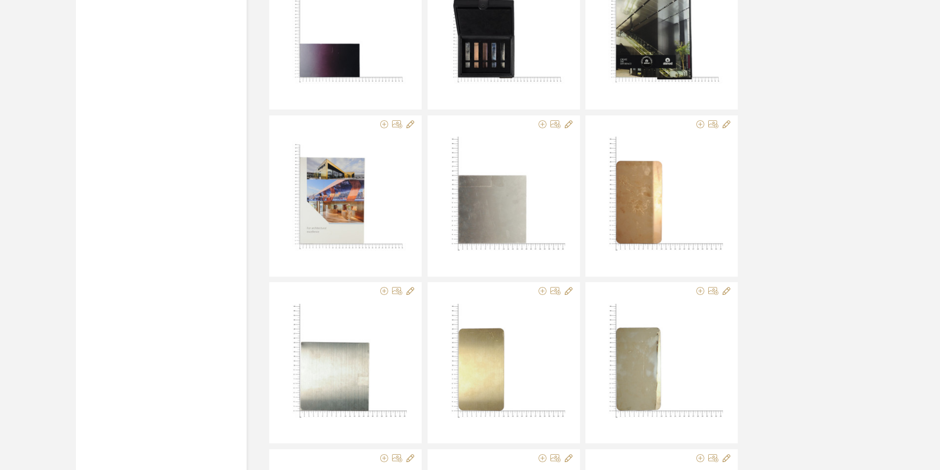
scroll to position [1485, 0]
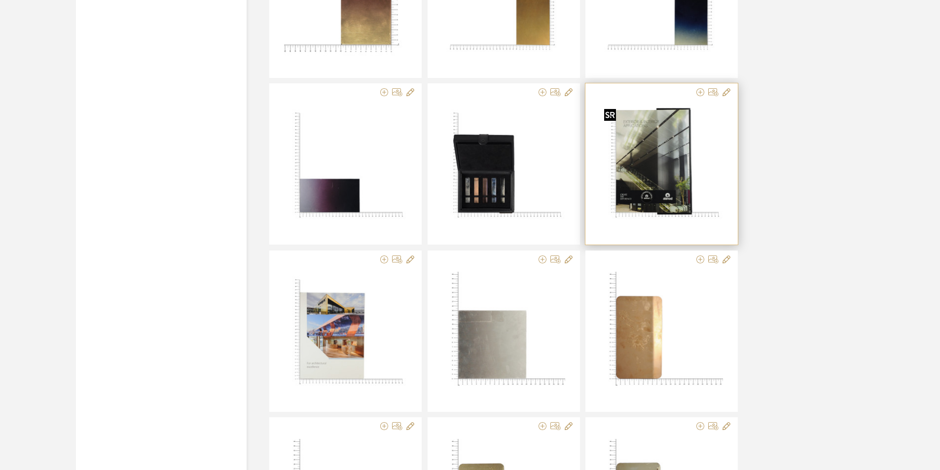
click at [0, 0] on img at bounding box center [0, 0] width 0 height 0
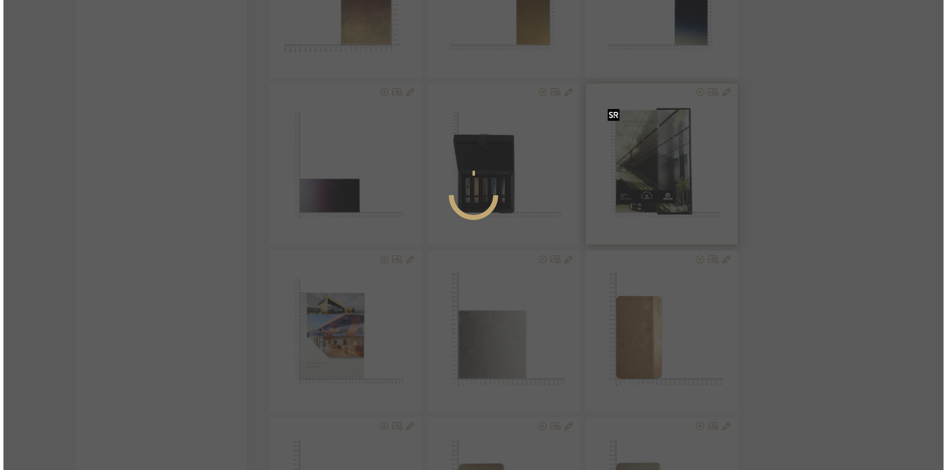
scroll to position [0, 0]
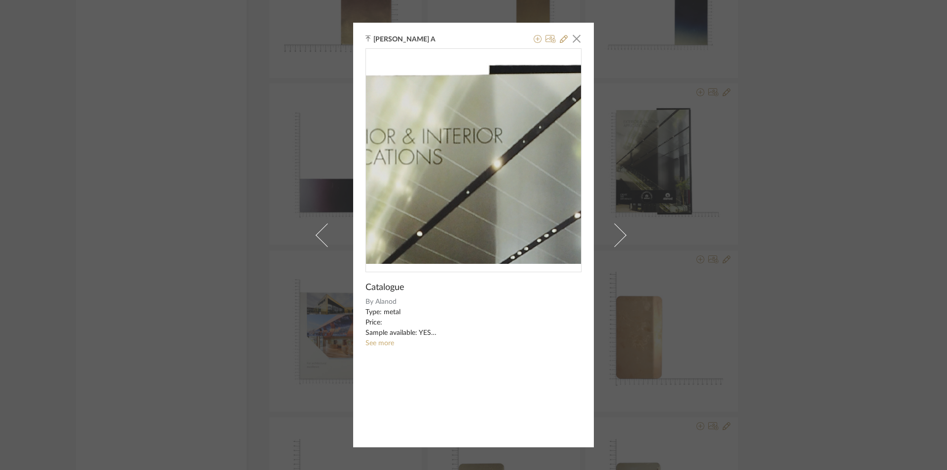
click at [456, 66] on img "0" at bounding box center [473, 156] width 215 height 215
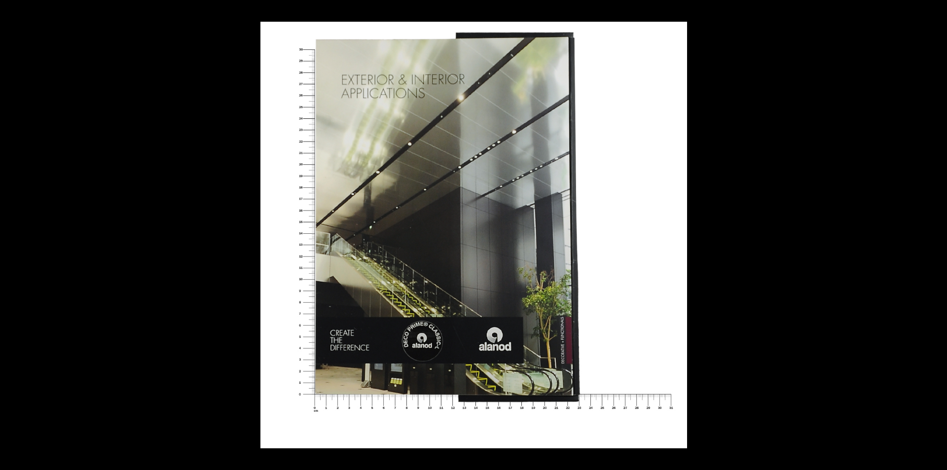
click at [574, 118] on img at bounding box center [473, 235] width 427 height 427
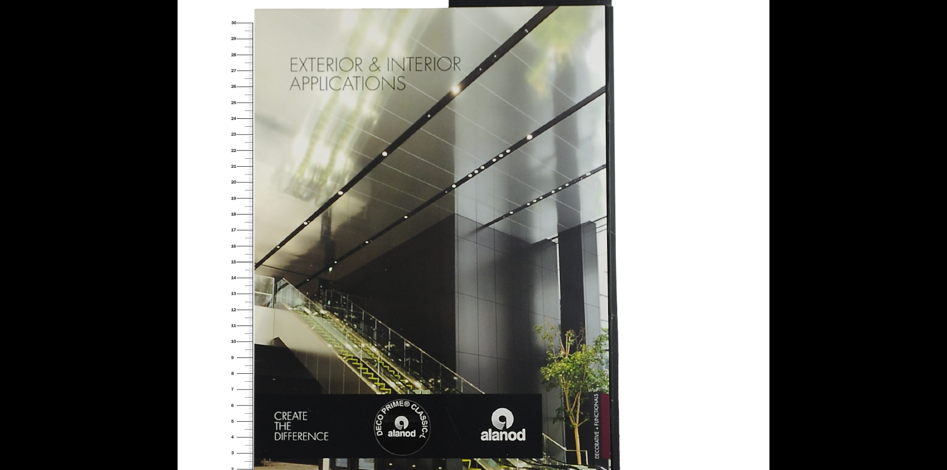
click at [574, 118] on img at bounding box center [474, 280] width 592 height 592
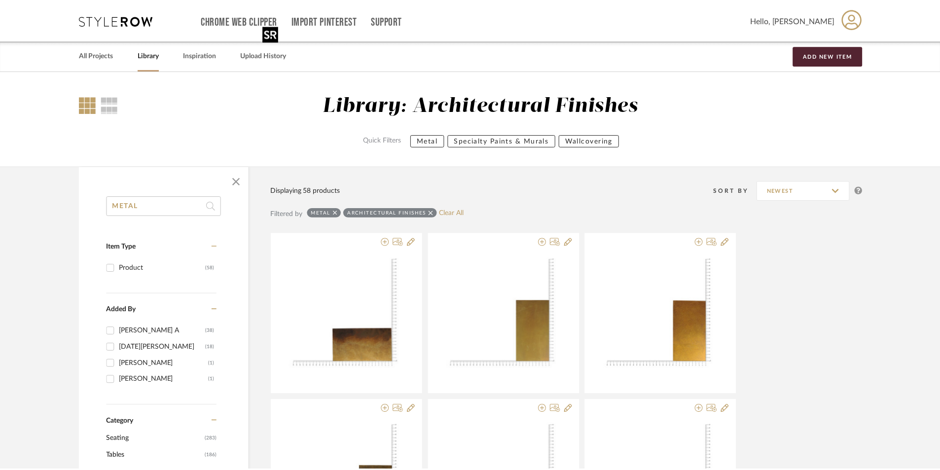
scroll to position [1485, 0]
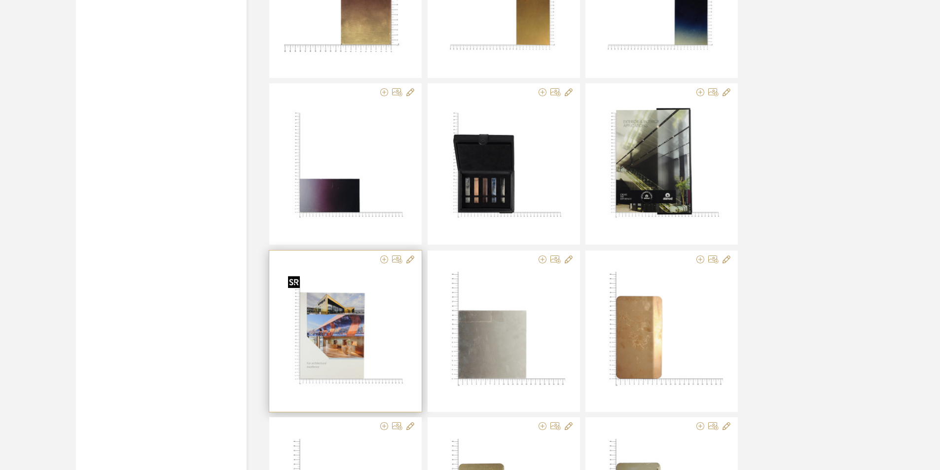
click at [307, 338] on img "0" at bounding box center [345, 333] width 123 height 123
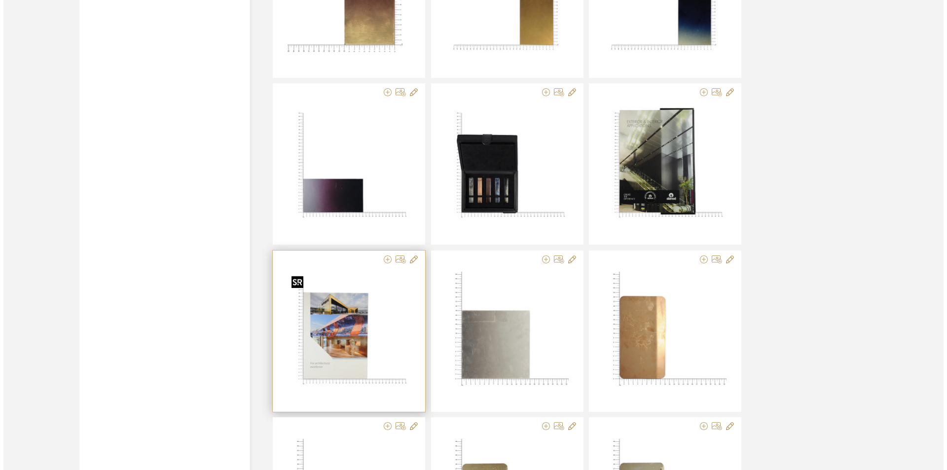
scroll to position [0, 0]
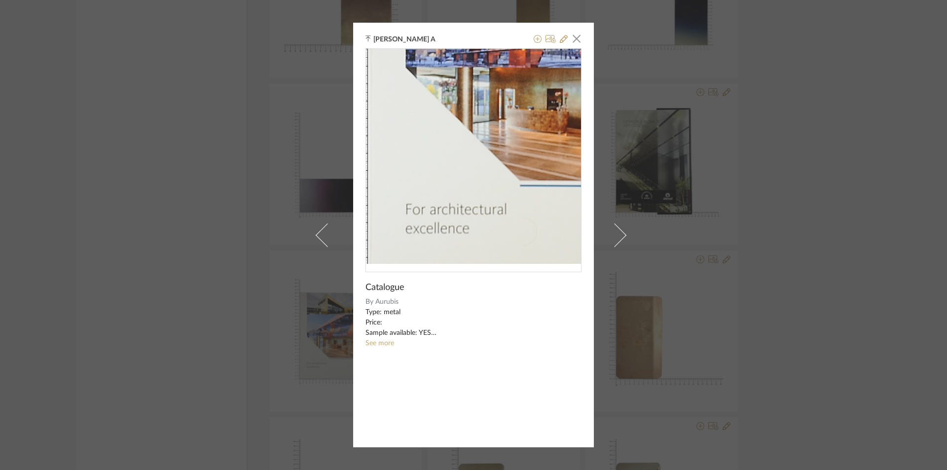
click at [425, 191] on img "0" at bounding box center [473, 156] width 215 height 215
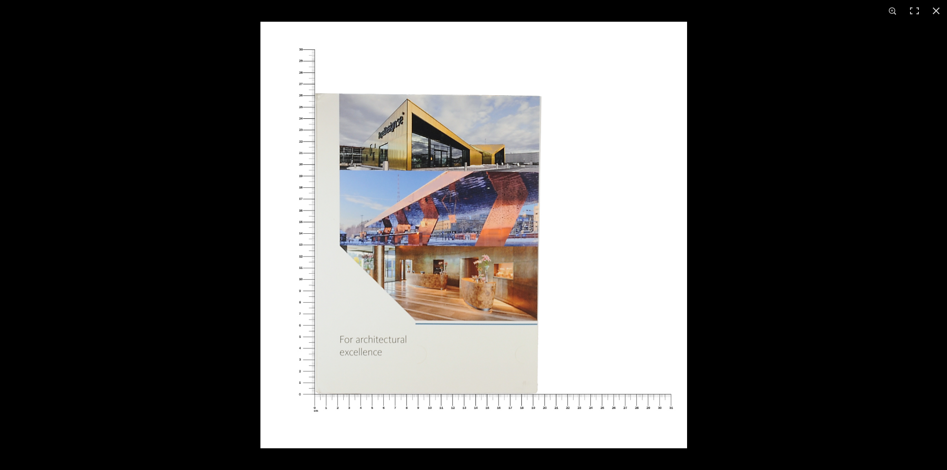
click at [418, 274] on img at bounding box center [473, 235] width 427 height 427
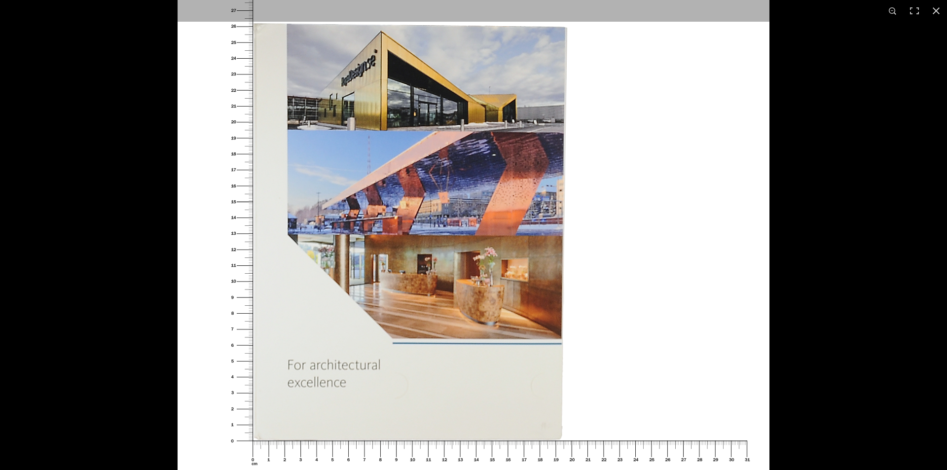
click at [531, 320] on img at bounding box center [474, 220] width 592 height 592
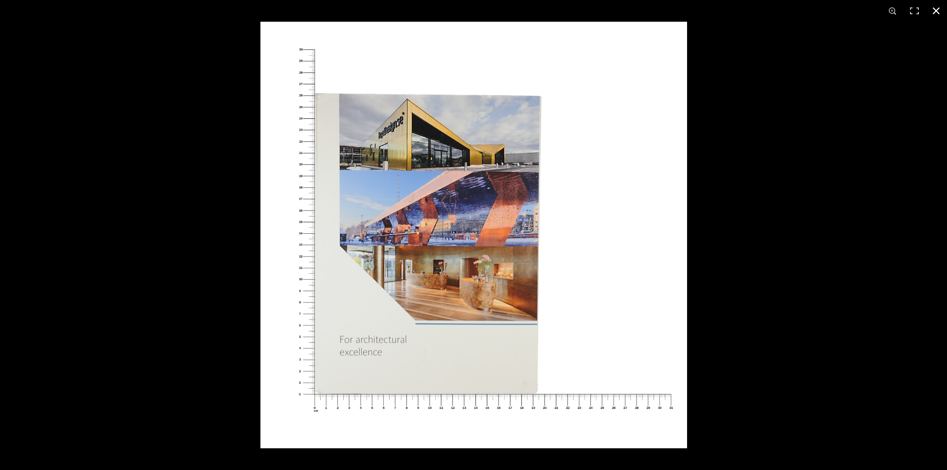
click at [932, 16] on button at bounding box center [936, 11] width 22 height 22
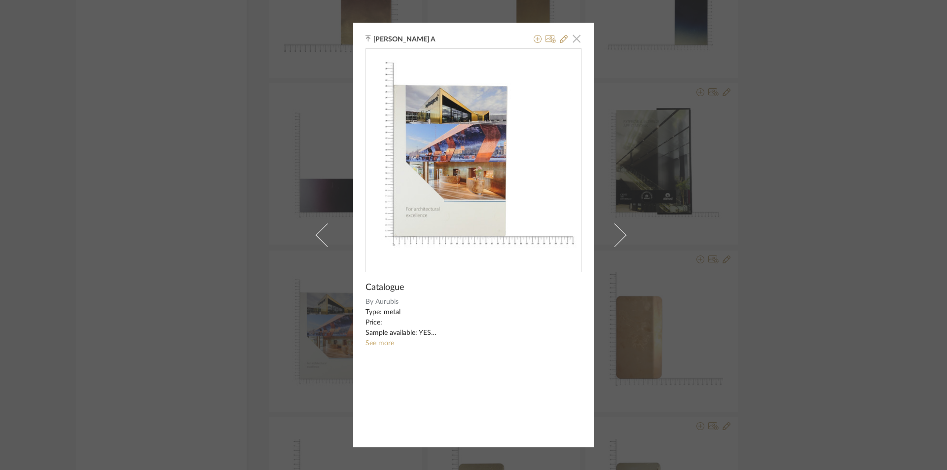
click at [576, 41] on span "button" at bounding box center [577, 39] width 20 height 20
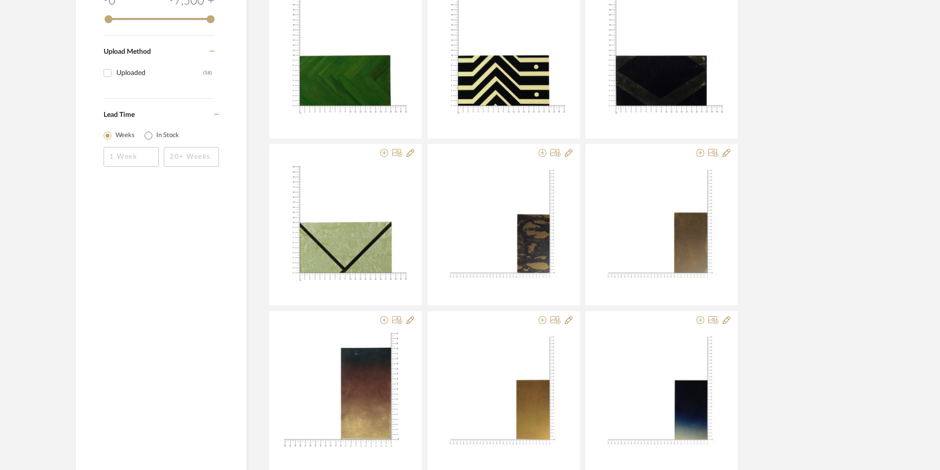
scroll to position [992, 0]
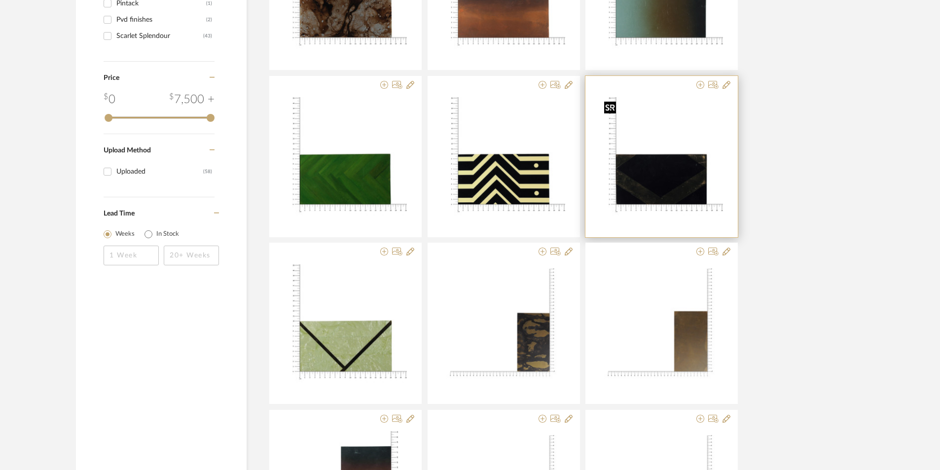
click at [0, 0] on img at bounding box center [0, 0] width 0 height 0
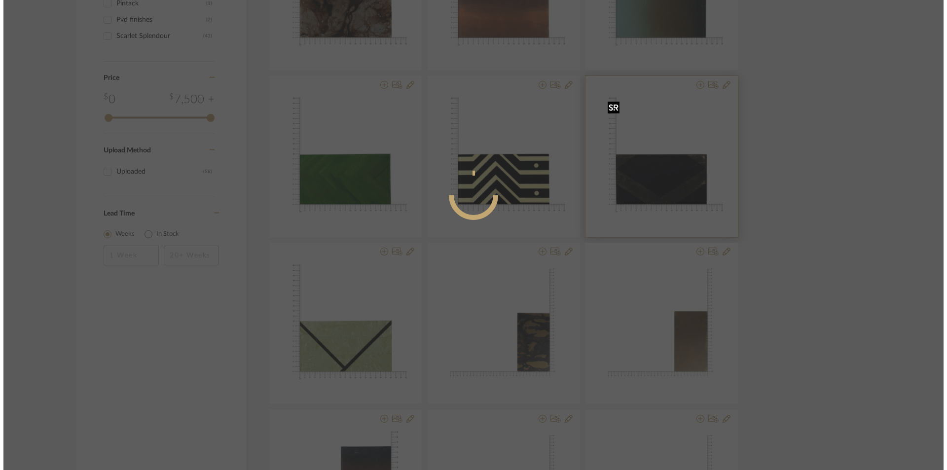
scroll to position [0, 0]
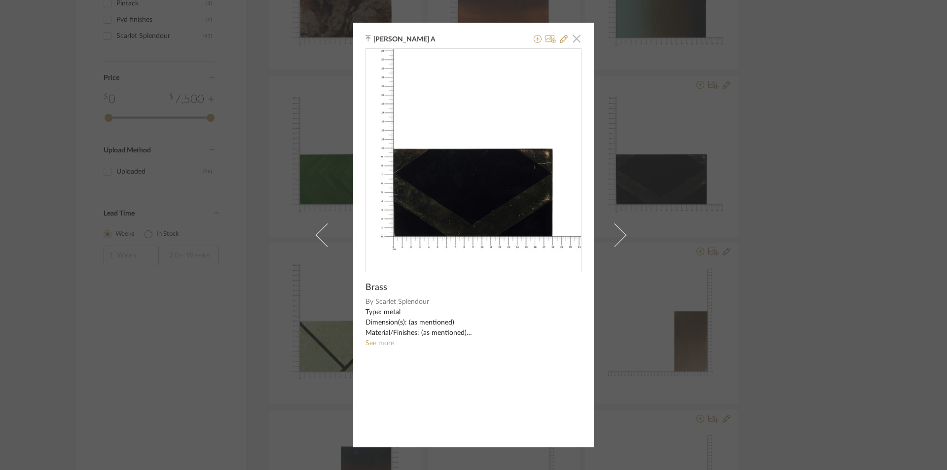
click at [571, 32] on span "button" at bounding box center [577, 39] width 20 height 20
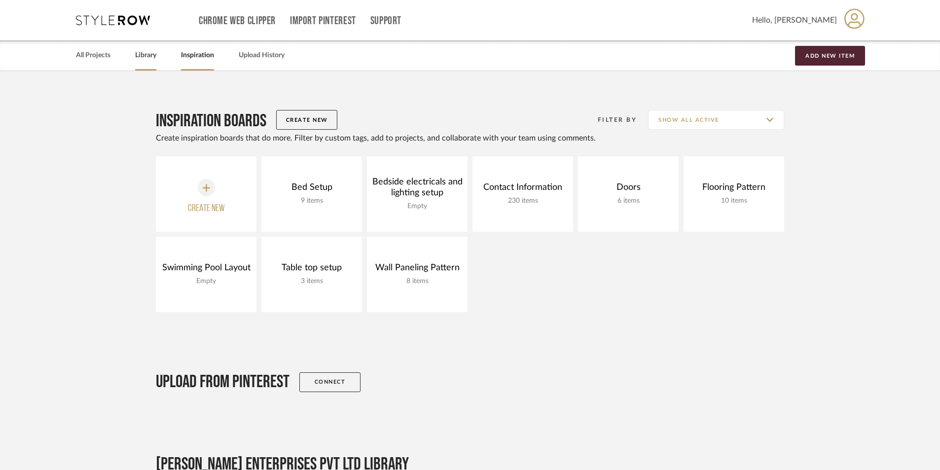
click at [156, 59] on link "Library" at bounding box center [145, 55] width 21 height 13
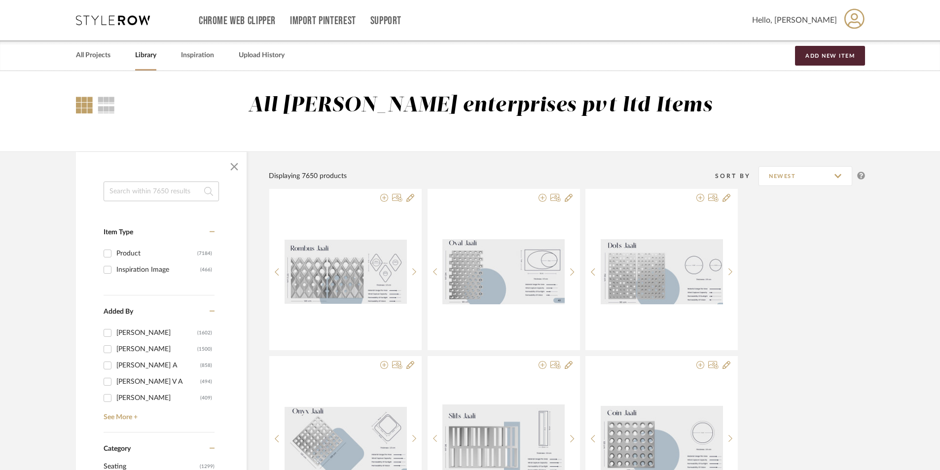
click at [170, 188] on input at bounding box center [161, 191] width 115 height 20
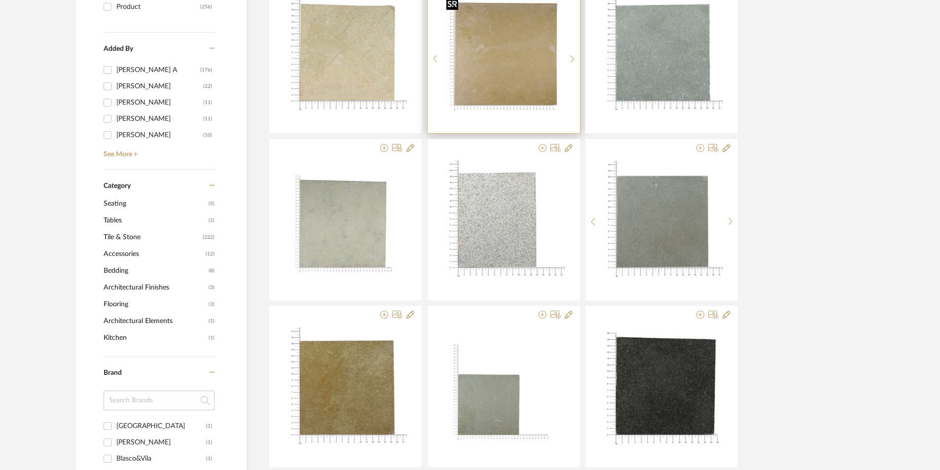
scroll to position [493, 0]
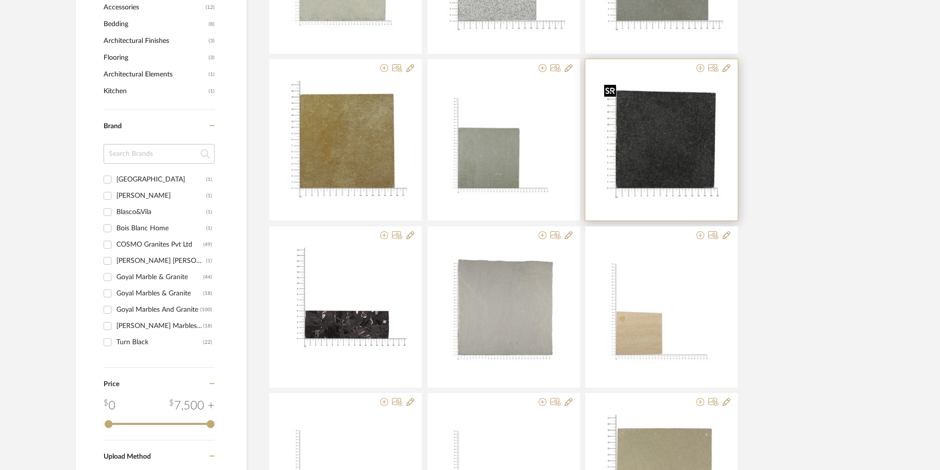
type input "GRANITE BLACK"
click at [691, 133] on img "0" at bounding box center [661, 142] width 123 height 123
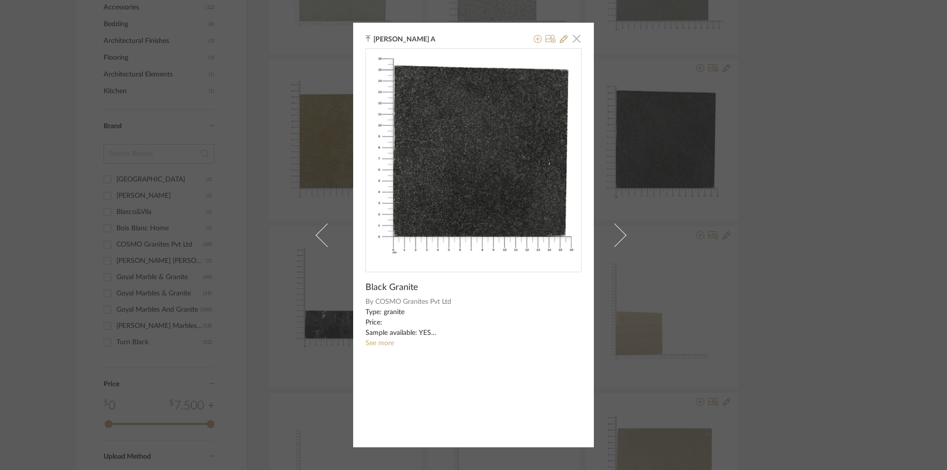
click at [573, 39] on span "button" at bounding box center [577, 39] width 20 height 20
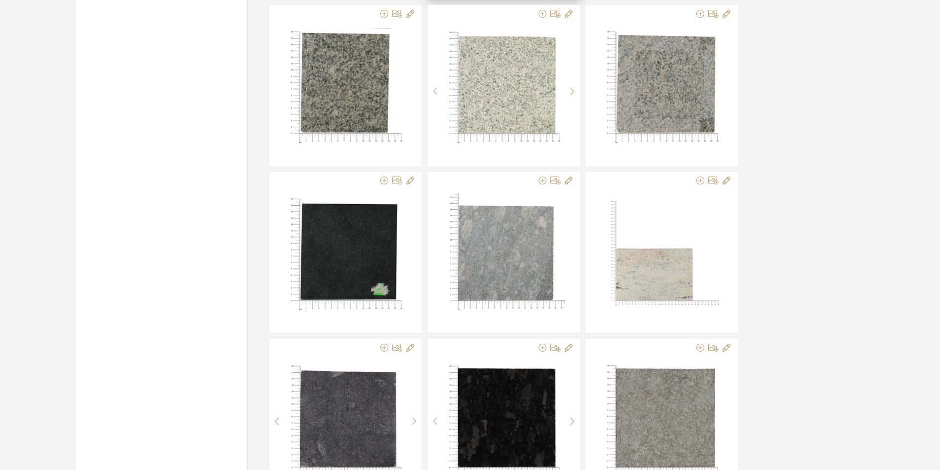
scroll to position [1430, 0]
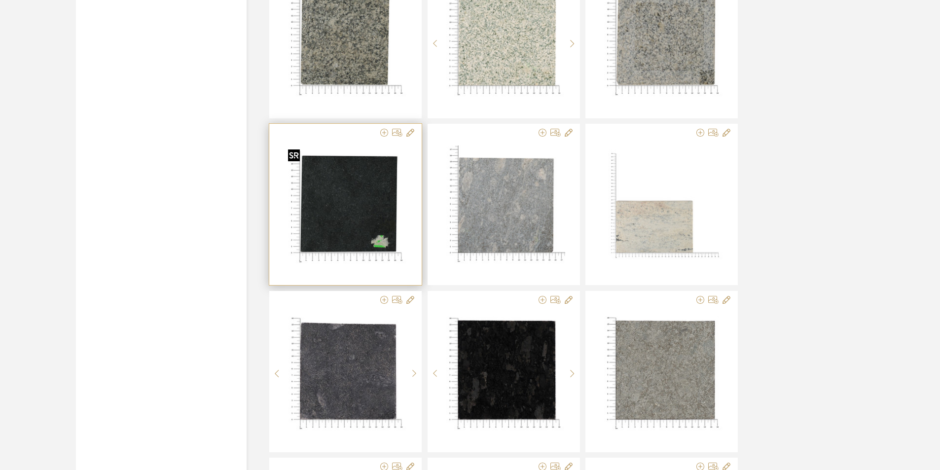
click at [0, 0] on img at bounding box center [0, 0] width 0 height 0
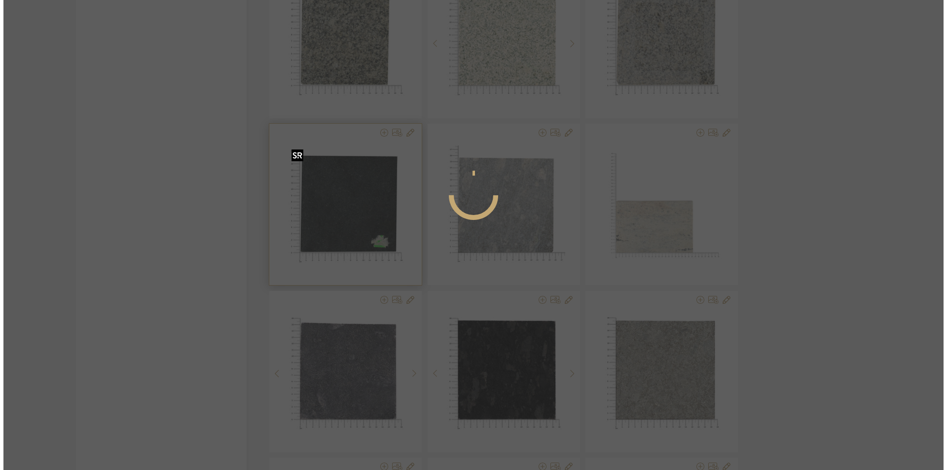
scroll to position [0, 0]
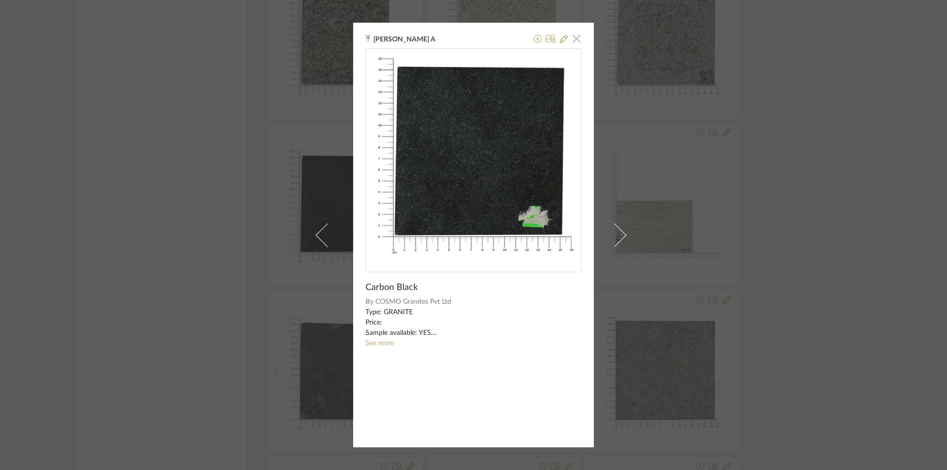
click at [576, 35] on span "button" at bounding box center [577, 39] width 20 height 20
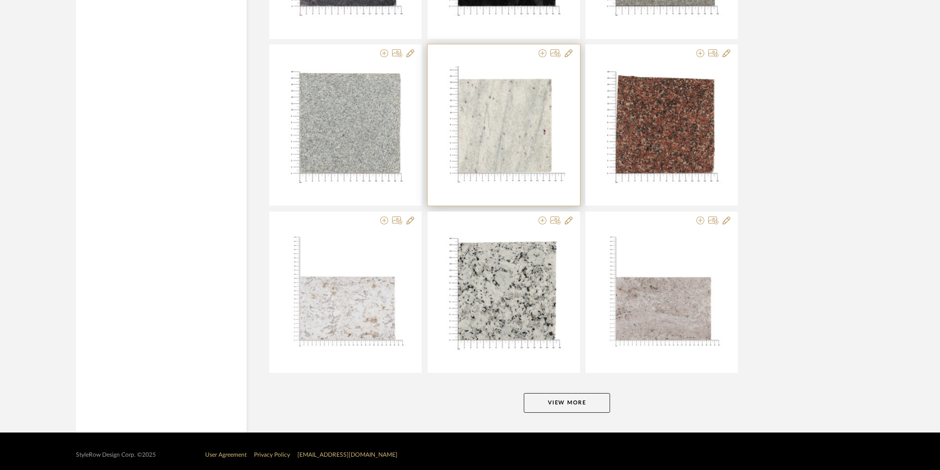
scroll to position [1851, 0]
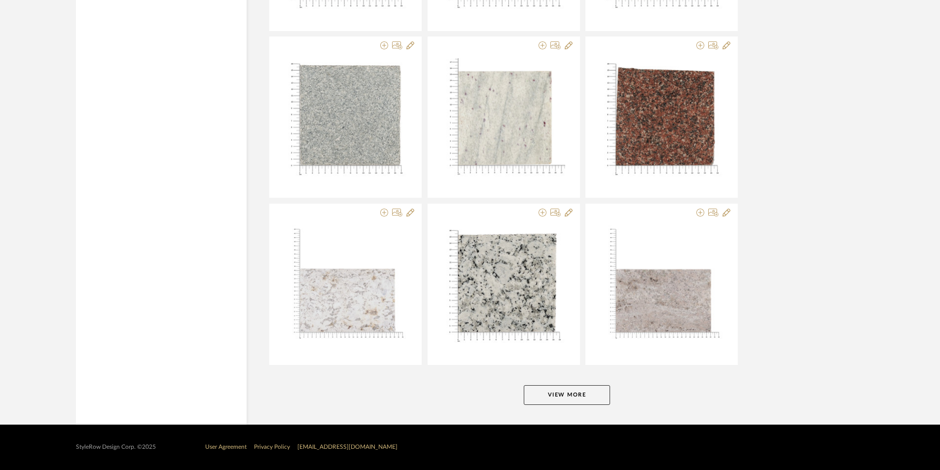
click at [569, 388] on button "View More" at bounding box center [567, 395] width 86 height 20
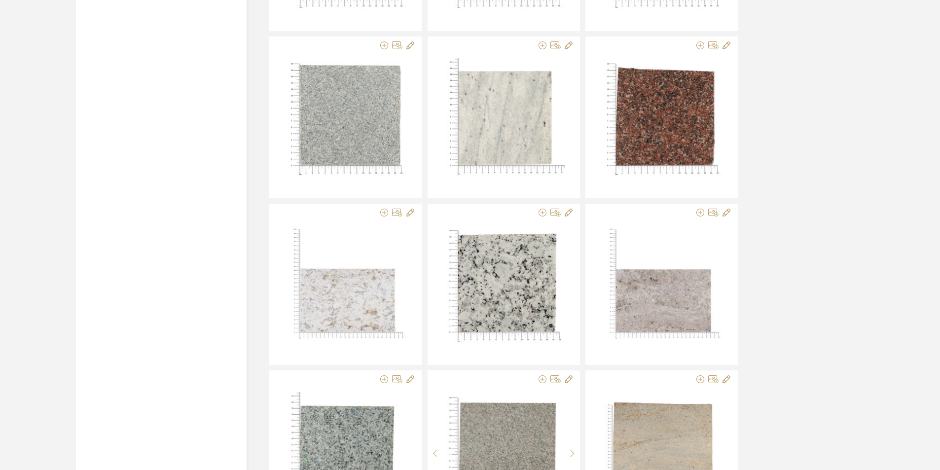
scroll to position [2147, 0]
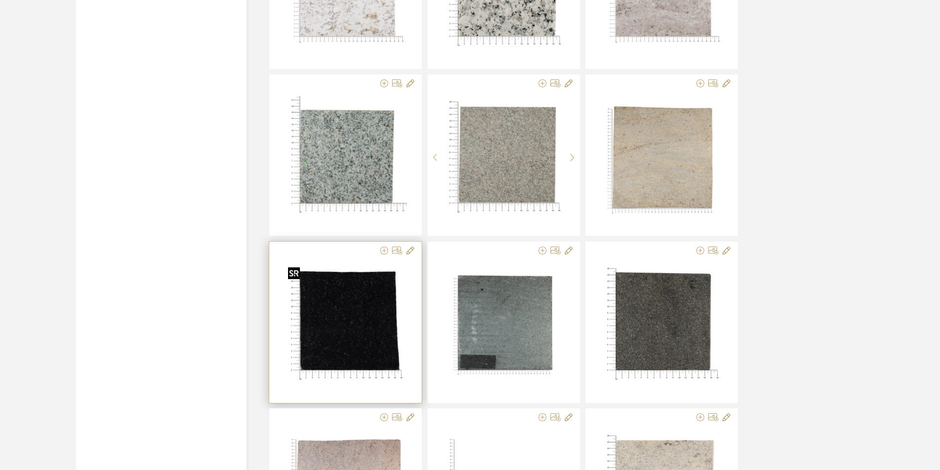
click at [350, 330] on img "0" at bounding box center [345, 324] width 123 height 123
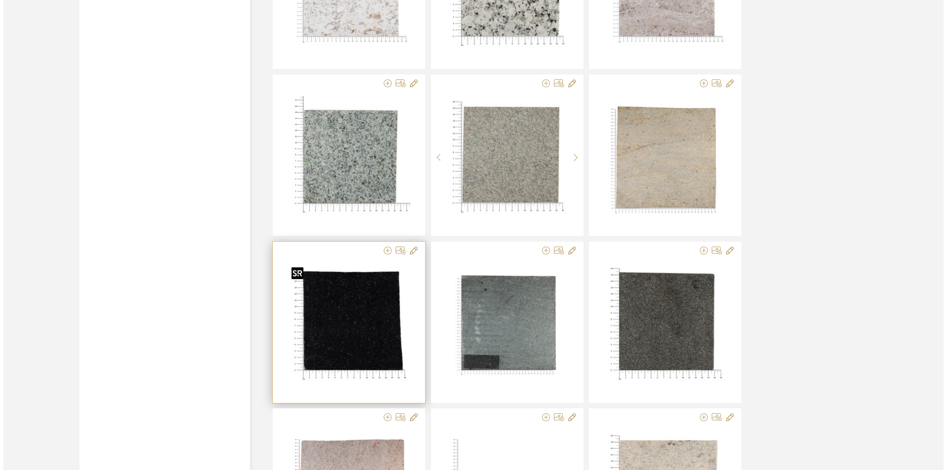
scroll to position [0, 0]
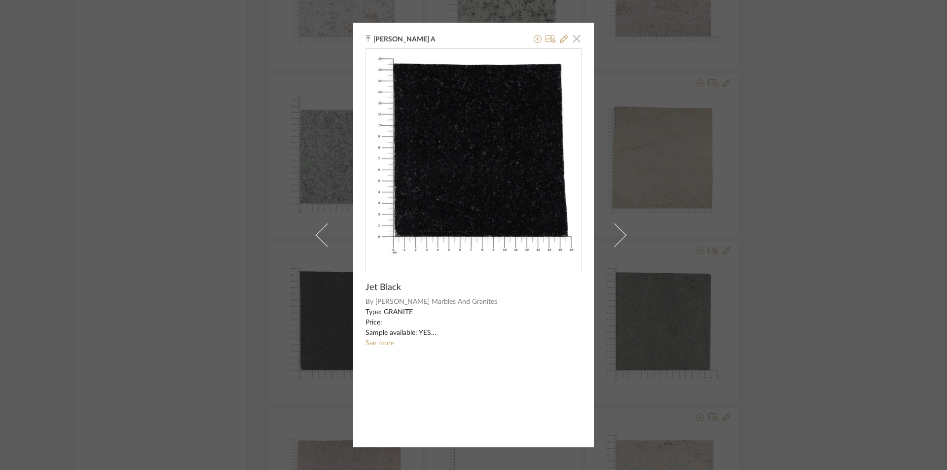
click at [575, 40] on span "button" at bounding box center [577, 39] width 20 height 20
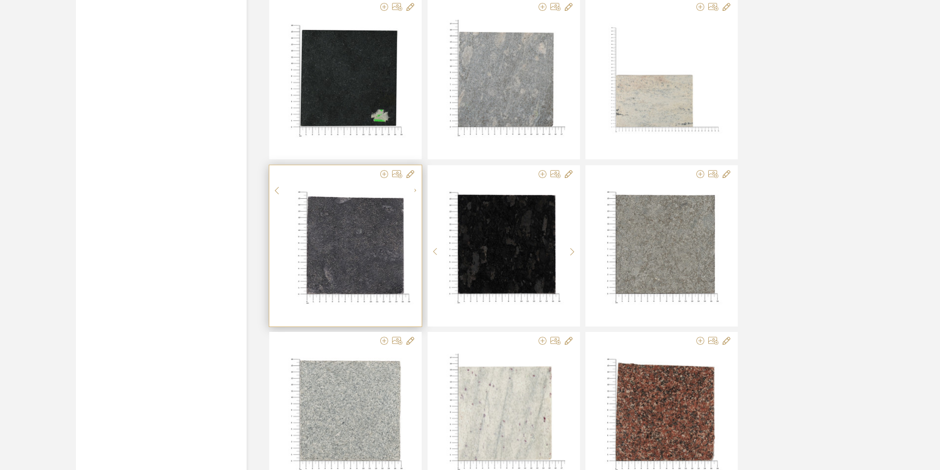
scroll to position [1555, 0]
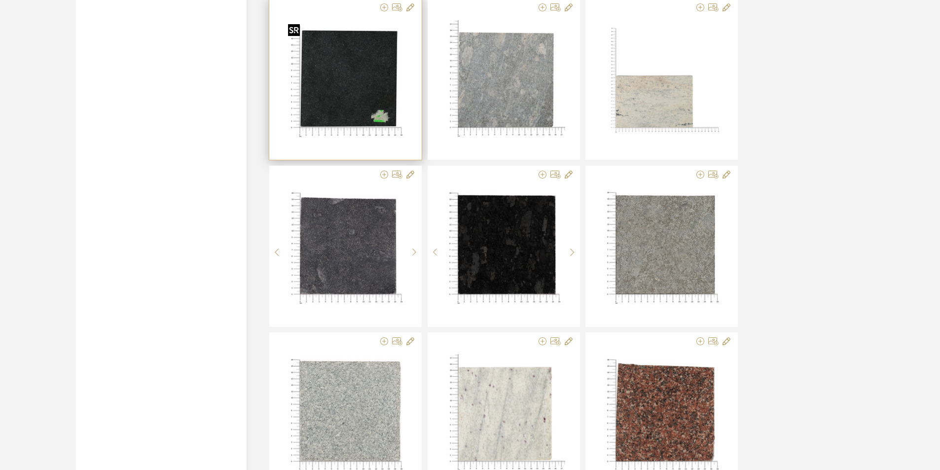
click at [338, 46] on img "0" at bounding box center [345, 81] width 123 height 123
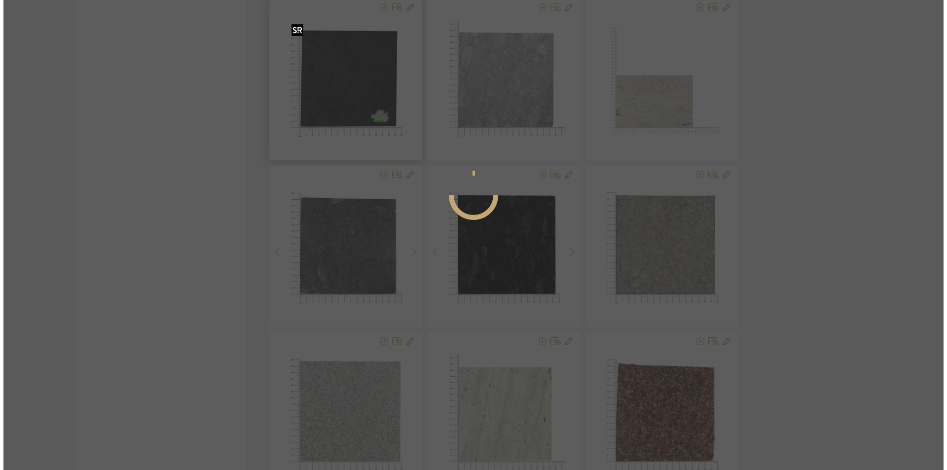
scroll to position [0, 0]
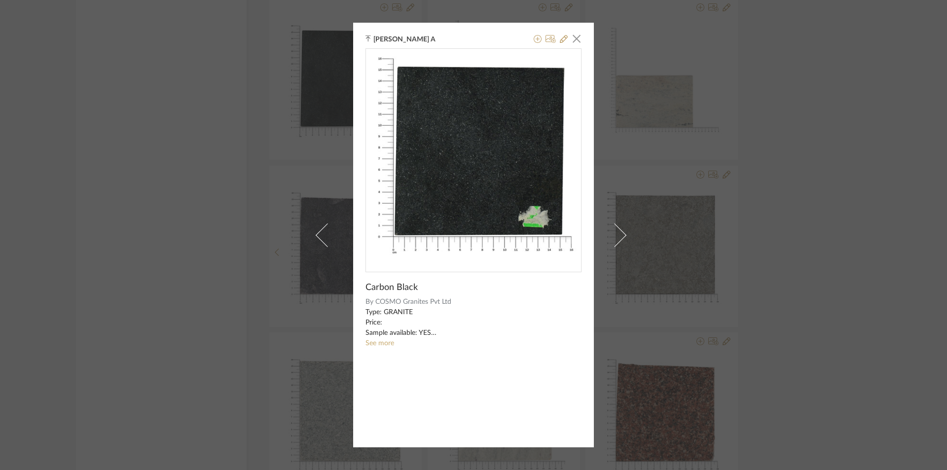
click at [489, 199] on img "0" at bounding box center [473, 156] width 215 height 215
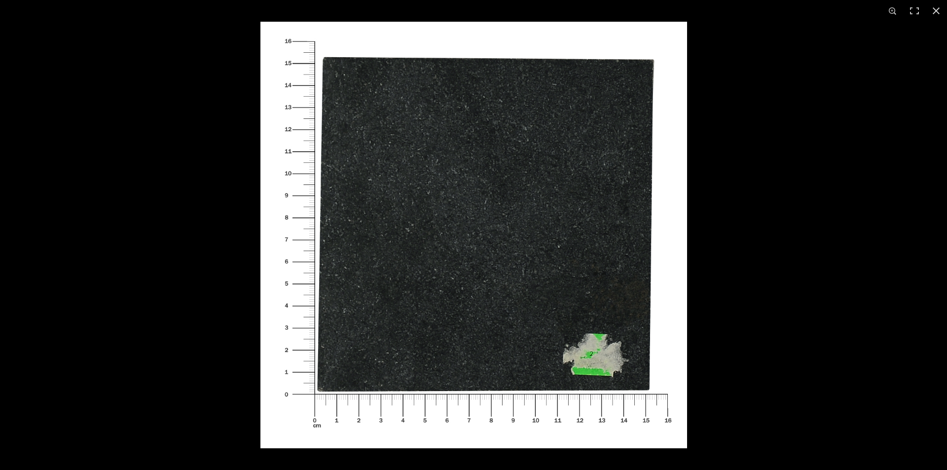
click at [489, 199] on img at bounding box center [473, 235] width 427 height 427
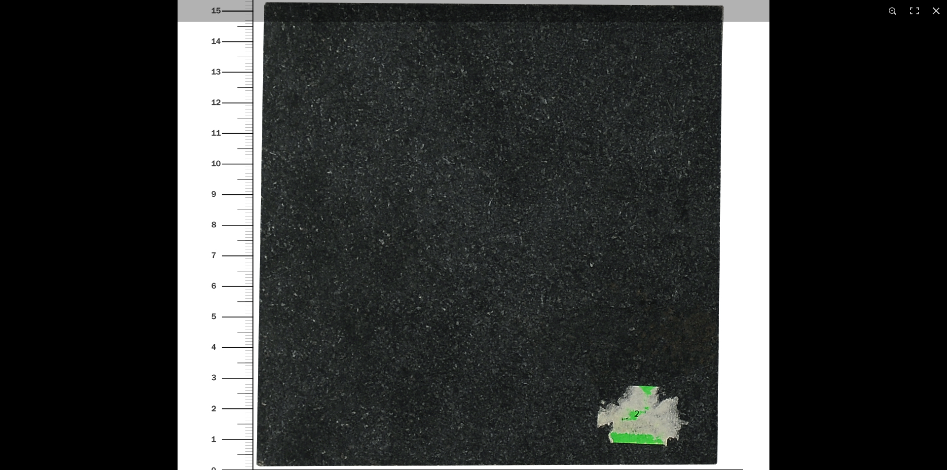
click at [489, 199] on img at bounding box center [474, 249] width 592 height 592
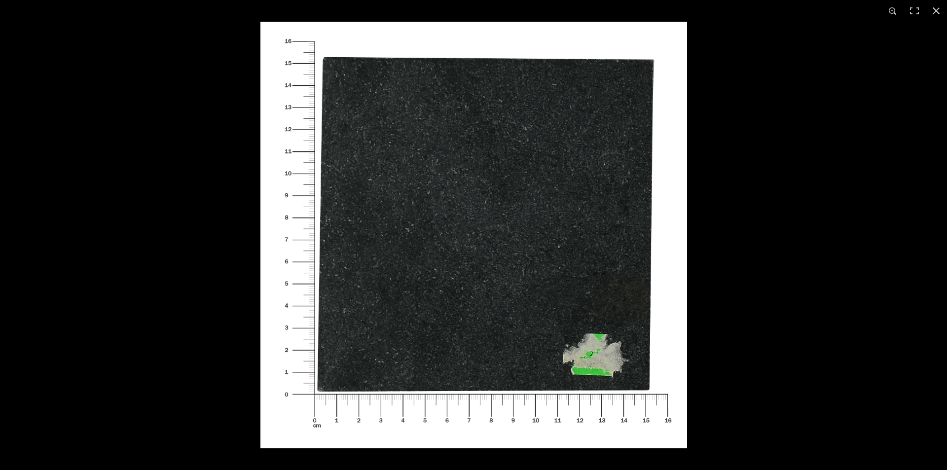
click at [437, 134] on img at bounding box center [473, 235] width 427 height 427
click at [356, 162] on img at bounding box center [473, 235] width 427 height 427
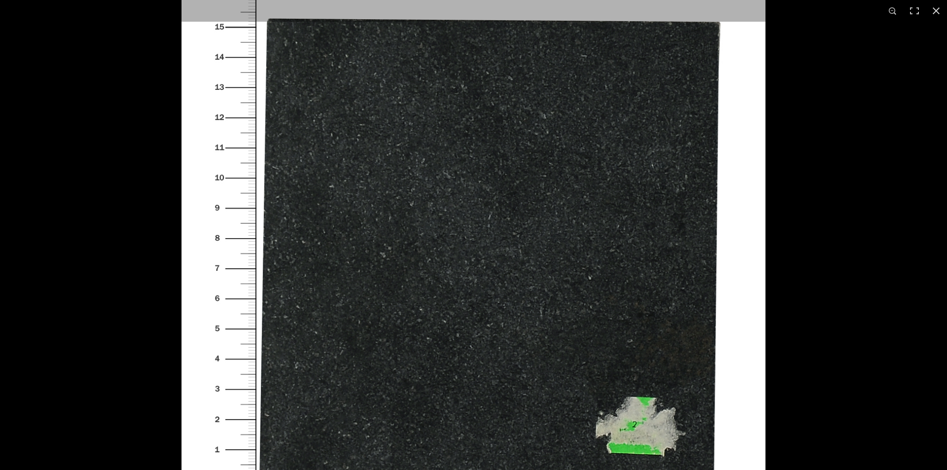
click at [356, 162] on img at bounding box center [473, 262] width 584 height 584
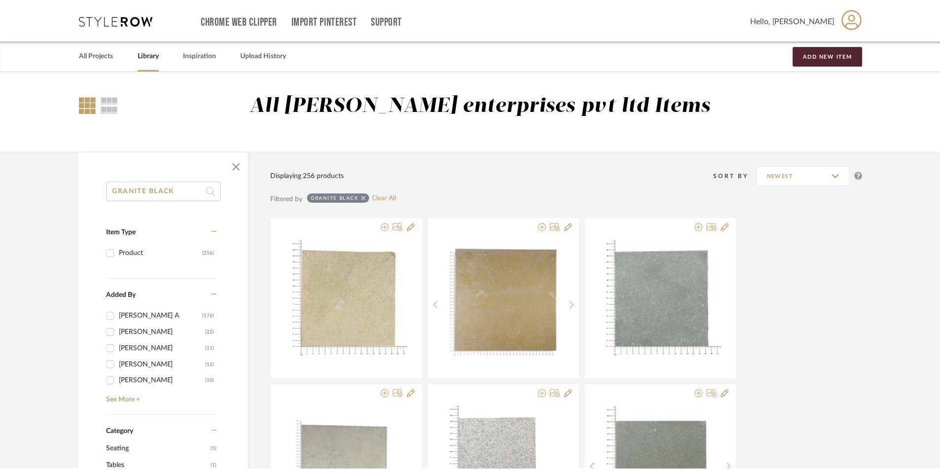
scroll to position [1555, 0]
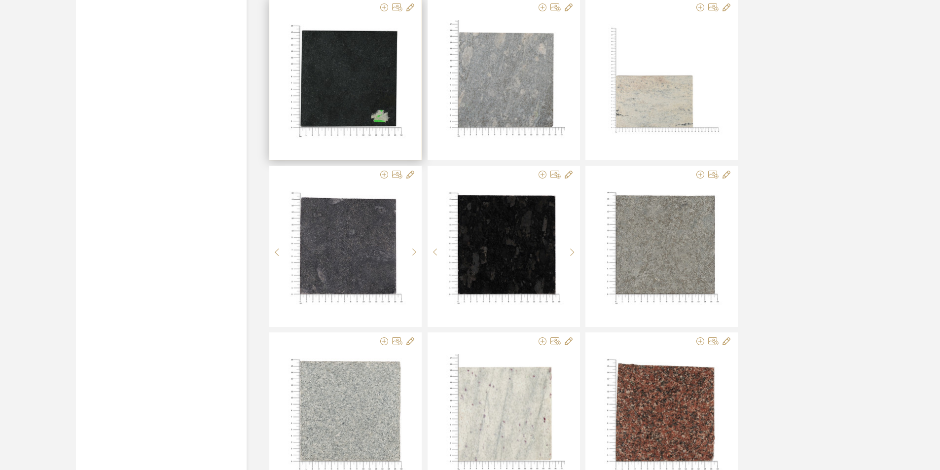
click at [339, 67] on img "0" at bounding box center [345, 81] width 123 height 123
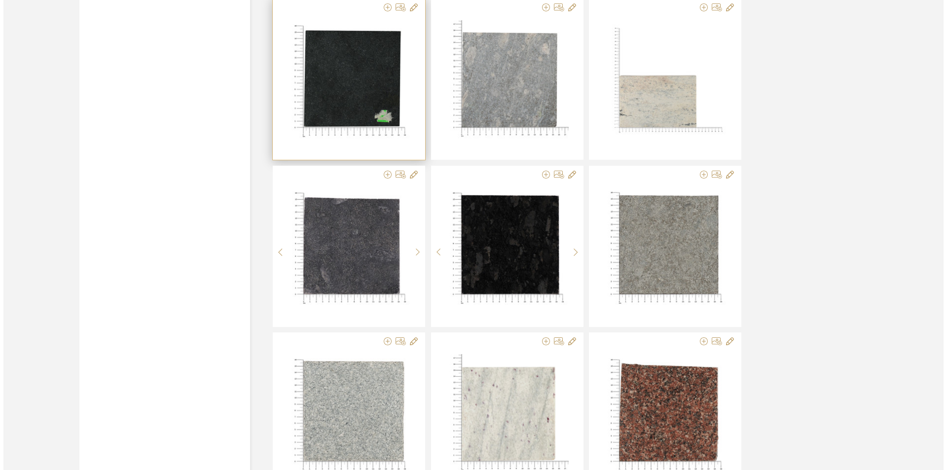
scroll to position [0, 0]
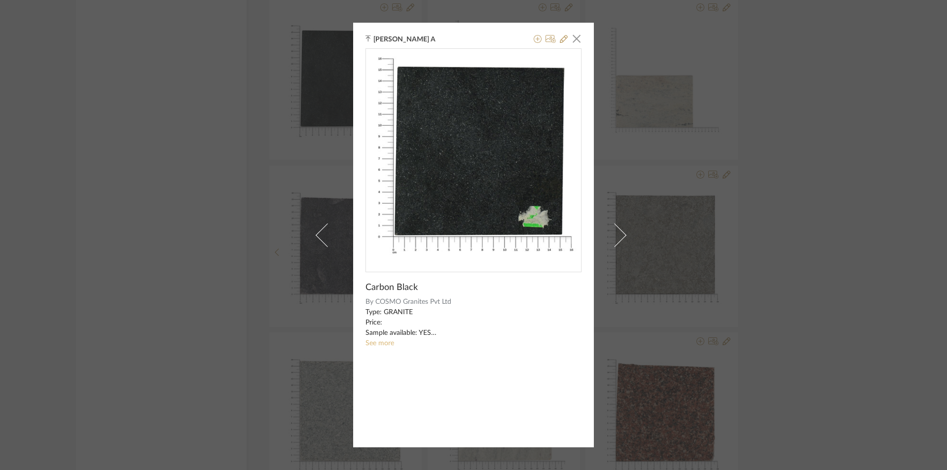
click at [386, 345] on link "See more" at bounding box center [379, 343] width 29 height 7
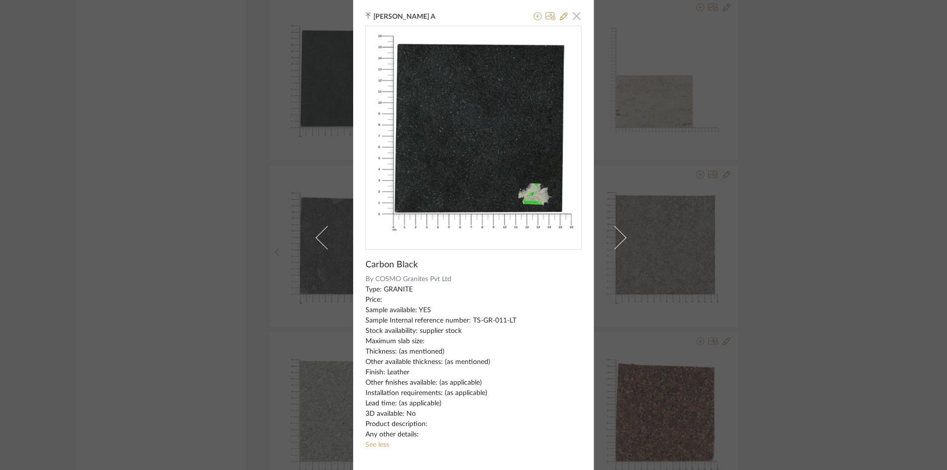
click at [575, 15] on span "button" at bounding box center [577, 16] width 20 height 20
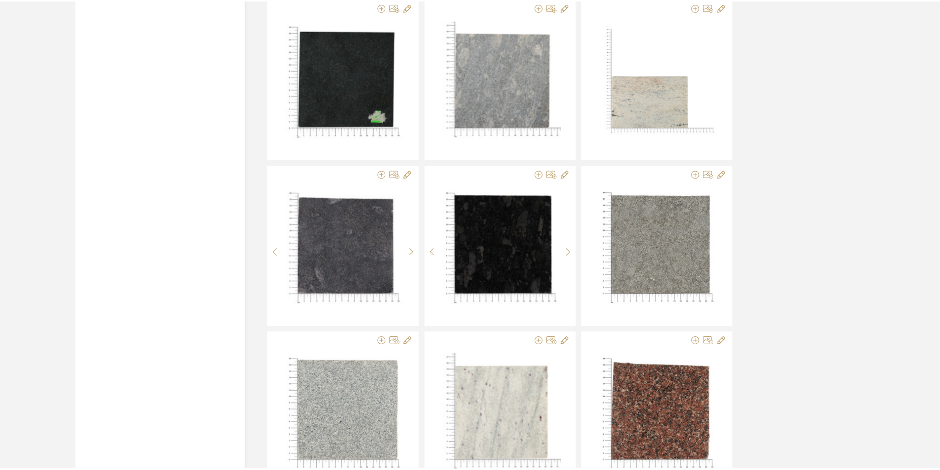
scroll to position [1555, 0]
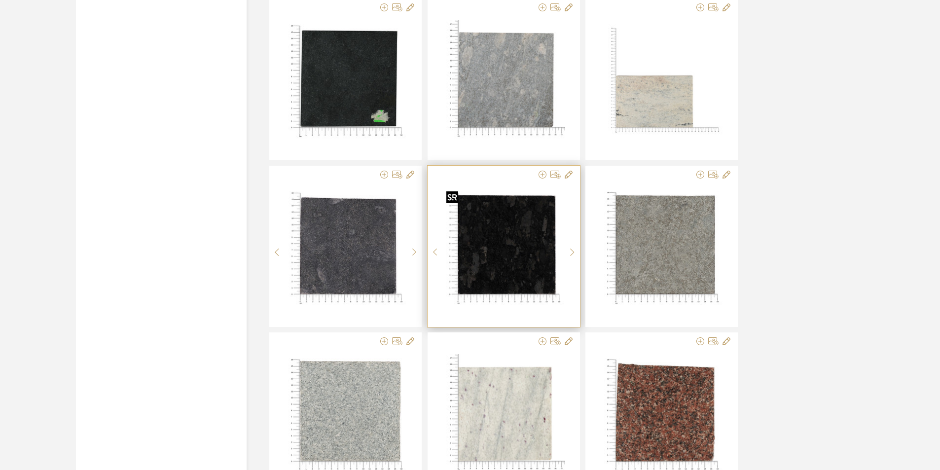
click at [503, 253] on img "0" at bounding box center [503, 248] width 122 height 122
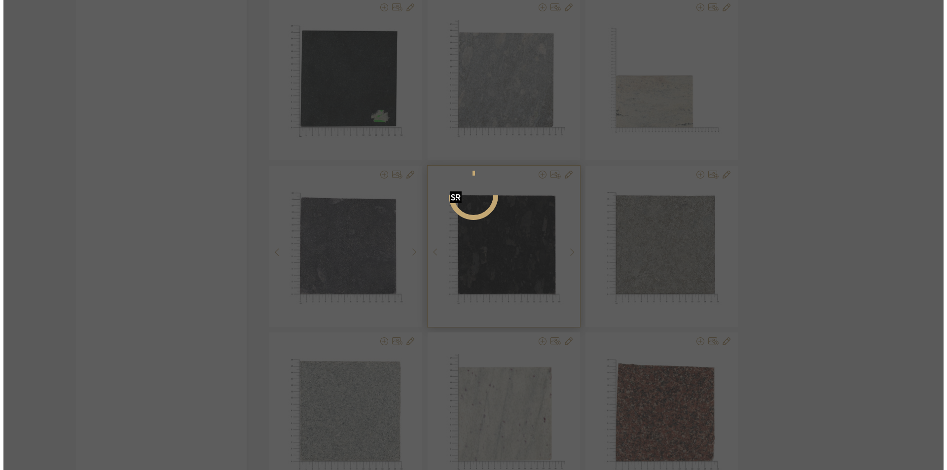
scroll to position [0, 0]
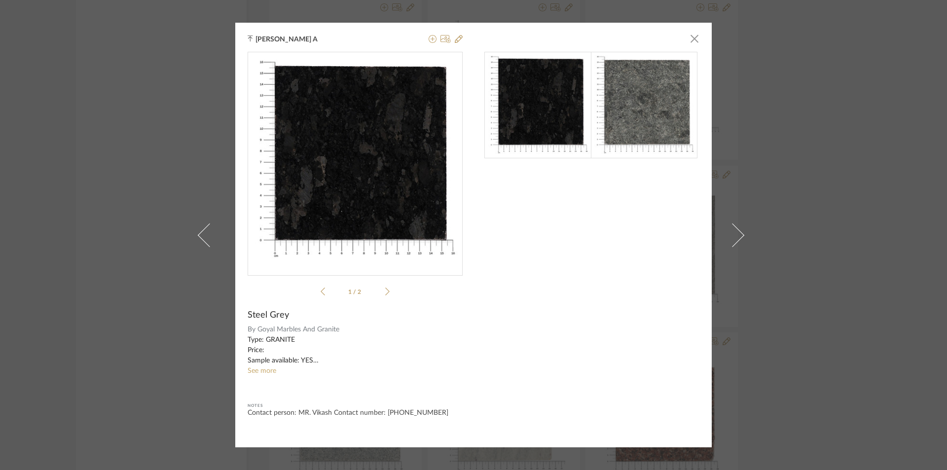
click at [625, 101] on img at bounding box center [644, 105] width 107 height 107
click at [687, 38] on span "button" at bounding box center [694, 39] width 20 height 20
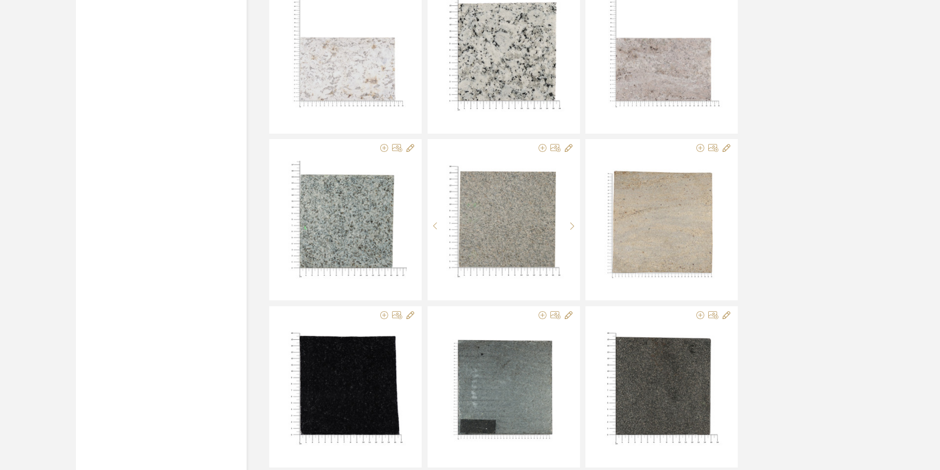
scroll to position [2147, 0]
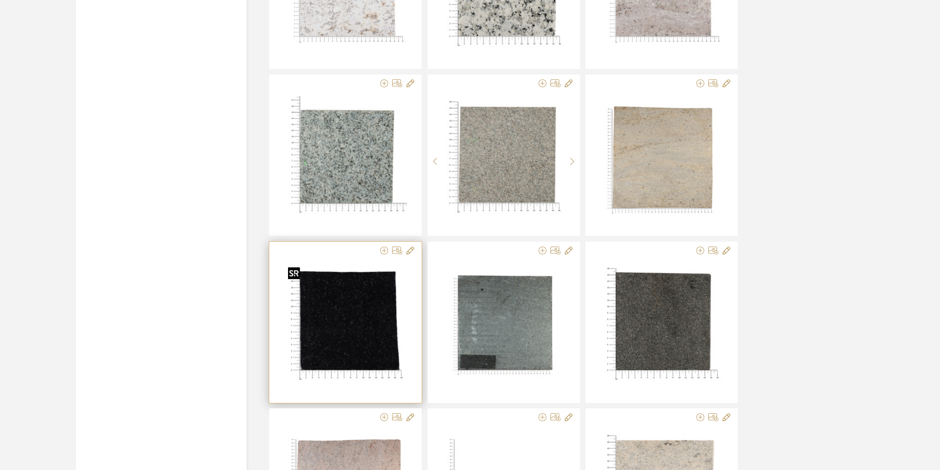
click at [392, 331] on img "0" at bounding box center [345, 324] width 123 height 123
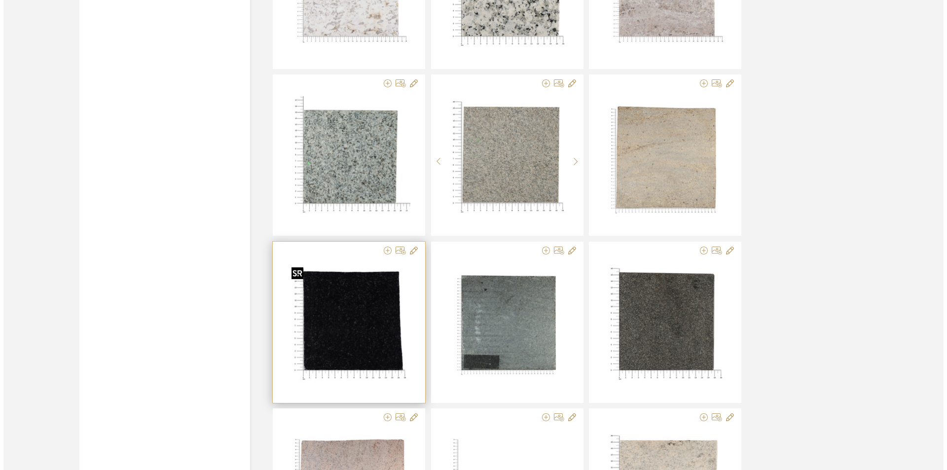
scroll to position [0, 0]
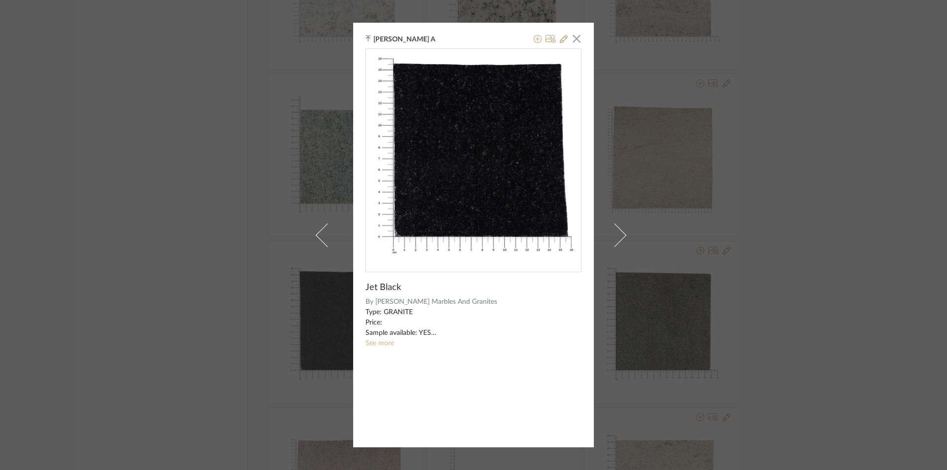
click at [386, 341] on link "See more" at bounding box center [379, 343] width 29 height 7
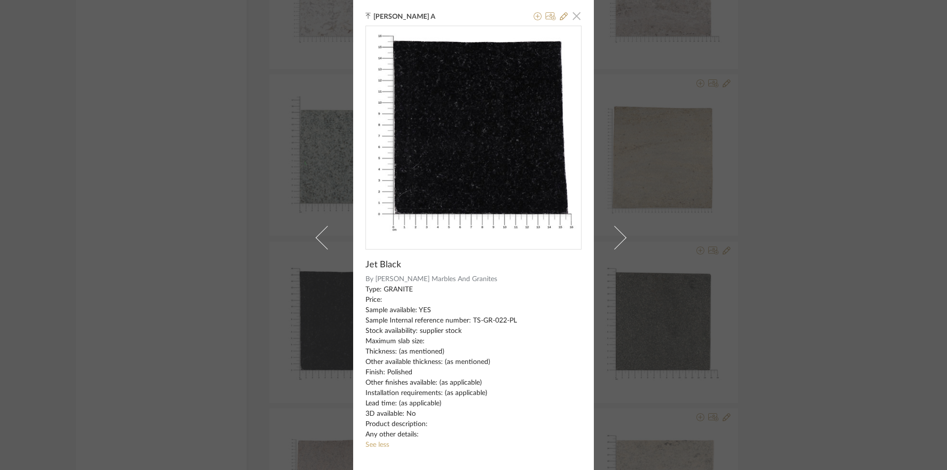
click at [577, 19] on span "button" at bounding box center [577, 16] width 20 height 20
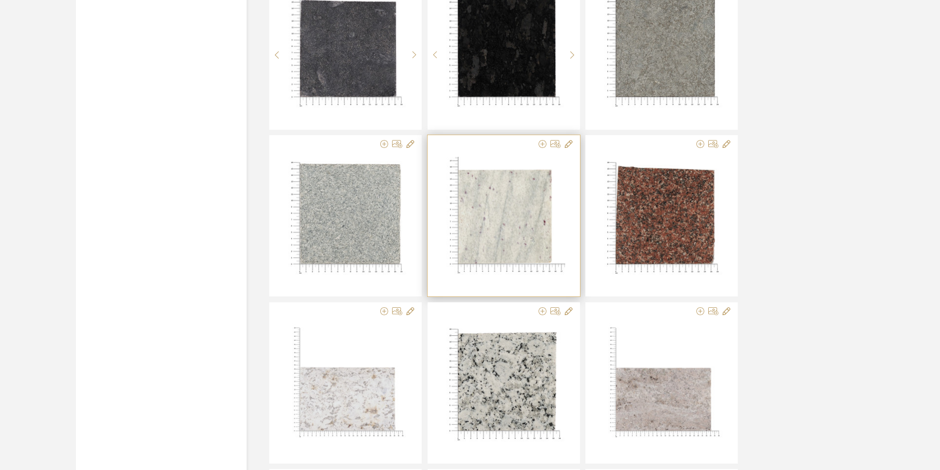
scroll to position [1654, 0]
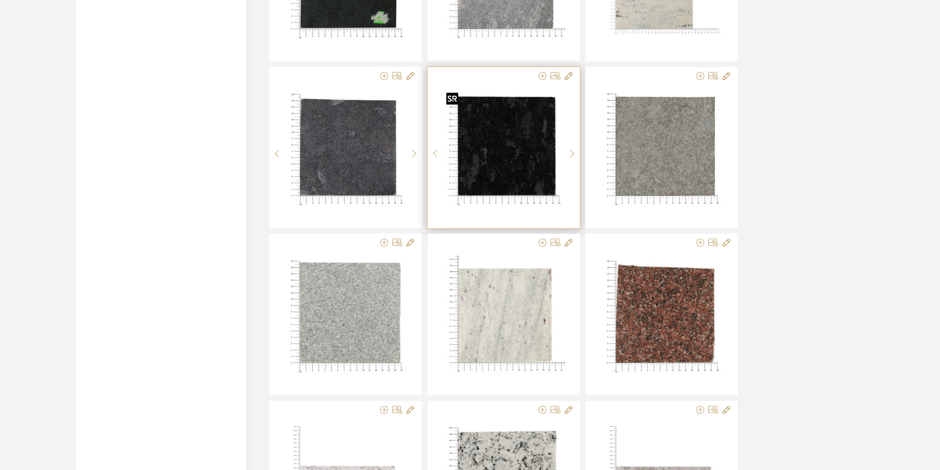
click at [515, 151] on img "0" at bounding box center [503, 150] width 122 height 122
click at [497, 126] on img "0" at bounding box center [503, 150] width 122 height 122
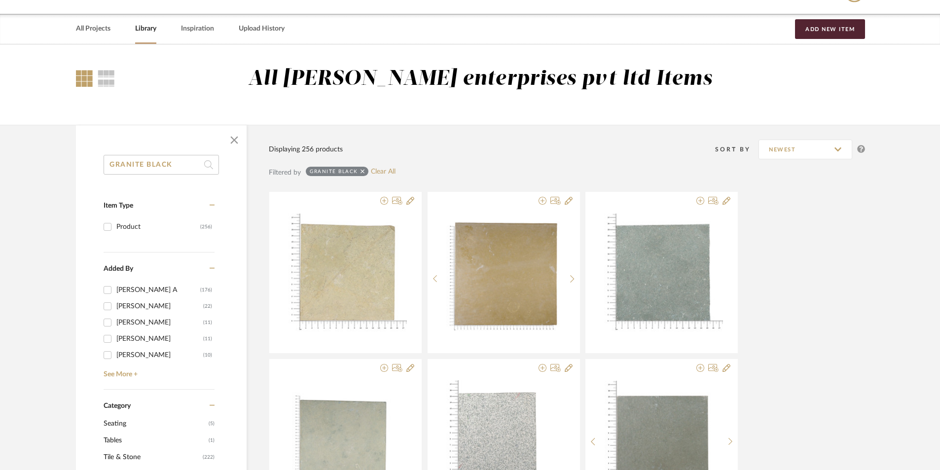
scroll to position [0, 0]
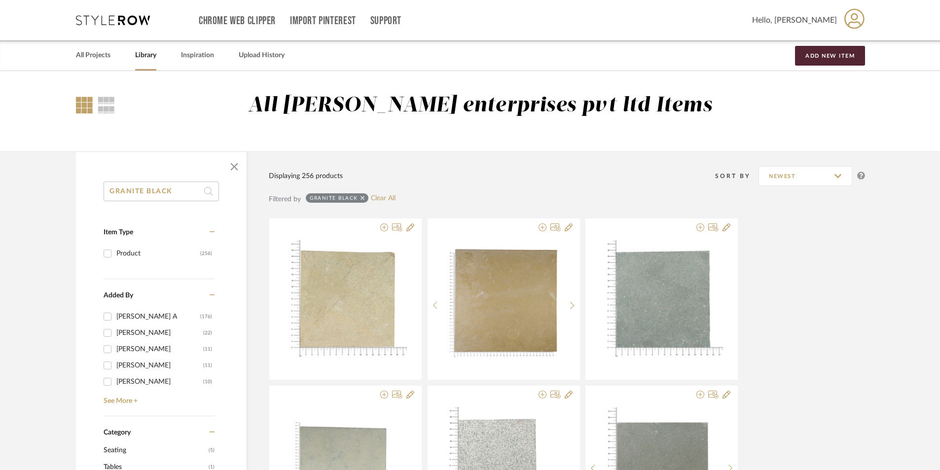
click at [96, 103] on div at bounding box center [95, 105] width 39 height 24
click at [108, 102] on div at bounding box center [106, 105] width 17 height 17
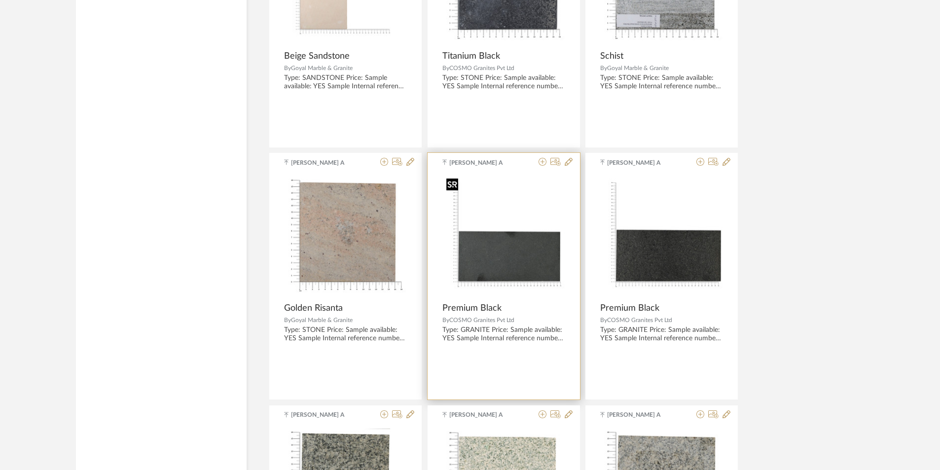
scroll to position [1627, 0]
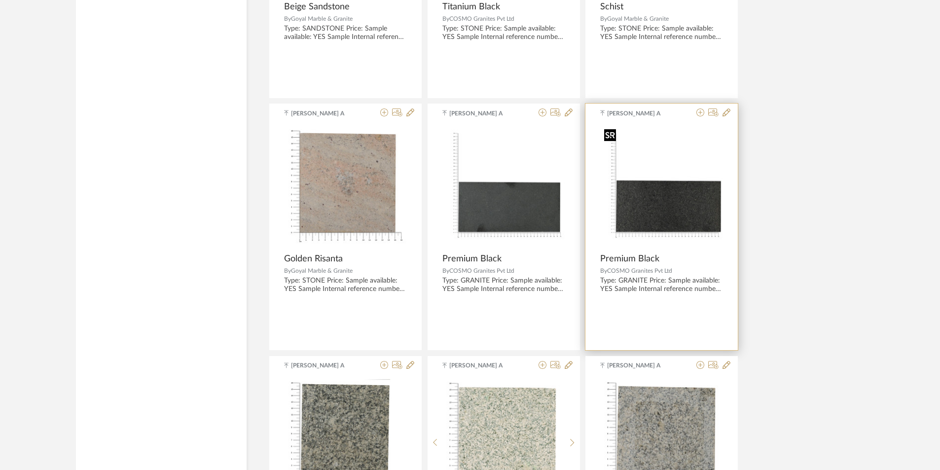
click at [648, 214] on img "0" at bounding box center [661, 186] width 123 height 123
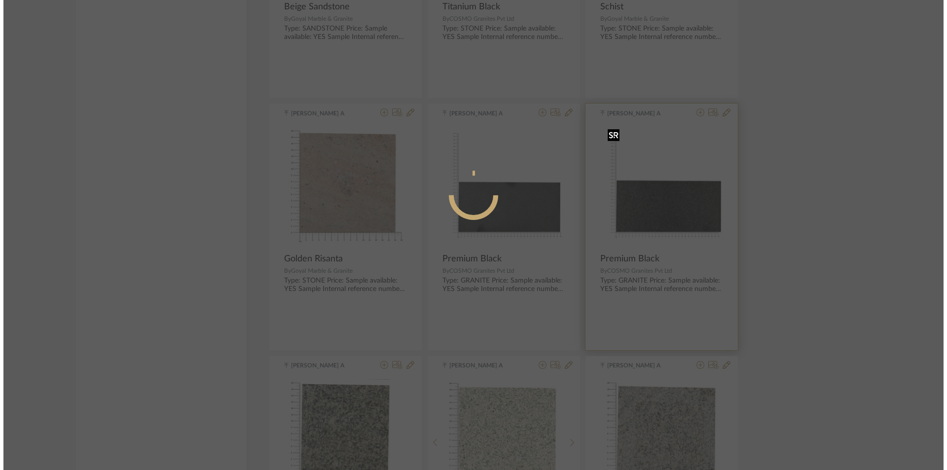
scroll to position [0, 0]
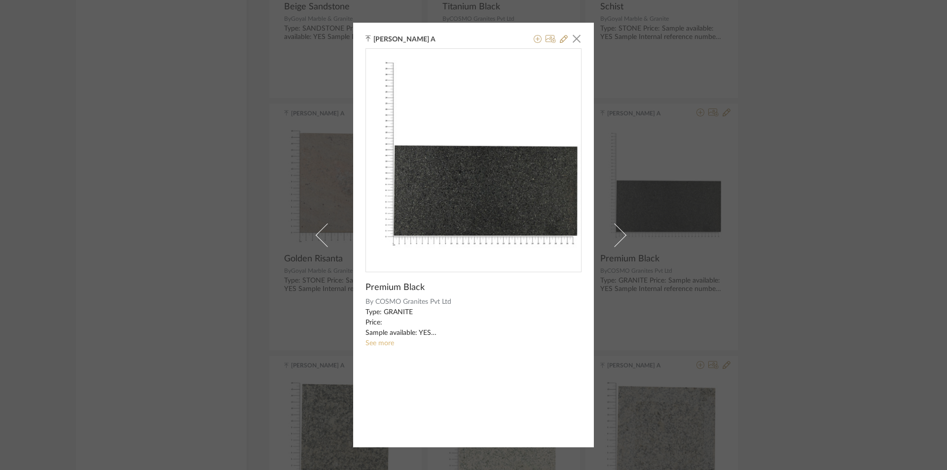
click at [371, 342] on link "See more" at bounding box center [379, 343] width 29 height 7
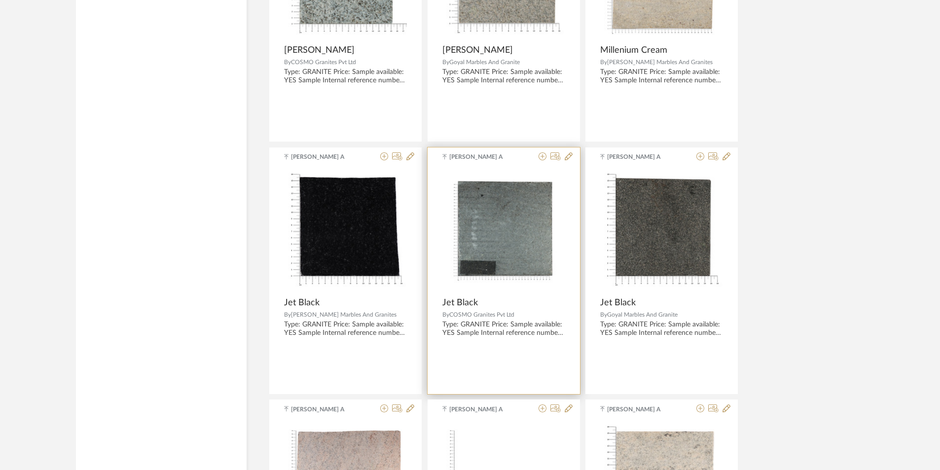
scroll to position [3353, 0]
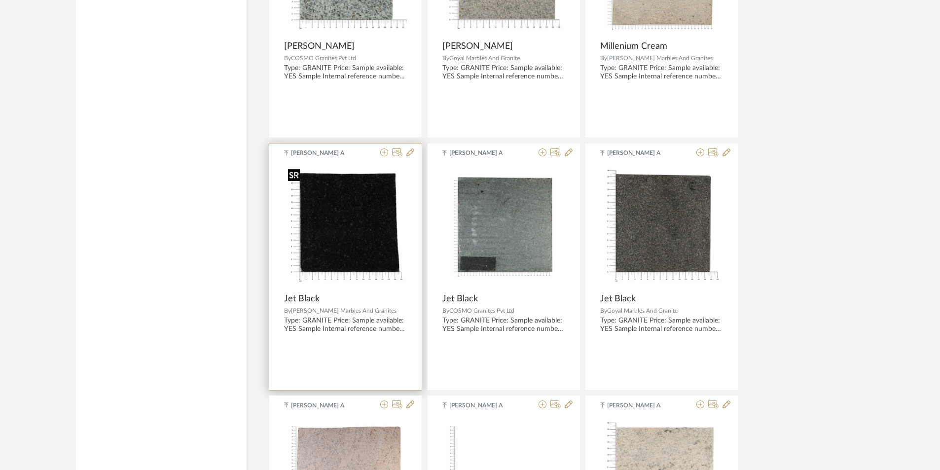
click at [361, 237] on img "0" at bounding box center [345, 226] width 123 height 123
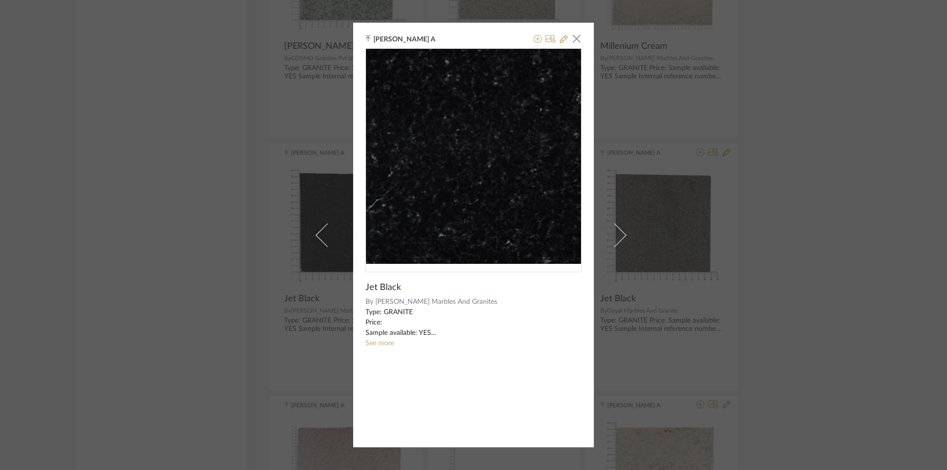
click at [445, 173] on img "0" at bounding box center [473, 156] width 215 height 215
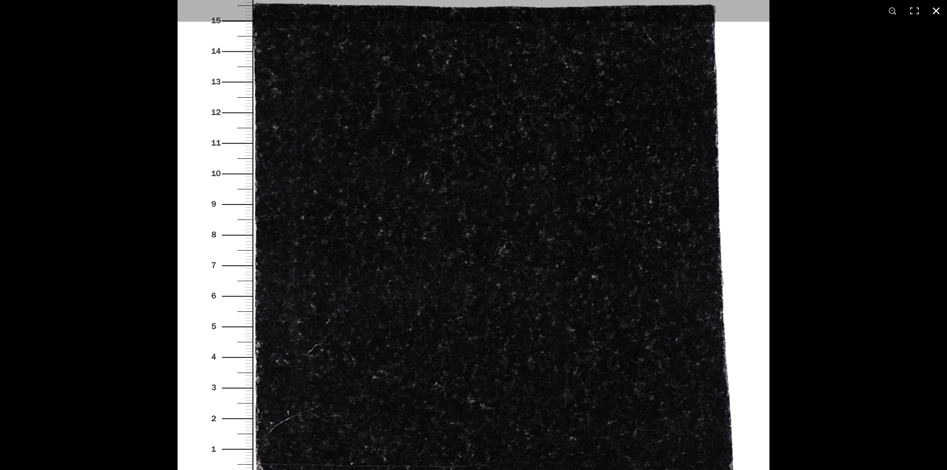
click at [933, 12] on button at bounding box center [936, 11] width 22 height 22
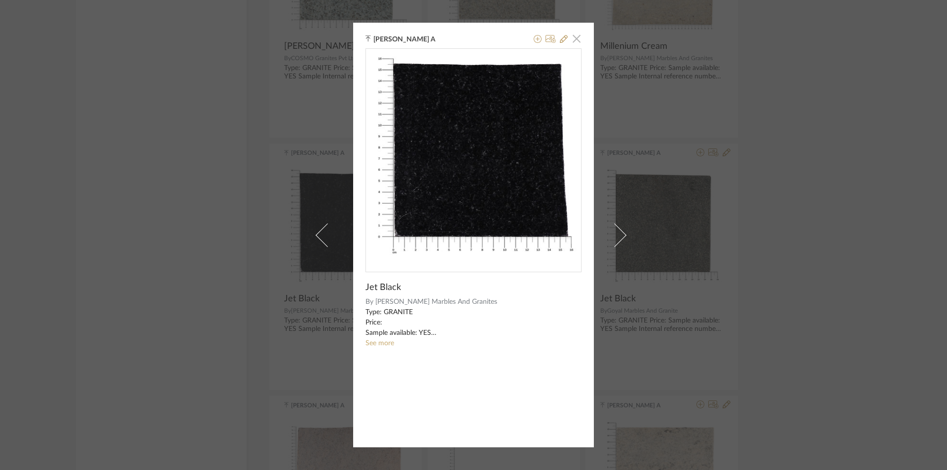
click at [572, 36] on span "button" at bounding box center [577, 39] width 20 height 20
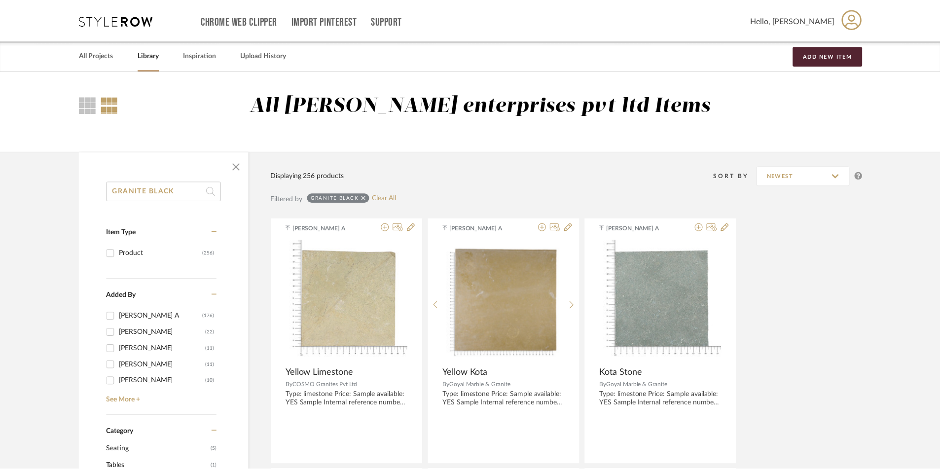
scroll to position [3353, 0]
